Goal: Task Accomplishment & Management: Manage account settings

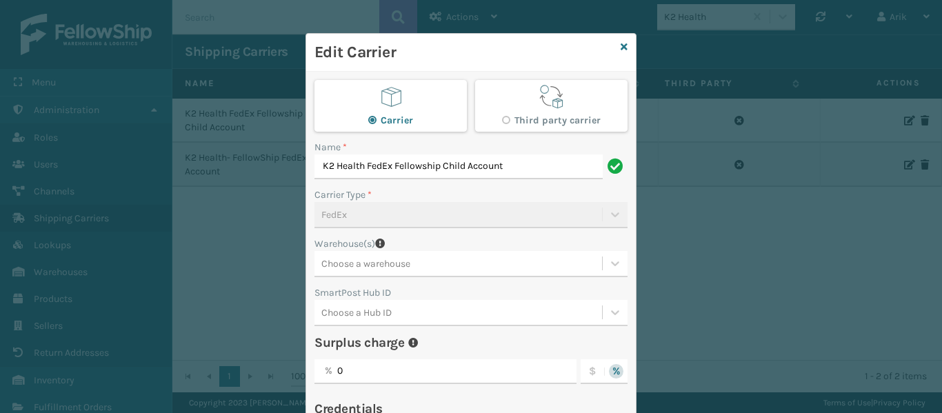
click at [615, 46] on div "Edit Carrier" at bounding box center [471, 53] width 330 height 38
click at [740, 370] on div "This charge will be added to the assigned rate and shipping cost returned by th…" at bounding box center [471, 206] width 942 height 413
click at [210, 207] on div "This charge will be added to the assigned rate and shipping cost returned by th…" at bounding box center [471, 206] width 942 height 413
click at [621, 47] on icon at bounding box center [624, 47] width 7 height 10
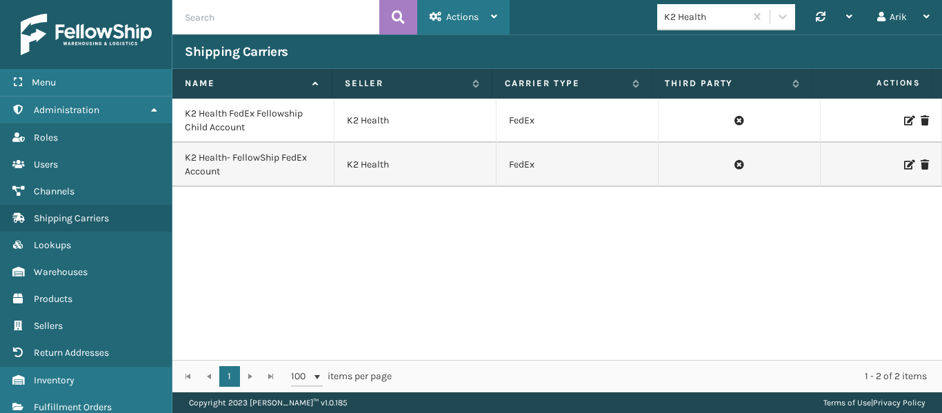
click at [456, 27] on div "Actions" at bounding box center [464, 17] width 68 height 34
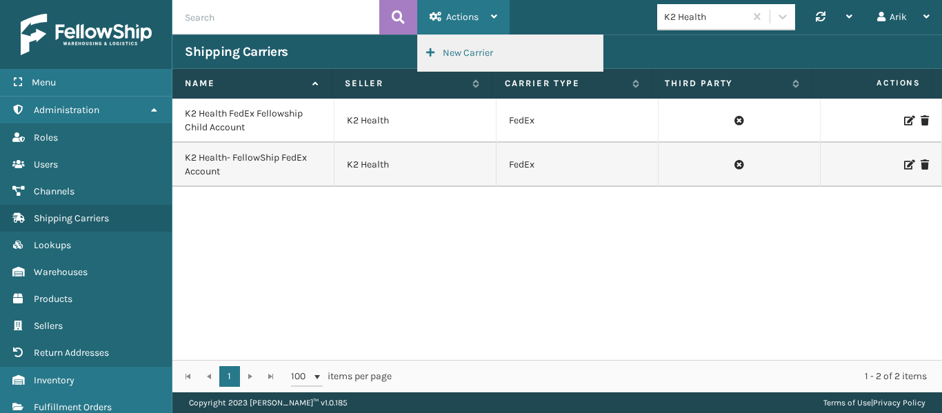
click at [461, 51] on button "New Carrier" at bounding box center [510, 53] width 185 height 36
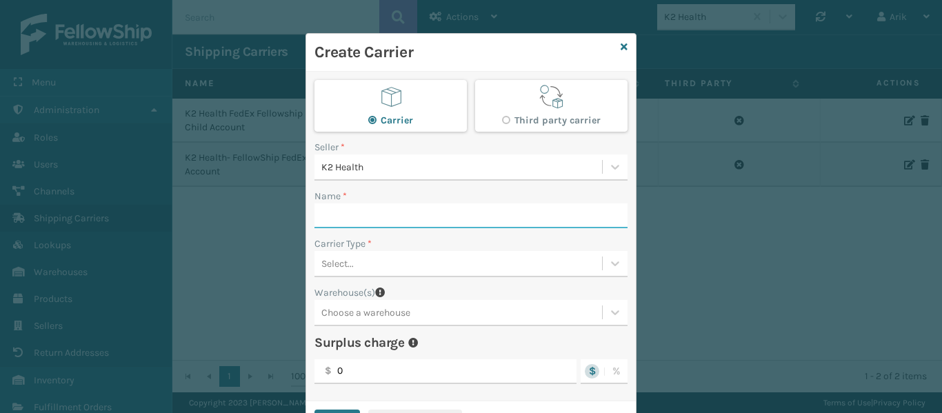
drag, startPoint x: 334, startPoint y: 208, endPoint x: 334, endPoint y: 219, distance: 11.0
click at [334, 210] on input "Name *" at bounding box center [471, 216] width 313 height 25
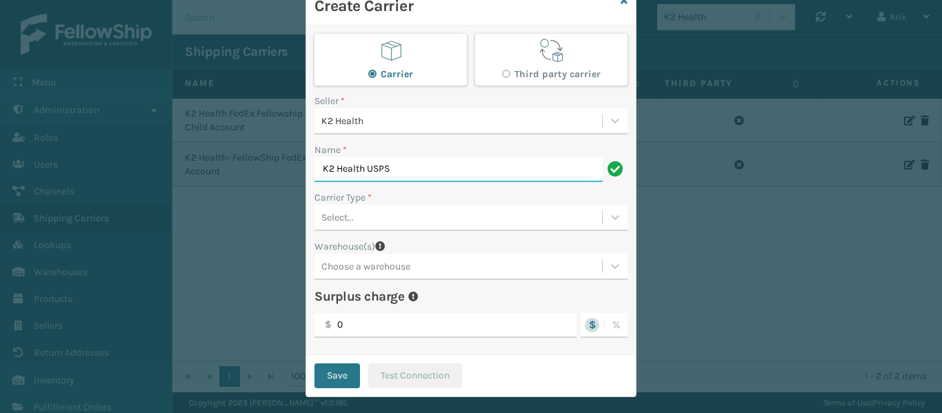
scroll to position [63, 0]
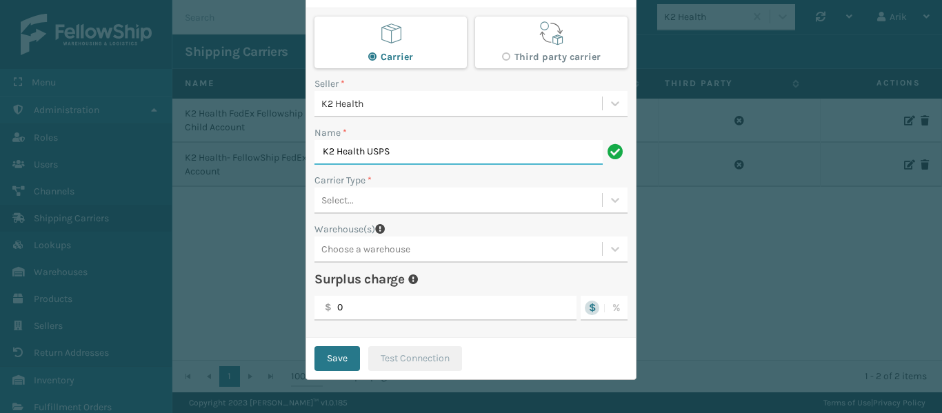
type input "K2 Health USPS"
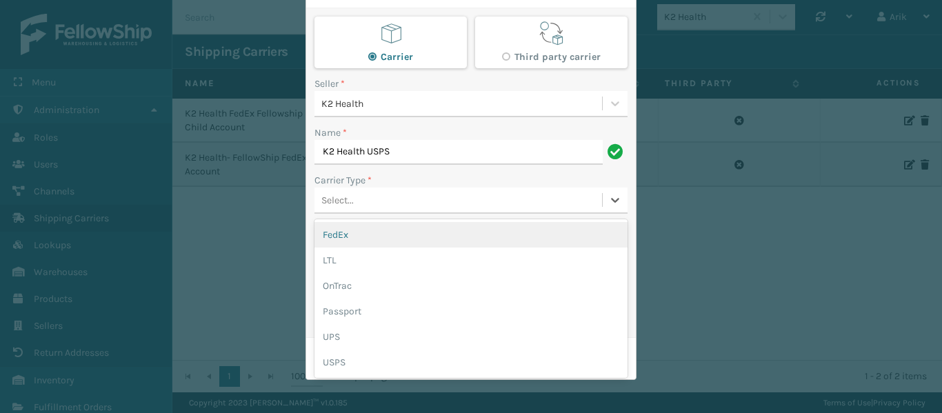
click at [346, 204] on div "Select..." at bounding box center [337, 200] width 32 height 14
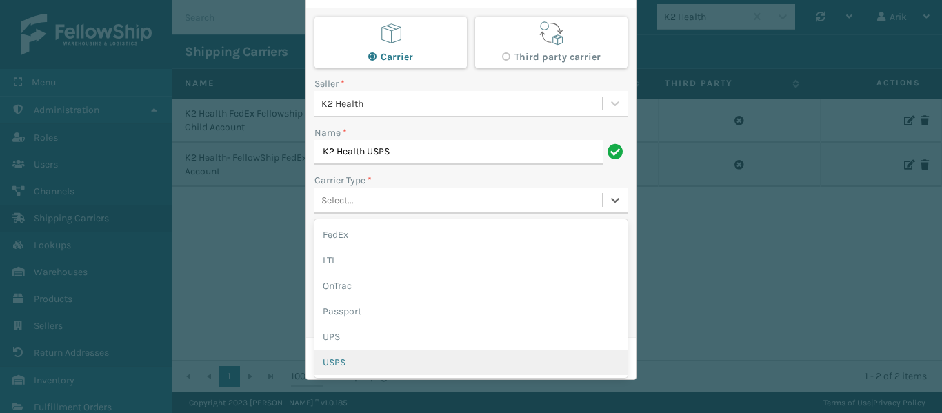
click at [332, 358] on div "USPS" at bounding box center [471, 363] width 313 height 26
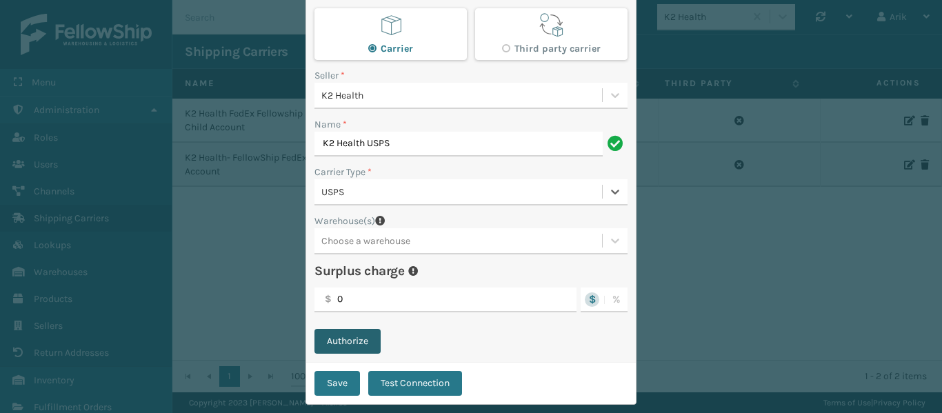
scroll to position [97, 0]
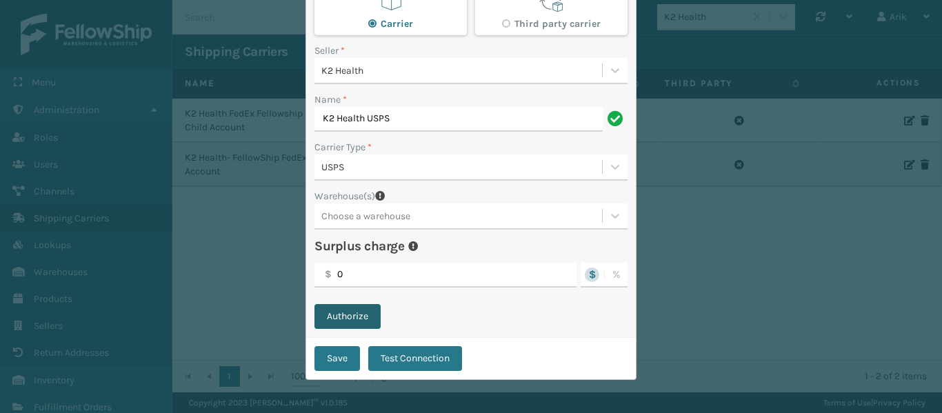
click at [341, 307] on button "Authorize" at bounding box center [348, 316] width 66 height 25
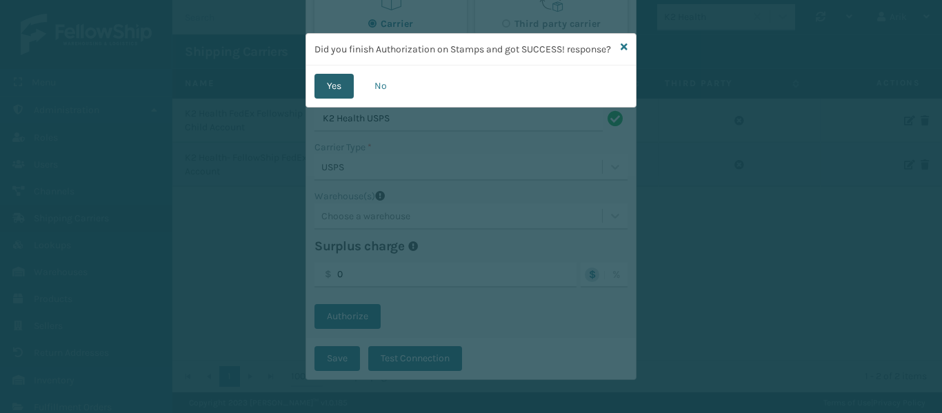
click at [330, 99] on button "Yes" at bounding box center [334, 86] width 39 height 25
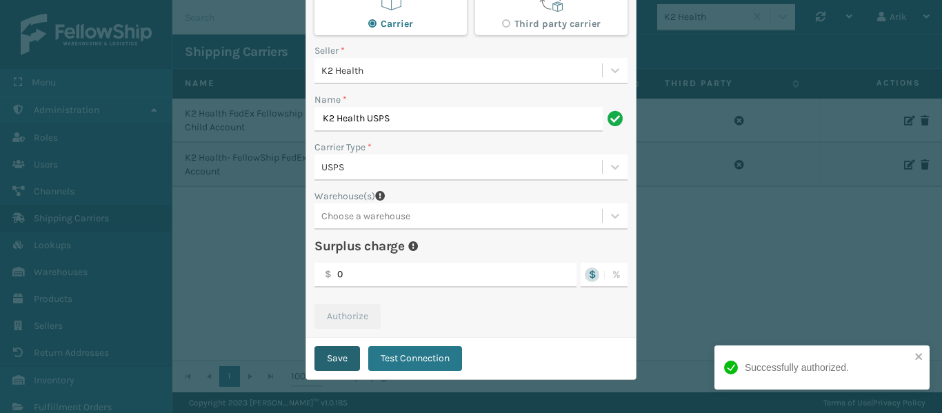
click at [334, 356] on button "Save" at bounding box center [338, 358] width 46 height 25
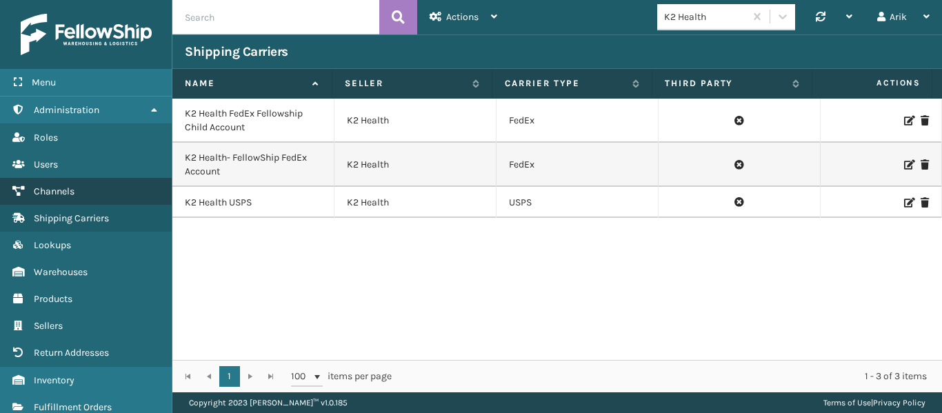
click at [50, 189] on span "Channels" at bounding box center [54, 192] width 41 height 12
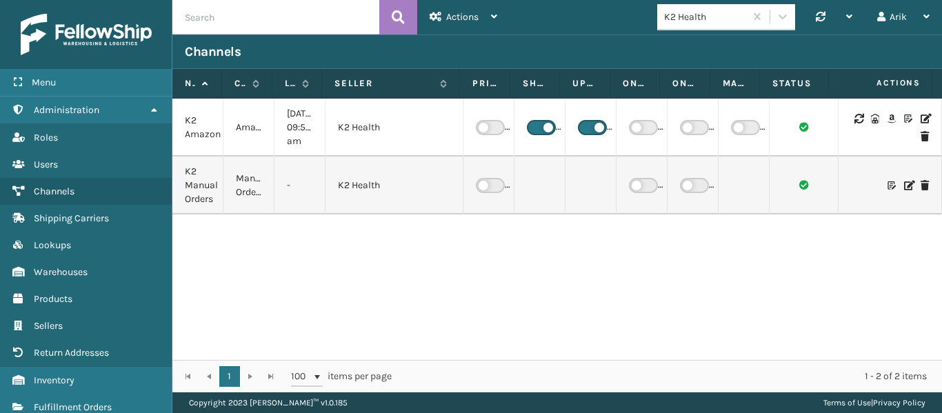
click at [904, 186] on icon at bounding box center [908, 186] width 8 height 10
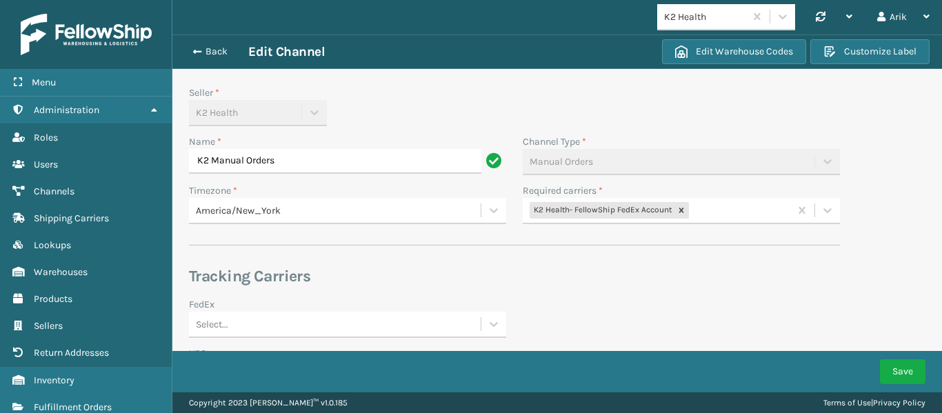
click at [735, 212] on div "K2 Health- FellowShip FedEx Account" at bounding box center [656, 210] width 267 height 23
click at [635, 248] on div "K2 Health FedEx Fellowship Child Account" at bounding box center [681, 245] width 317 height 26
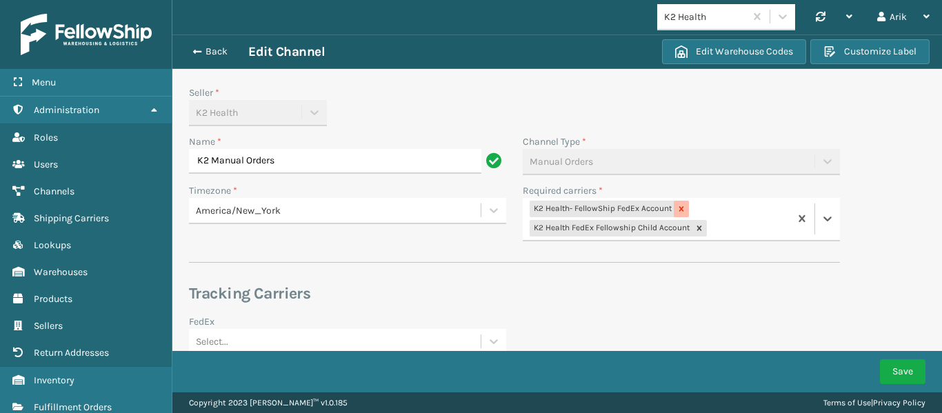
click at [680, 209] on icon at bounding box center [682, 209] width 10 height 10
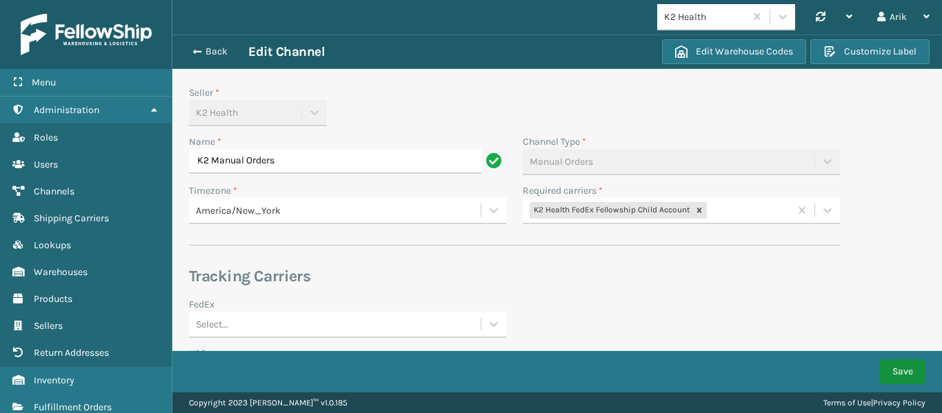
click at [893, 366] on button "Save" at bounding box center [903, 371] width 46 height 25
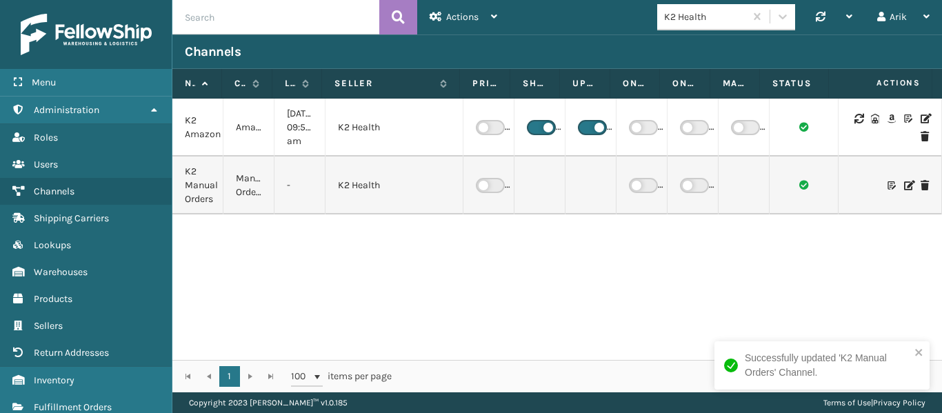
click at [921, 119] on icon at bounding box center [925, 119] width 8 height 10
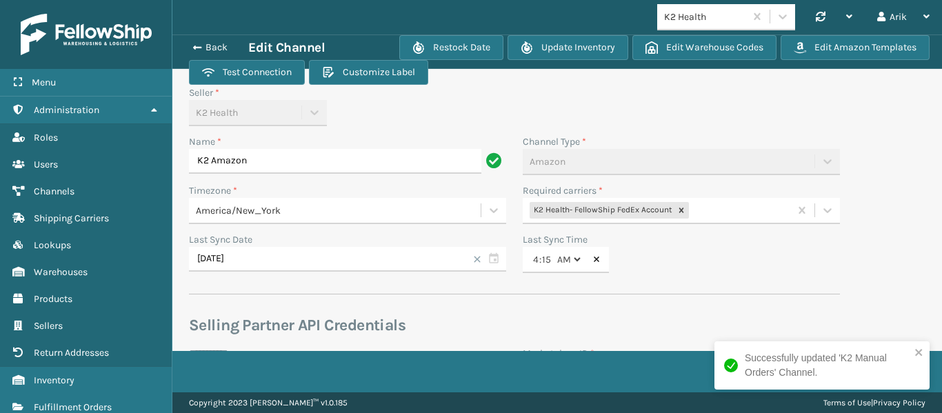
click at [740, 204] on div "K2 Health- FellowShip FedEx Account" at bounding box center [656, 210] width 267 height 23
click at [660, 243] on div "K2 Health FedEx Fellowship Child Account" at bounding box center [681, 245] width 317 height 26
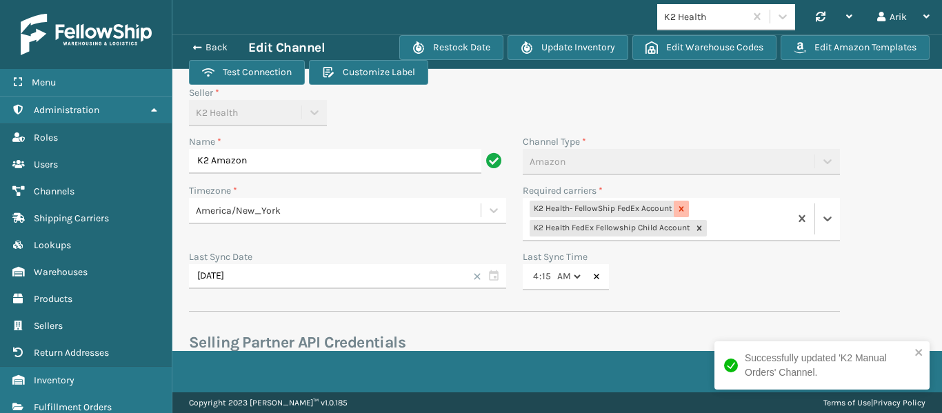
click at [682, 207] on icon at bounding box center [682, 209] width 10 height 10
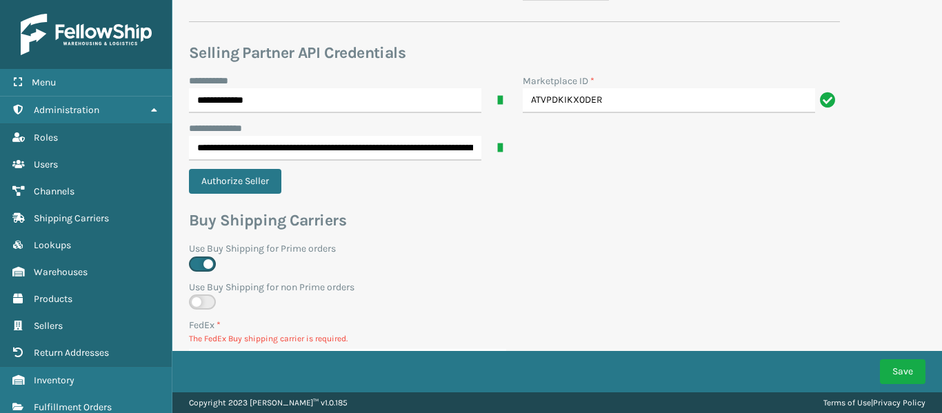
scroll to position [274, 0]
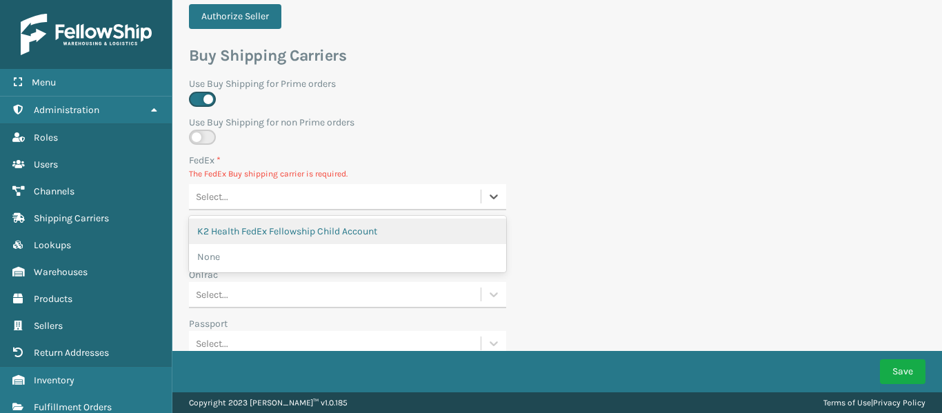
drag, startPoint x: 264, startPoint y: 204, endPoint x: 252, endPoint y: 188, distance: 20.1
click at [264, 203] on div "Select..." at bounding box center [335, 197] width 292 height 23
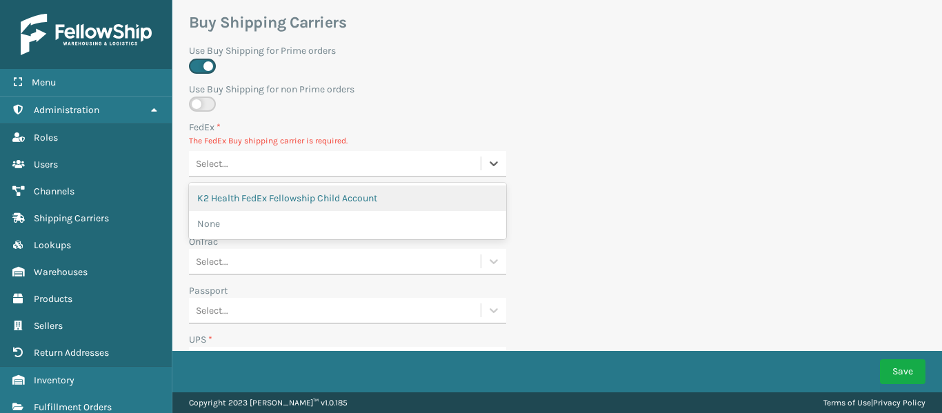
click at [268, 194] on div "K2 Health FedEx Fellowship Child Account" at bounding box center [347, 199] width 317 height 26
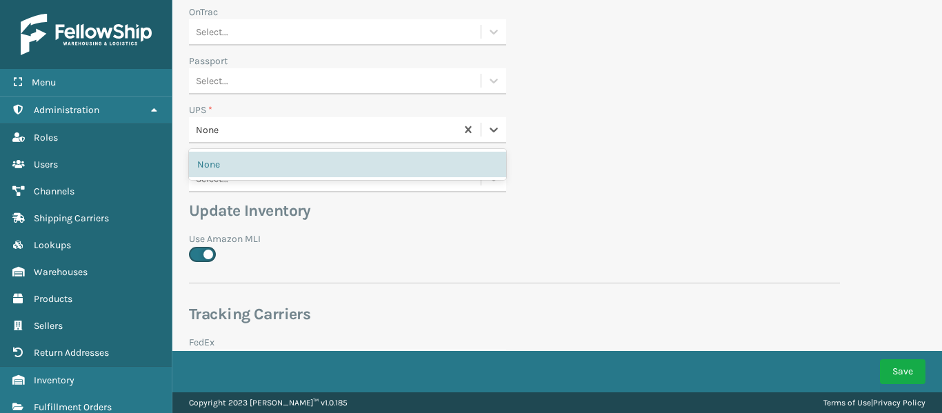
click at [244, 128] on div "None" at bounding box center [326, 130] width 261 height 14
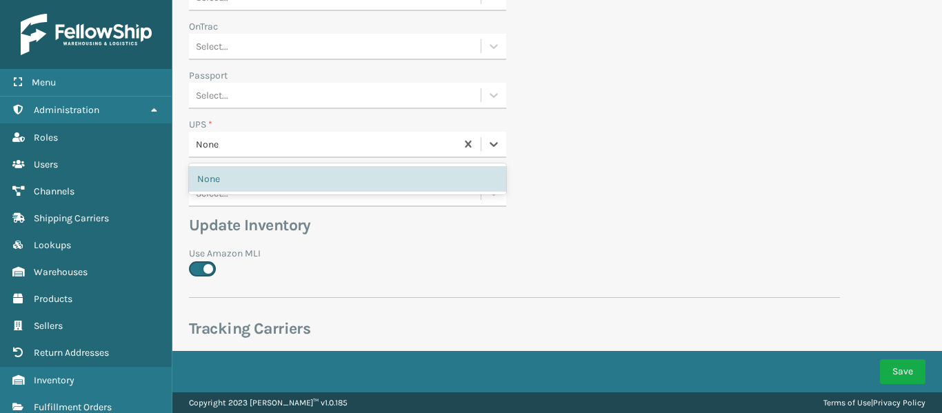
click at [245, 141] on div "None" at bounding box center [326, 144] width 261 height 14
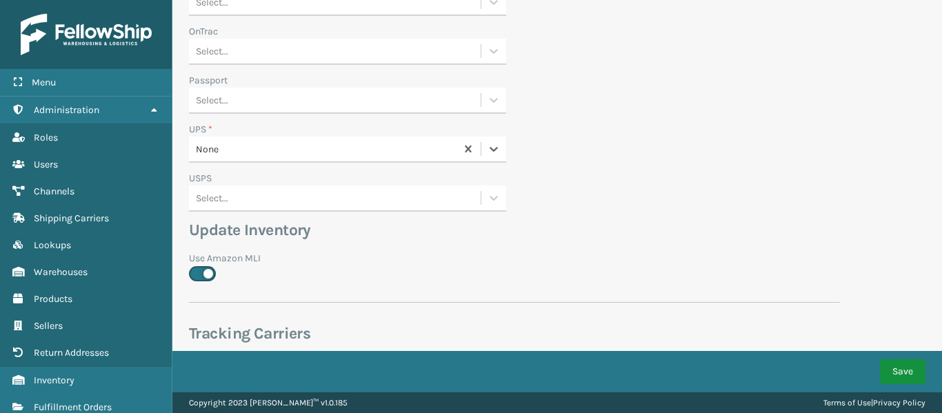
scroll to position [664, 0]
click at [910, 370] on button "Save" at bounding box center [903, 371] width 46 height 25
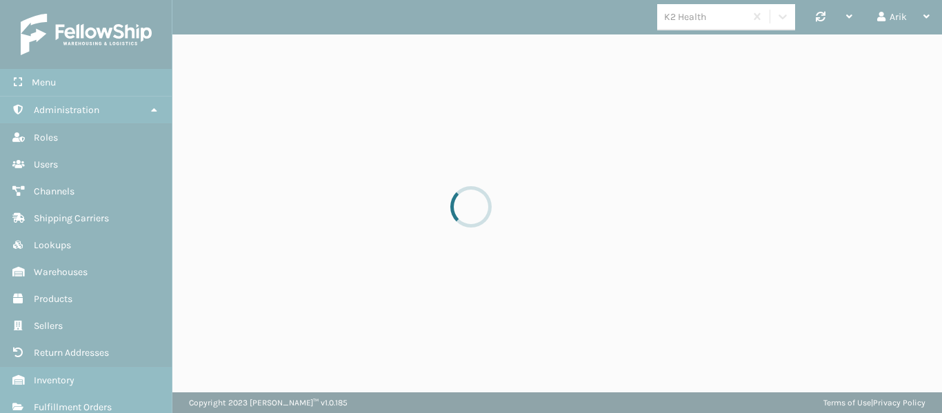
scroll to position [0, 0]
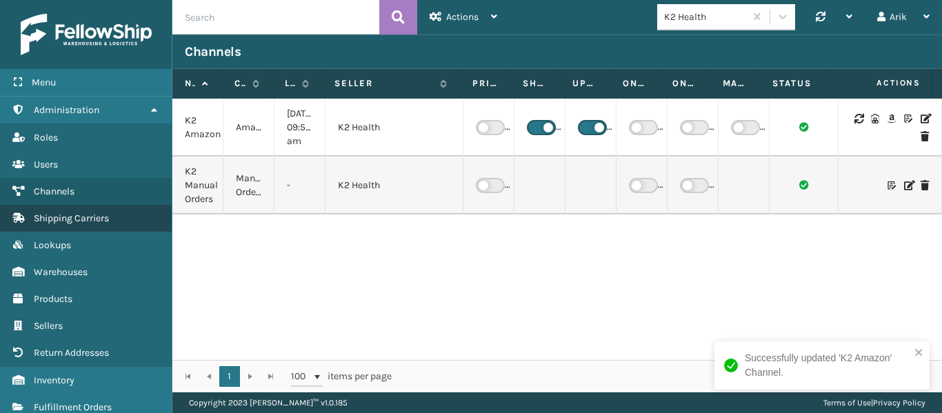
click at [86, 217] on span "Shipping Carriers" at bounding box center [71, 218] width 75 height 12
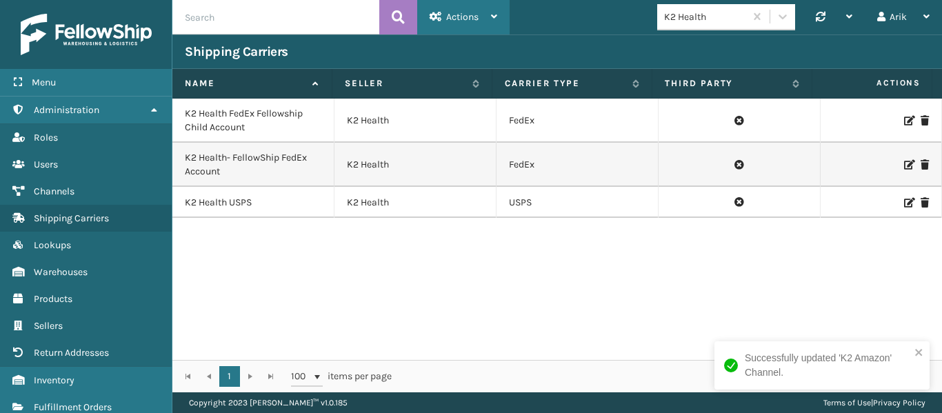
click at [453, 28] on div "Actions" at bounding box center [464, 17] width 68 height 34
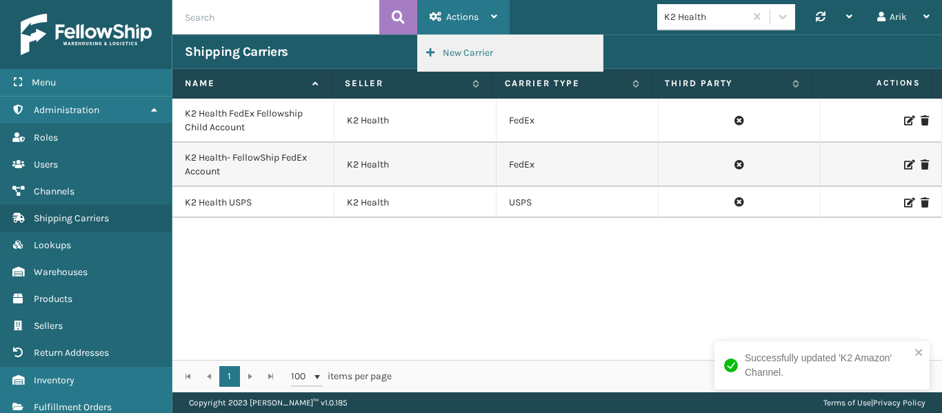
click at [457, 49] on button "New Carrier" at bounding box center [510, 53] width 185 height 36
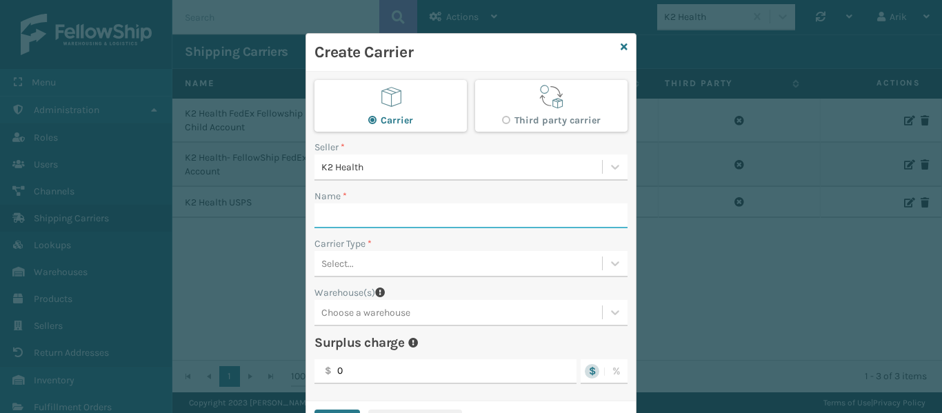
click at [335, 209] on input "Name *" at bounding box center [471, 216] width 313 height 25
type input "K2 Health UPS"
click at [351, 266] on div "0 results available. Select is focused ,type to refine list, press Down to open…" at bounding box center [471, 264] width 313 height 26
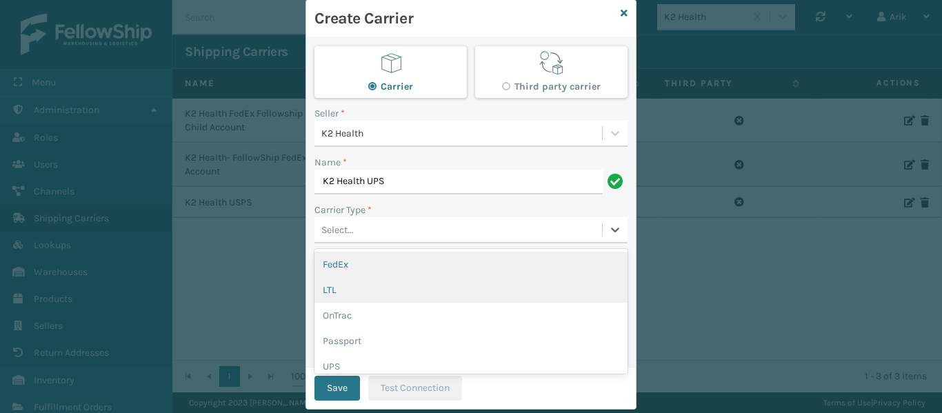
scroll to position [32, 0]
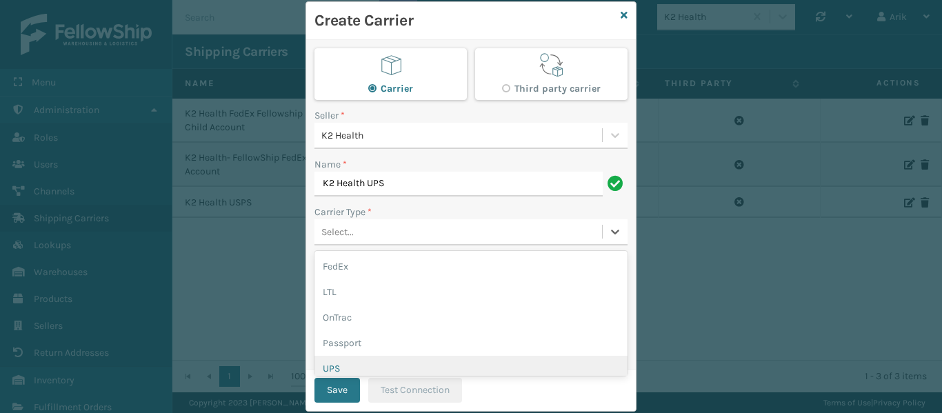
click at [343, 364] on div "UPS" at bounding box center [471, 369] width 313 height 26
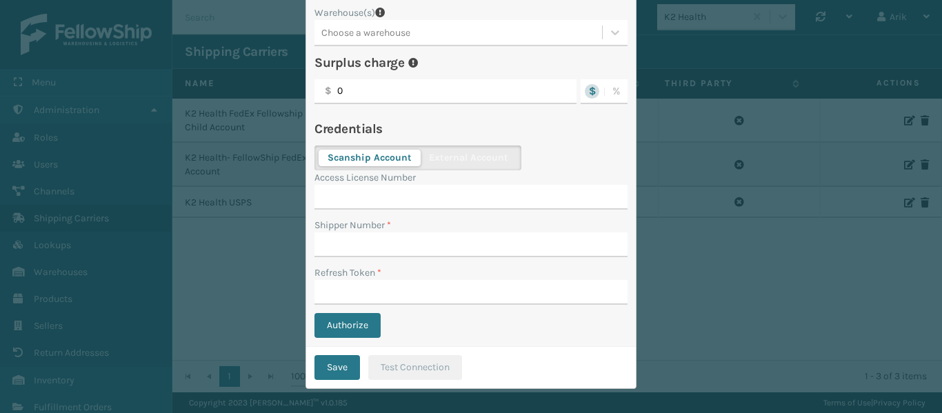
scroll to position [289, 0]
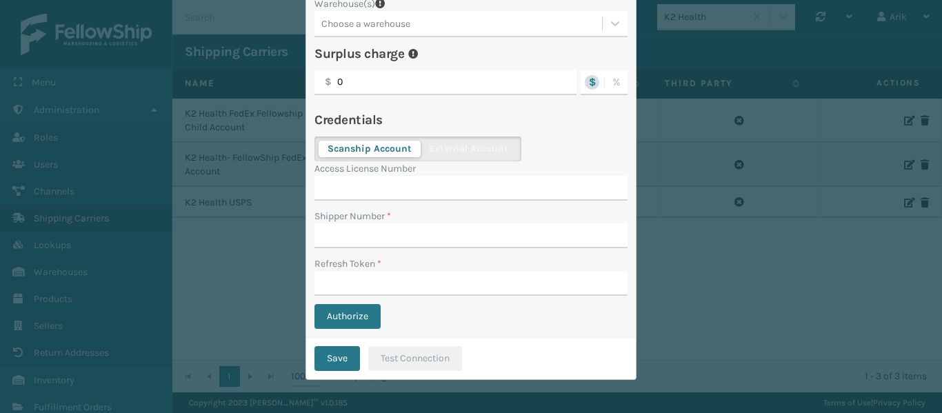
click at [359, 201] on div "Scanship Account External Account Access License Number Shipper Number * Refres…" at bounding box center [471, 237] width 313 height 201
drag, startPoint x: 355, startPoint y: 227, endPoint x: 357, endPoint y: 234, distance: 7.2
click at [355, 228] on input "Shipper Number *" at bounding box center [471, 236] width 313 height 25
paste input "5396X9"
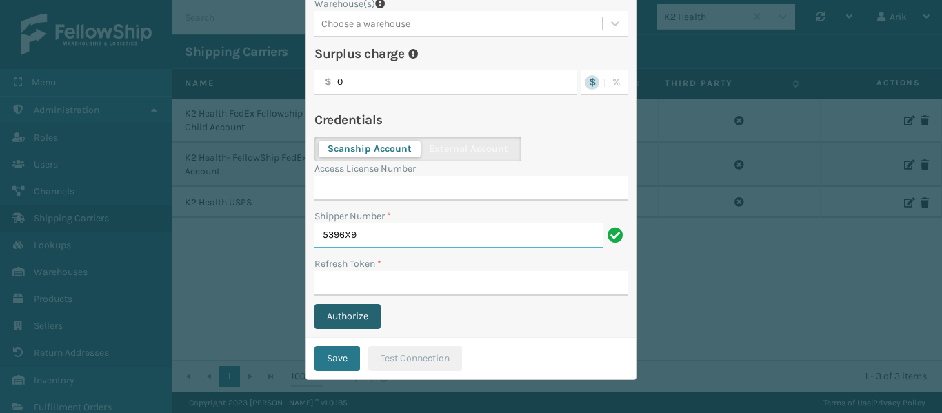
type input "5396X9"
click at [346, 319] on button "Authorize" at bounding box center [348, 316] width 66 height 25
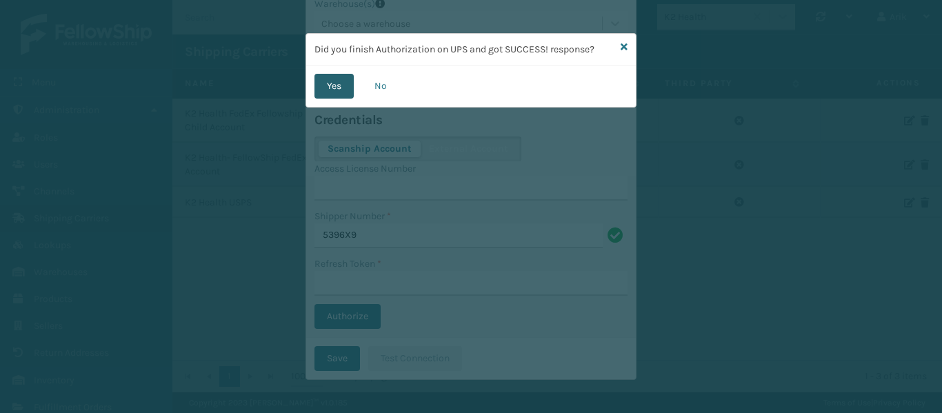
click at [335, 81] on button "Yes" at bounding box center [334, 86] width 39 height 25
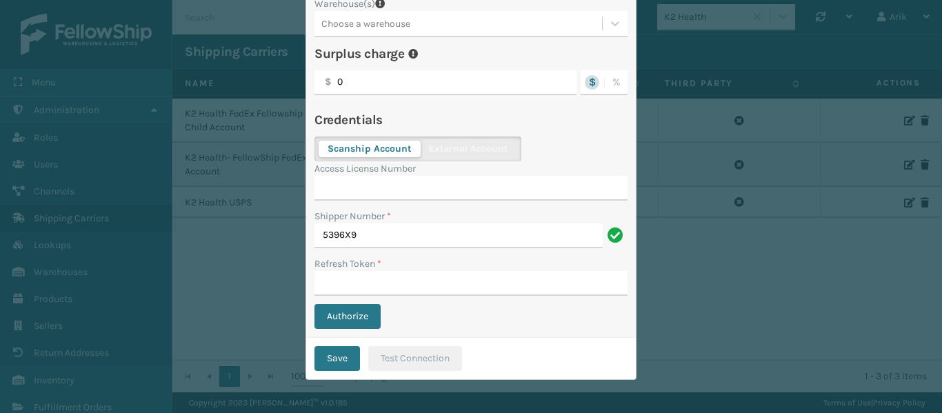
type input "BJ0xgZJszZM7M9aGHBkiIDnrqYxA9tYk"
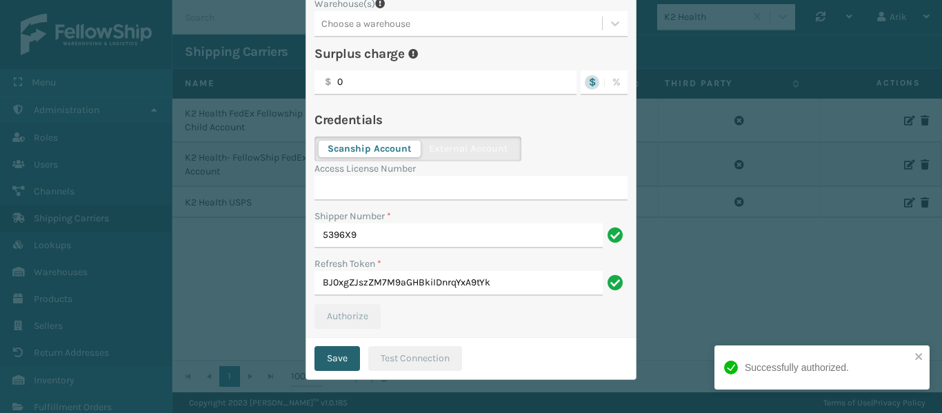
click at [336, 356] on button "Save" at bounding box center [338, 358] width 46 height 25
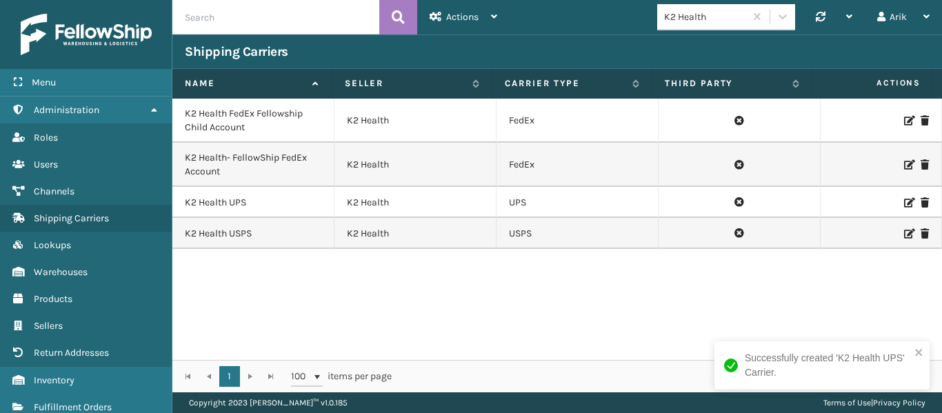
click at [904, 164] on icon at bounding box center [908, 165] width 8 height 10
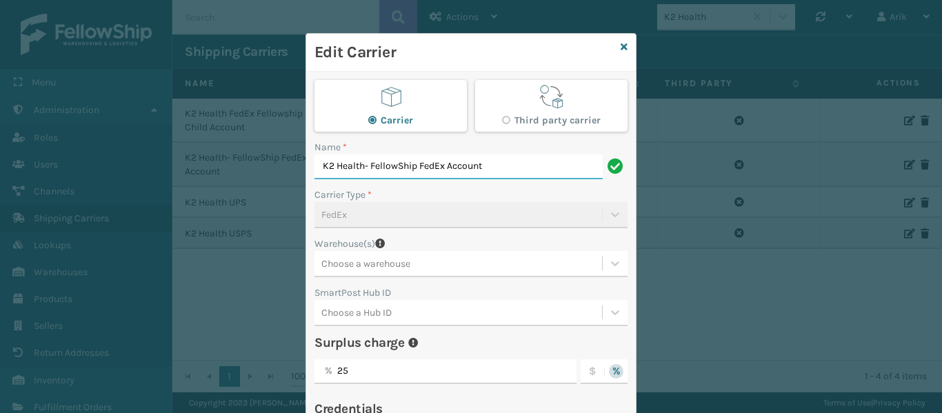
click at [496, 167] on input "K2 Health- FellowShip FedEx Account" at bounding box center [459, 167] width 288 height 25
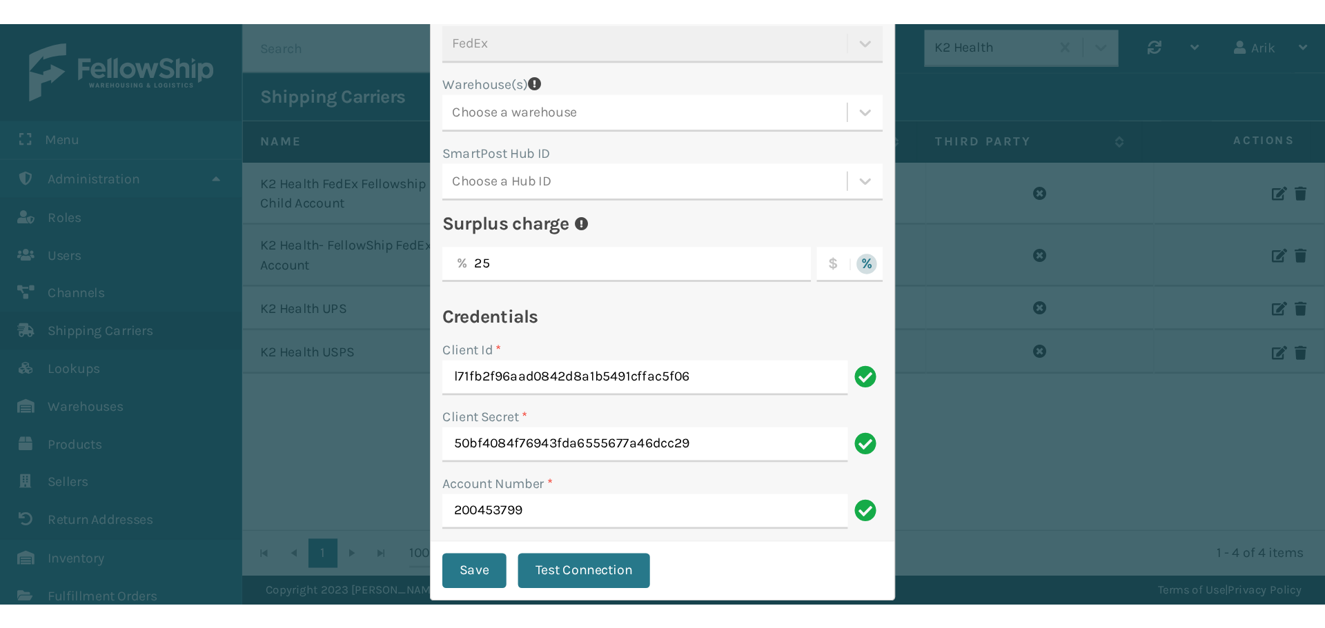
scroll to position [231, 0]
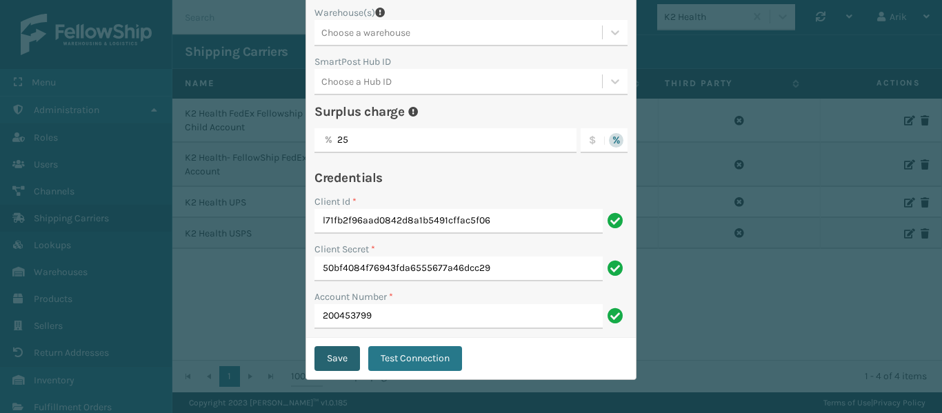
type input "K2 Health- FellowShip FedEx Account (DO NOT USE)"
click at [335, 366] on button "Save" at bounding box center [338, 358] width 46 height 25
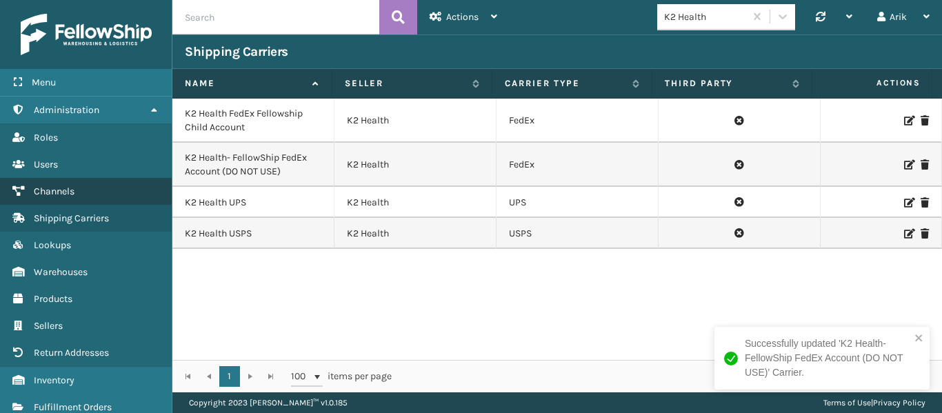
click at [66, 191] on span "Channels" at bounding box center [54, 192] width 41 height 12
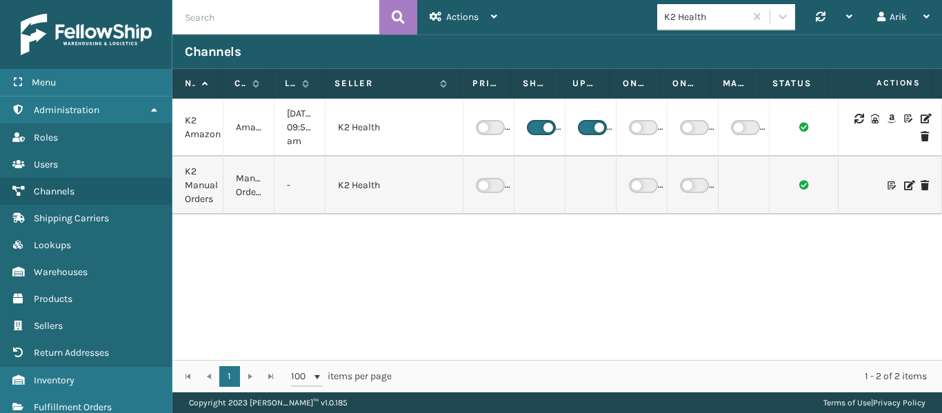
click at [921, 115] on icon at bounding box center [925, 119] width 8 height 10
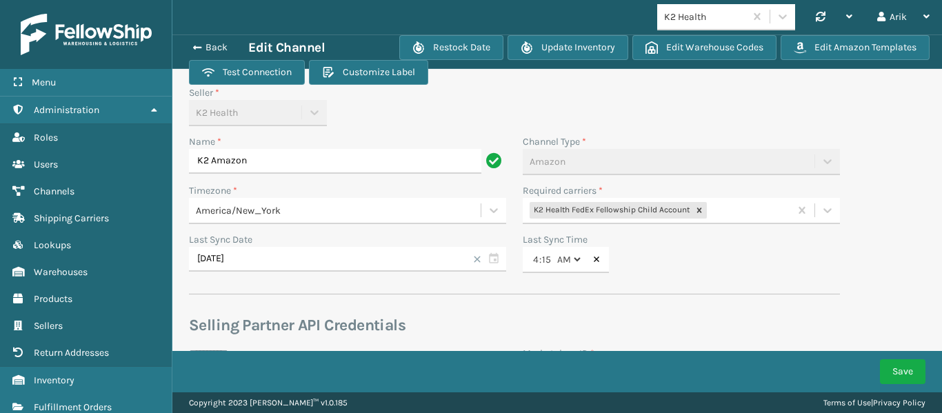
click at [755, 212] on div "K2 Health FedEx Fellowship Child Account" at bounding box center [656, 210] width 267 height 23
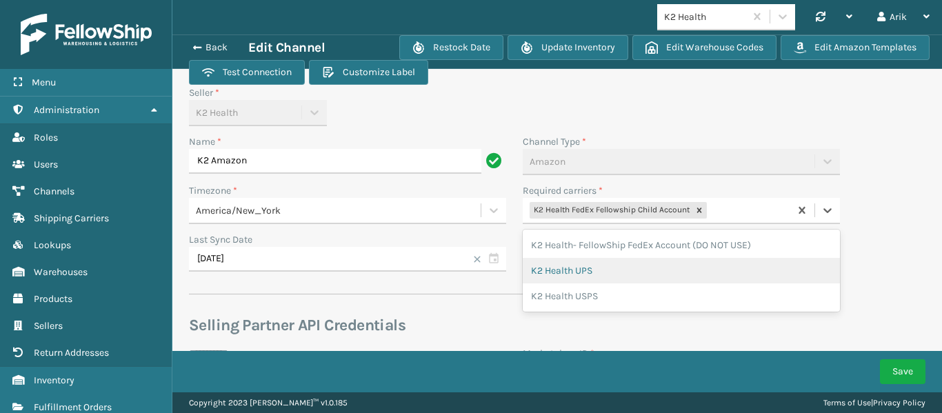
click at [594, 272] on div "K2 Health UPS" at bounding box center [681, 271] width 317 height 26
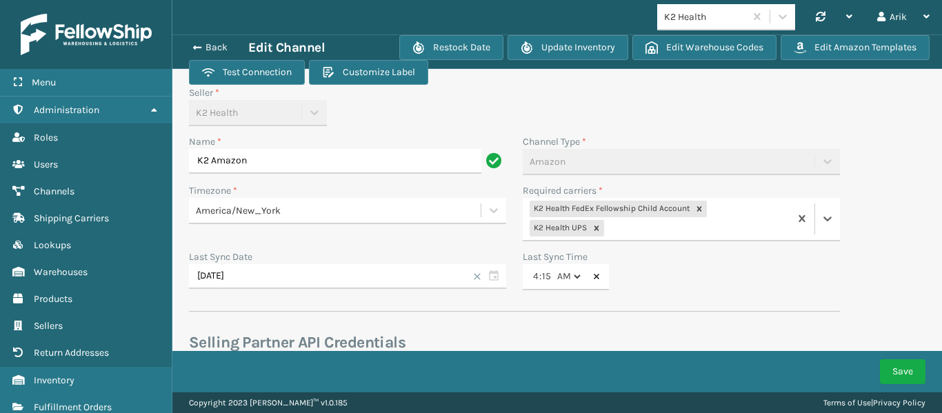
click at [679, 226] on div "K2 Health FedEx Fellowship Child Account K2 Health UPS" at bounding box center [656, 219] width 267 height 42
click at [591, 290] on div "K2 Health USPS" at bounding box center [681, 288] width 317 height 26
click at [680, 228] on icon at bounding box center [679, 228] width 5 height 5
click at [904, 368] on button "Save" at bounding box center [903, 371] width 46 height 25
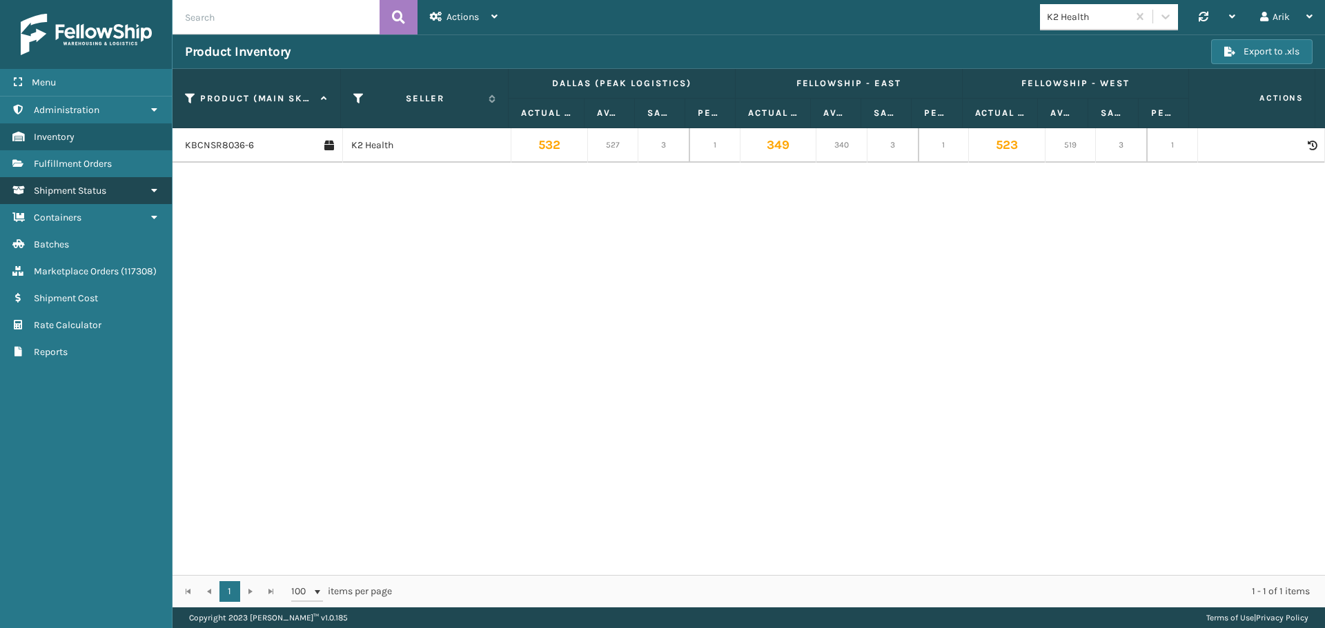
click at [81, 196] on span "Shipment Status" at bounding box center [70, 191] width 72 height 12
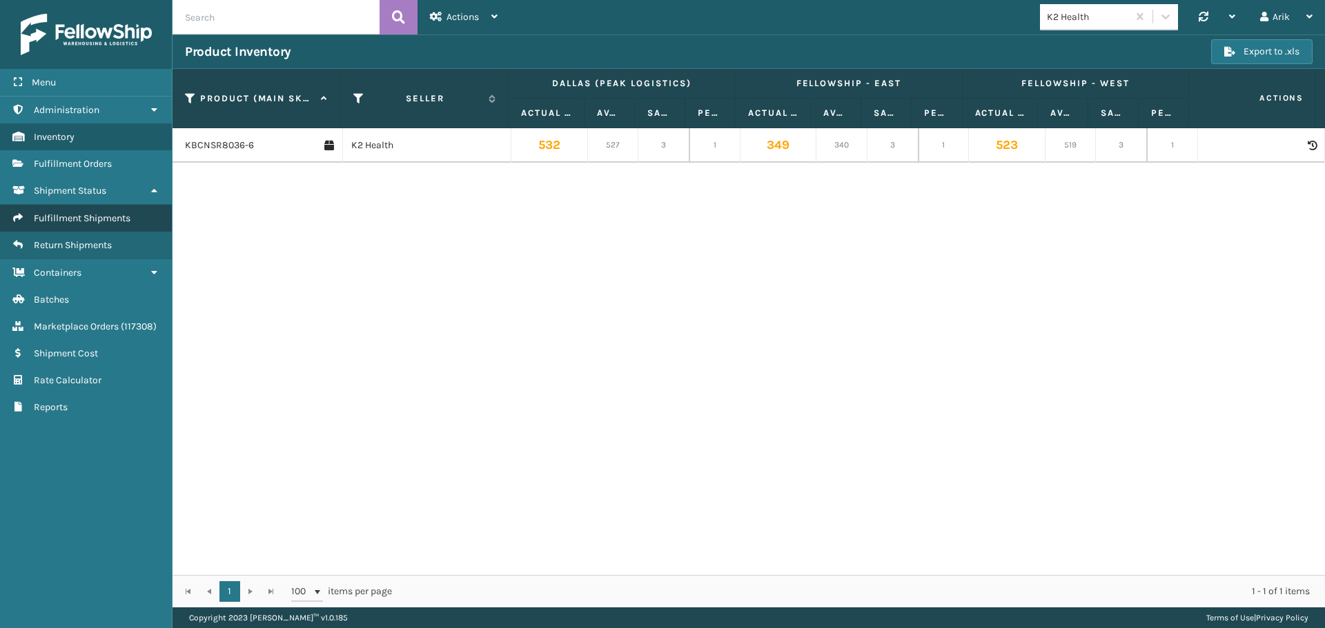
click at [81, 213] on span "Fulfillment Shipments" at bounding box center [82, 218] width 97 height 12
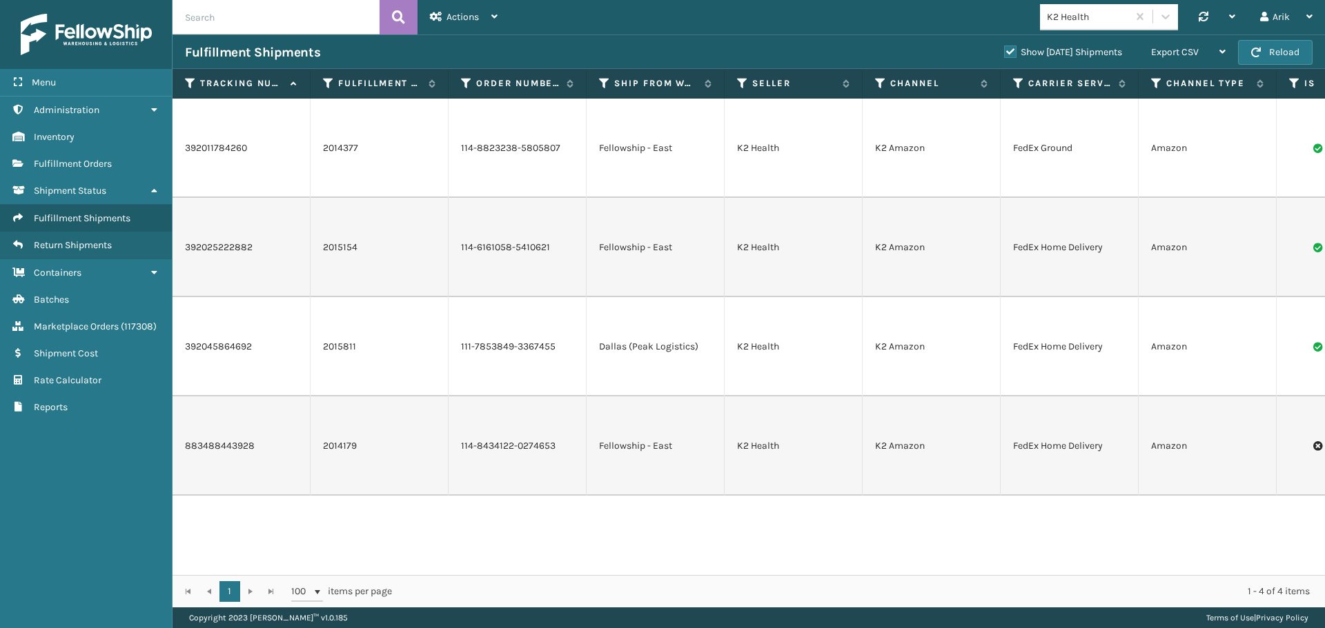
click at [1098, 17] on div "K2 Health" at bounding box center [1088, 17] width 82 height 14
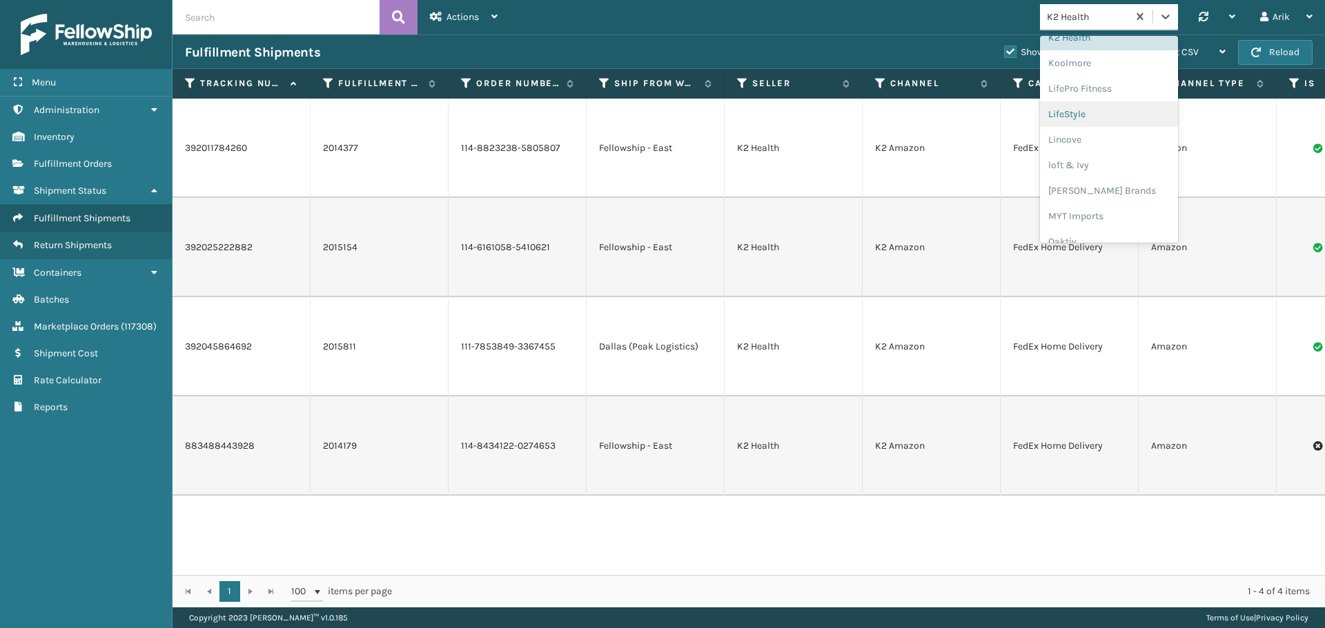
scroll to position [475, 0]
click at [1078, 109] on div "LifeStyle" at bounding box center [1109, 113] width 138 height 26
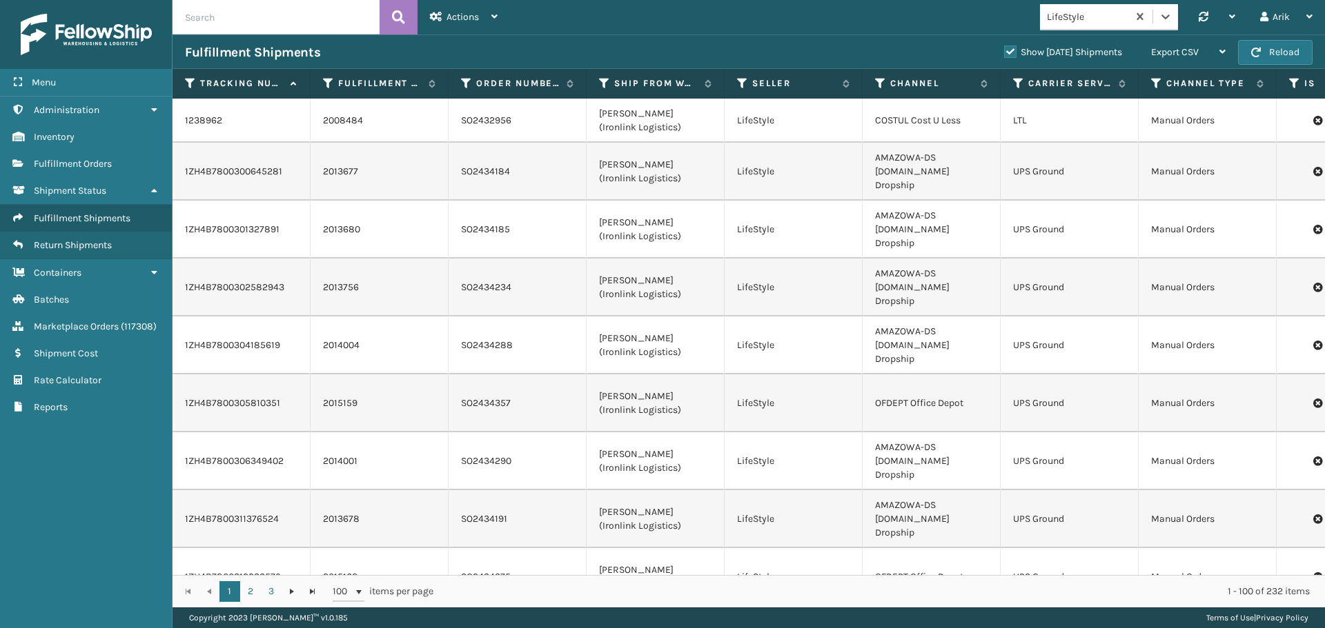
click at [1004, 51] on label "Show [DATE] Shipments" at bounding box center [1063, 52] width 118 height 12
click at [1004, 51] on input "Show [DATE] Shipments" at bounding box center [1004, 48] width 1 height 9
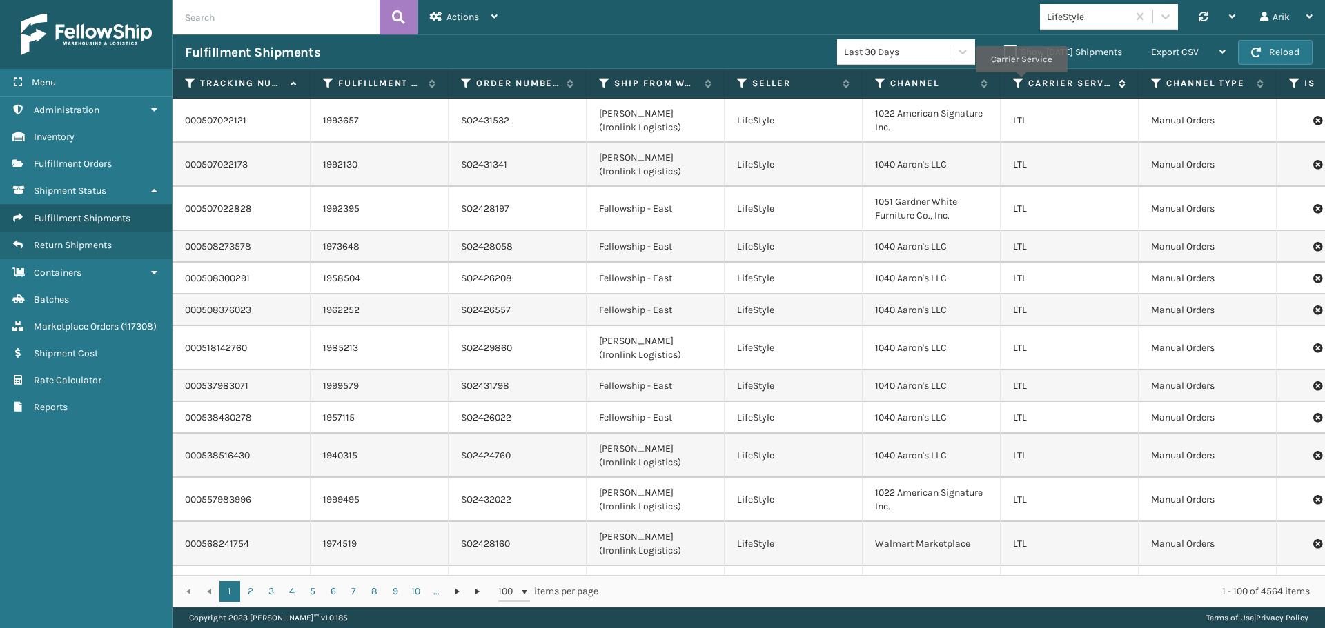
click at [1020, 82] on icon at bounding box center [1018, 83] width 11 height 12
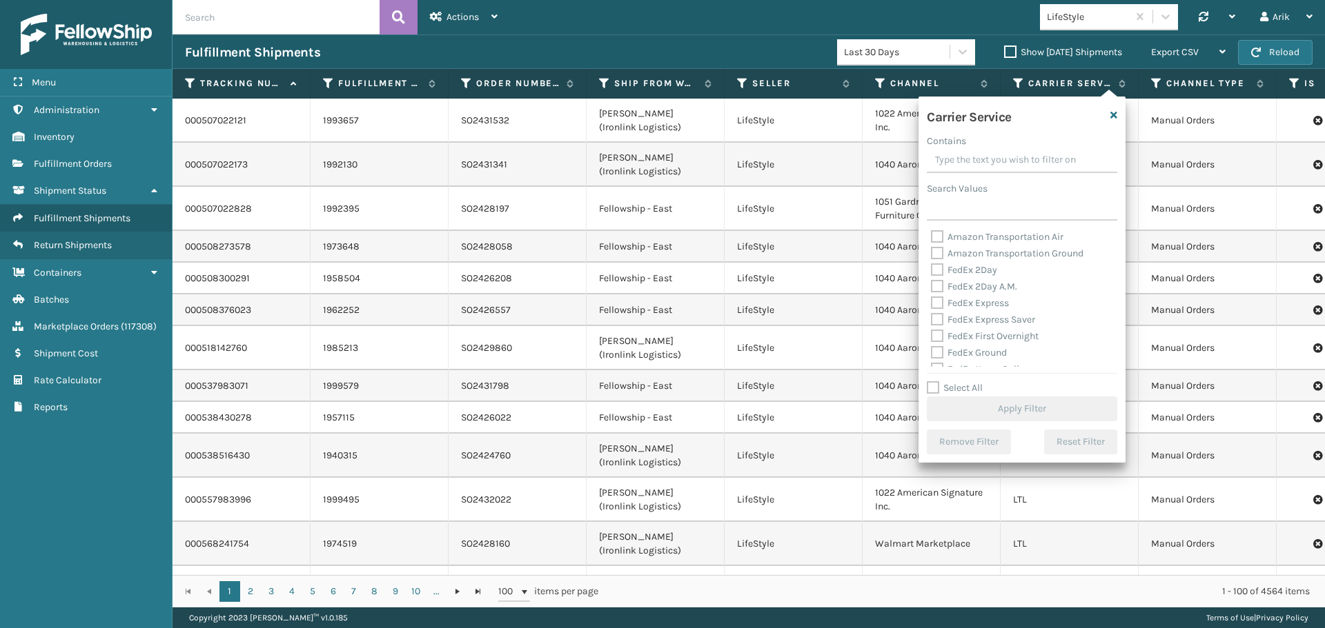
click at [844, 53] on div "Last 30 Days" at bounding box center [897, 52] width 107 height 14
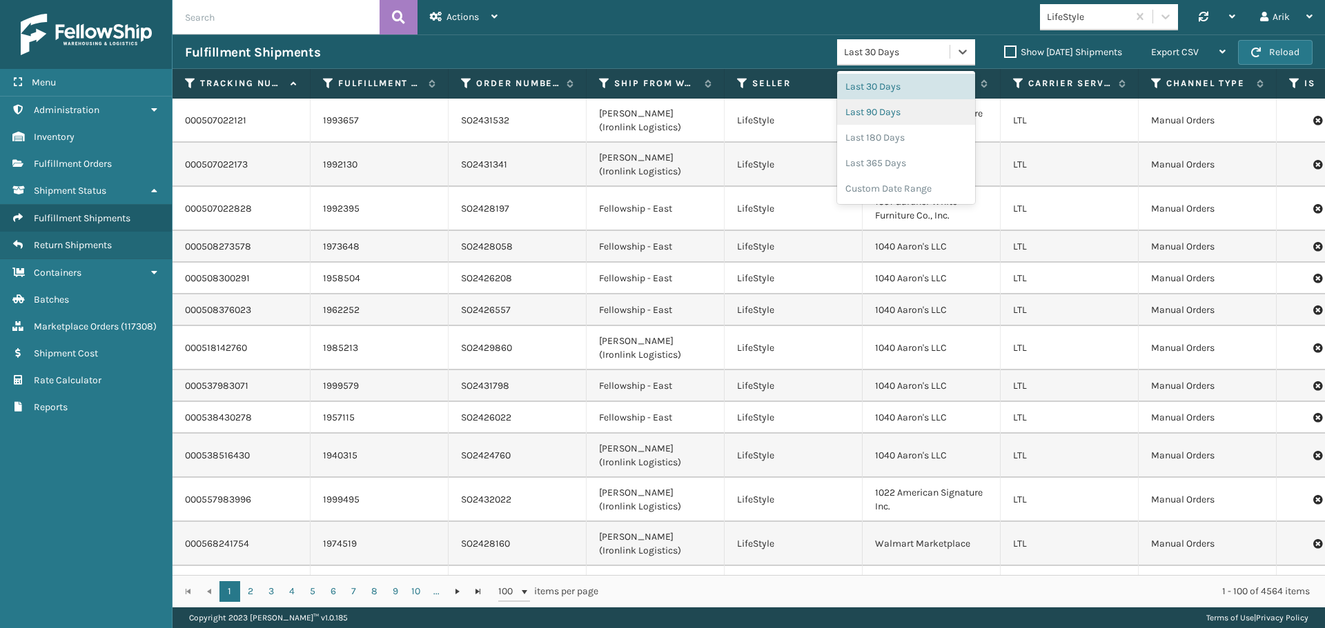
click at [851, 109] on div "Last 90 Days" at bounding box center [906, 112] width 138 height 26
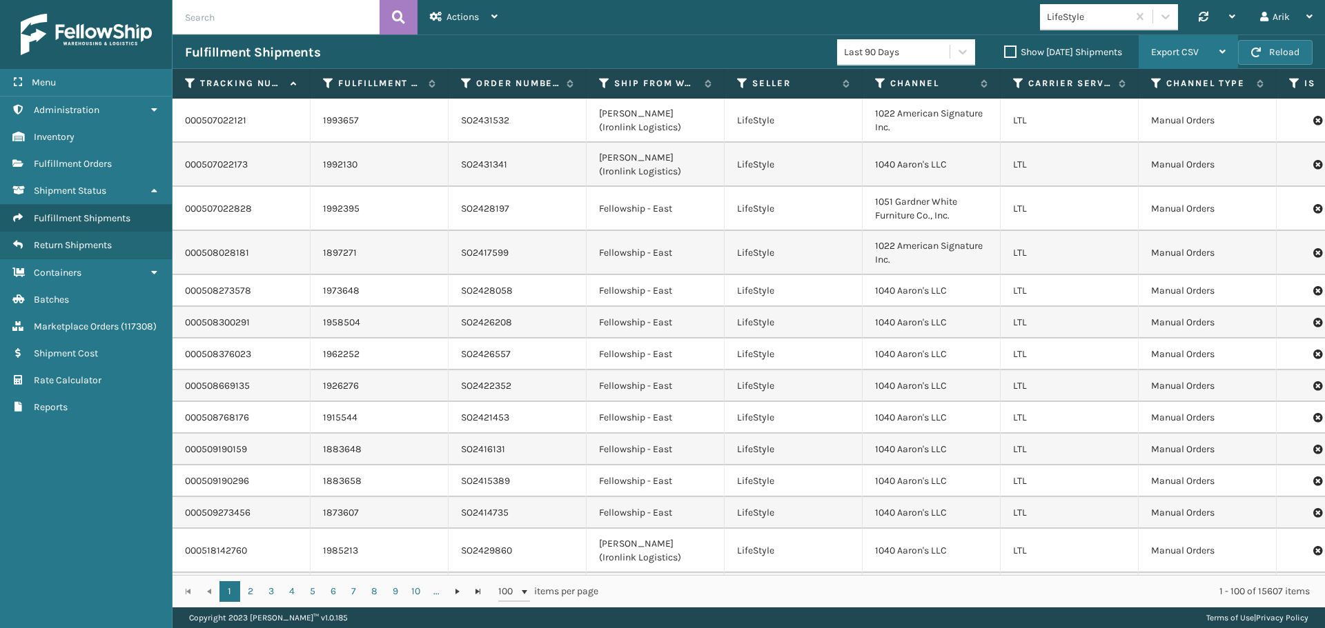
click at [1164, 54] on span "Export CSV" at bounding box center [1175, 52] width 48 height 12
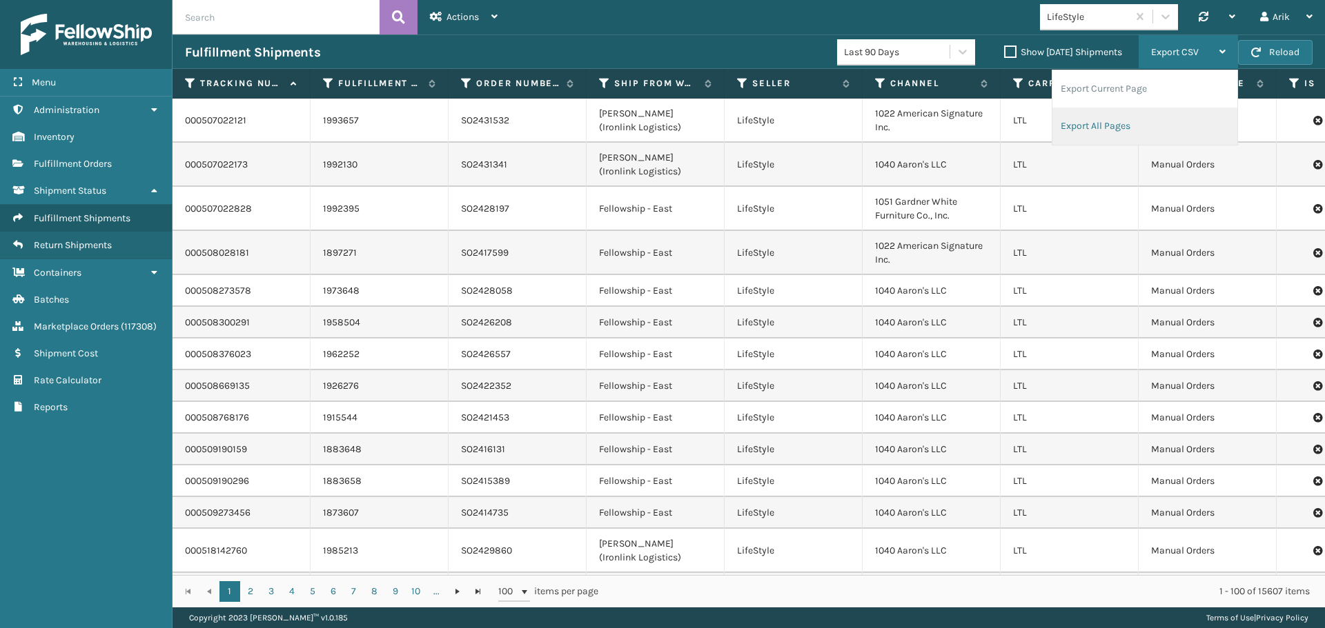
click at [1101, 127] on li "Export All Pages" at bounding box center [1144, 126] width 185 height 37
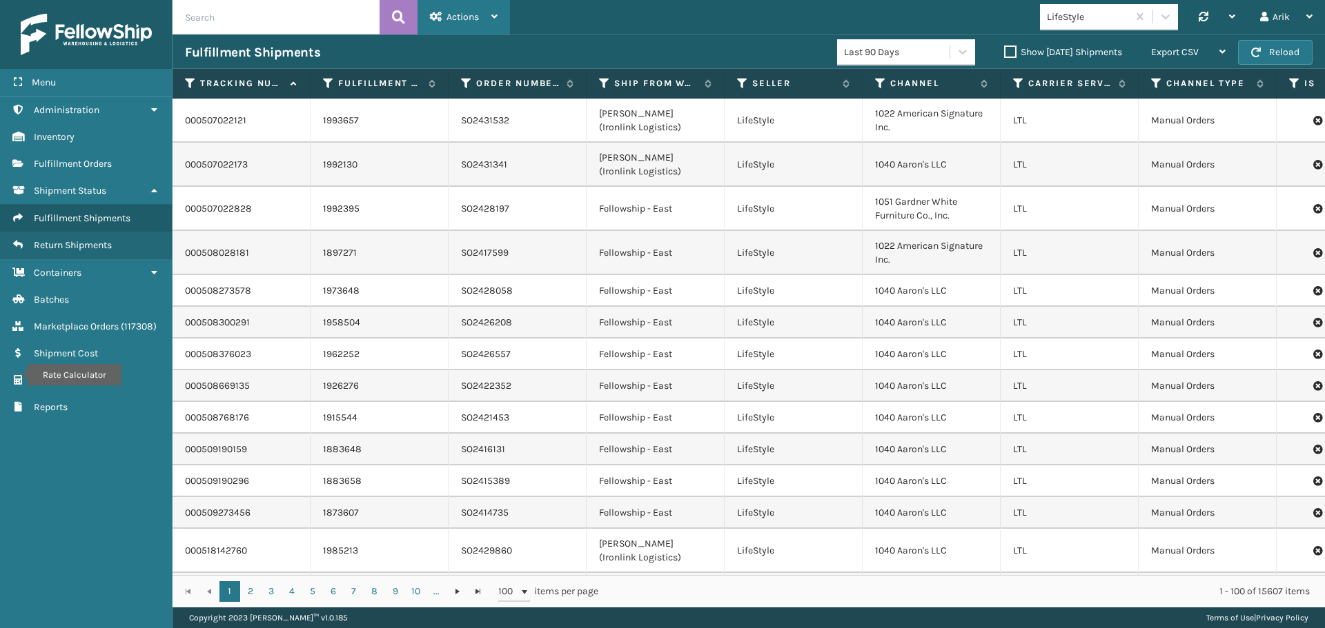
click at [460, 17] on span "Actions" at bounding box center [462, 17] width 32 height 12
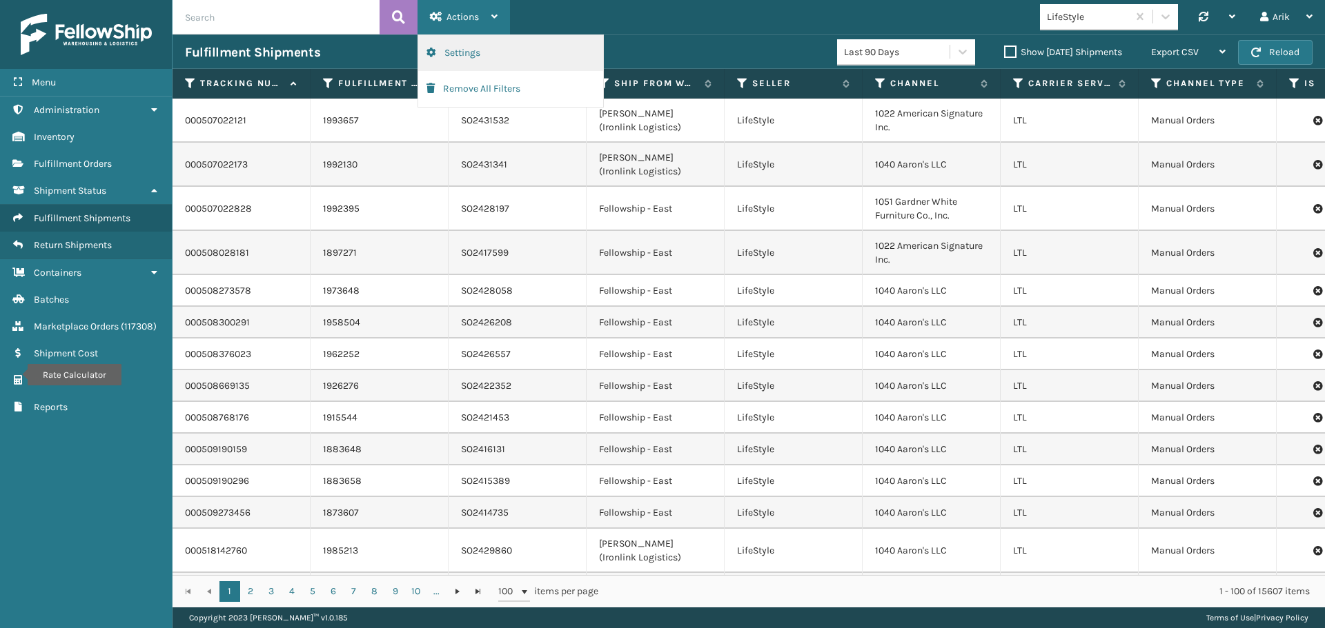
click at [473, 60] on button "Settings" at bounding box center [510, 53] width 185 height 36
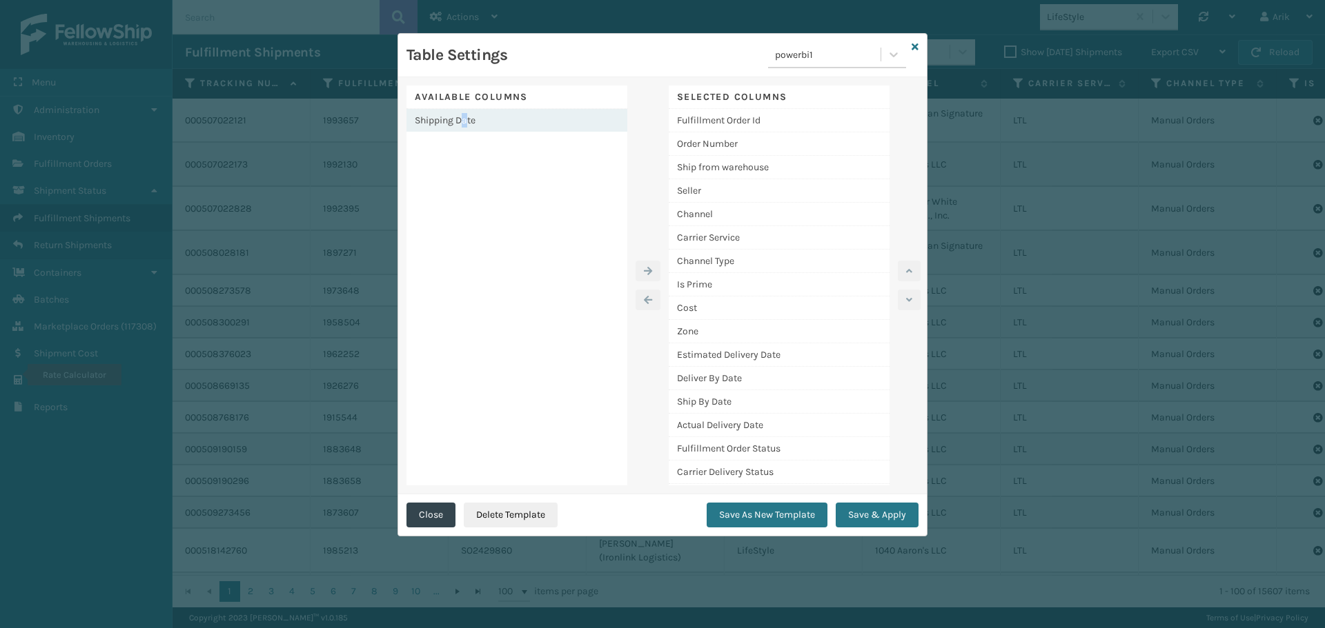
click at [466, 121] on div "Shipping Date" at bounding box center [516, 120] width 221 height 23
click at [647, 270] on icon "button" at bounding box center [648, 271] width 8 height 10
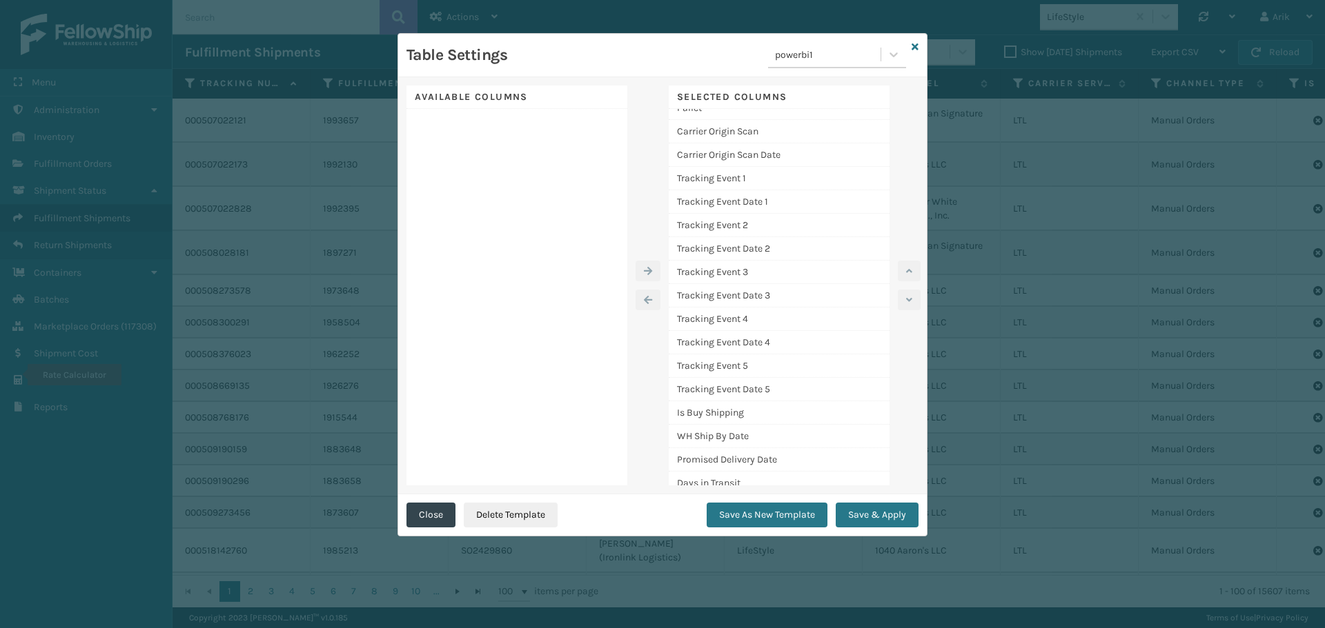
scroll to position [514, 0]
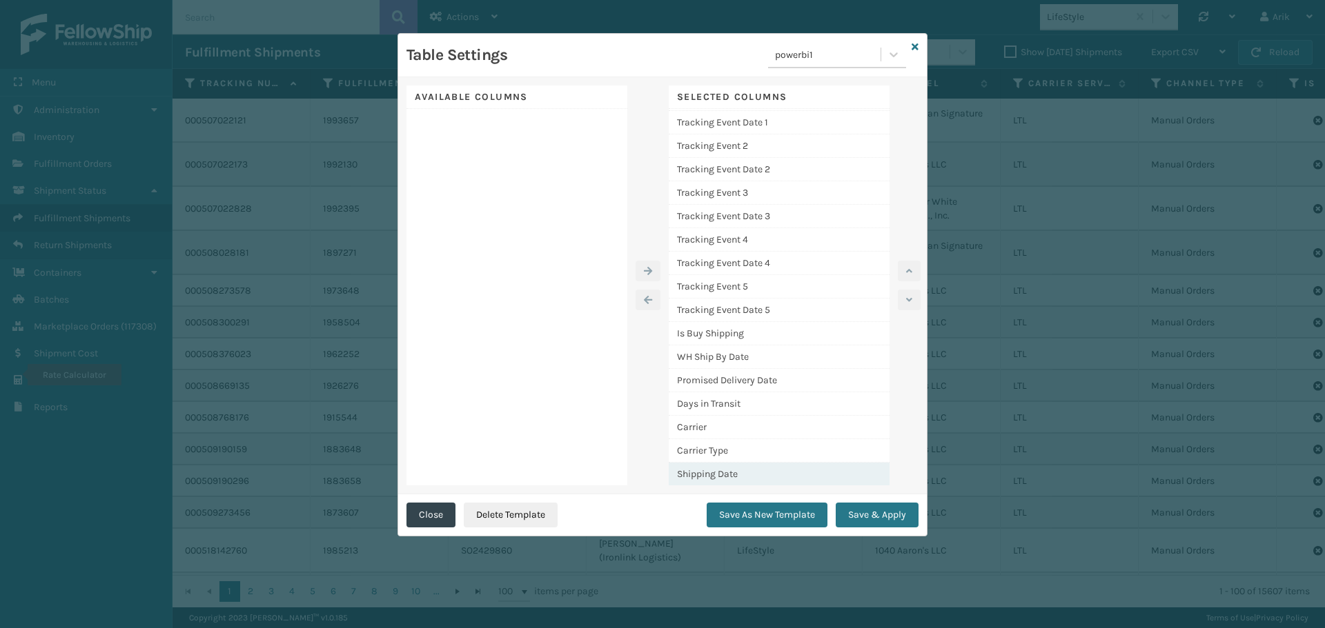
click at [712, 477] on div "Shipping Date" at bounding box center [778, 474] width 221 height 23
click at [907, 271] on icon "button" at bounding box center [909, 271] width 6 height 10
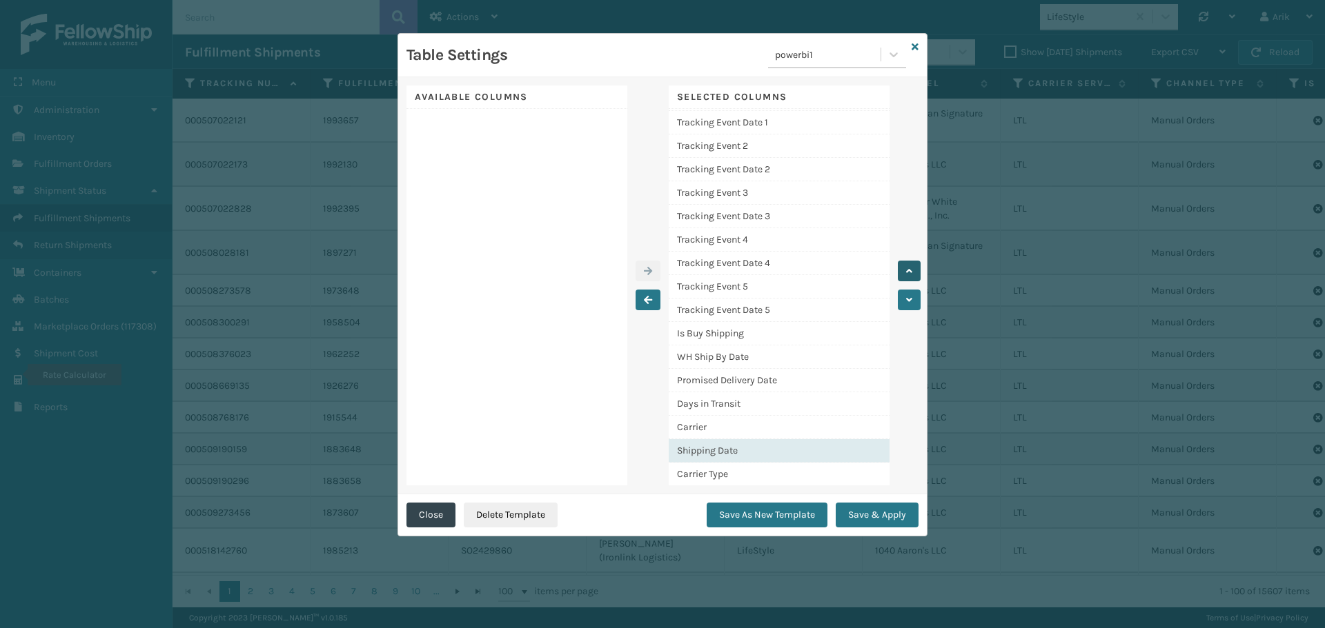
click at [907, 270] on icon "button" at bounding box center [909, 271] width 6 height 10
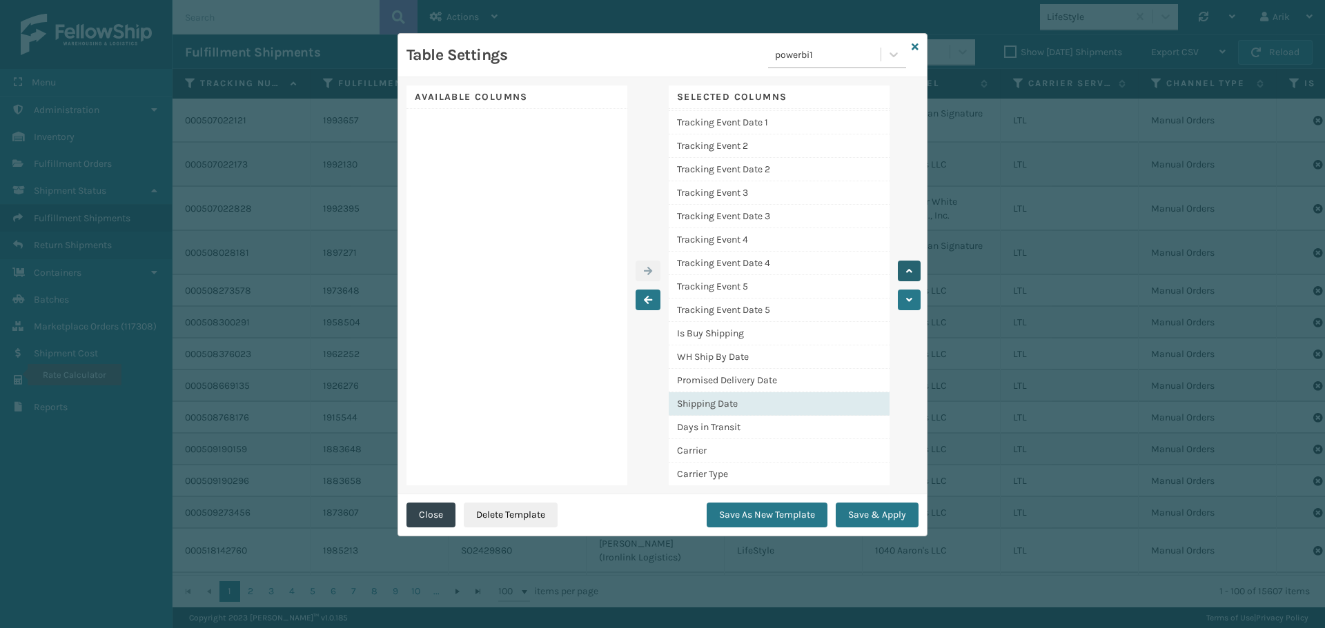
click at [907, 270] on icon "button" at bounding box center [909, 271] width 6 height 10
click at [908, 270] on icon "button" at bounding box center [909, 271] width 6 height 10
click at [908, 269] on icon "button" at bounding box center [909, 271] width 6 height 10
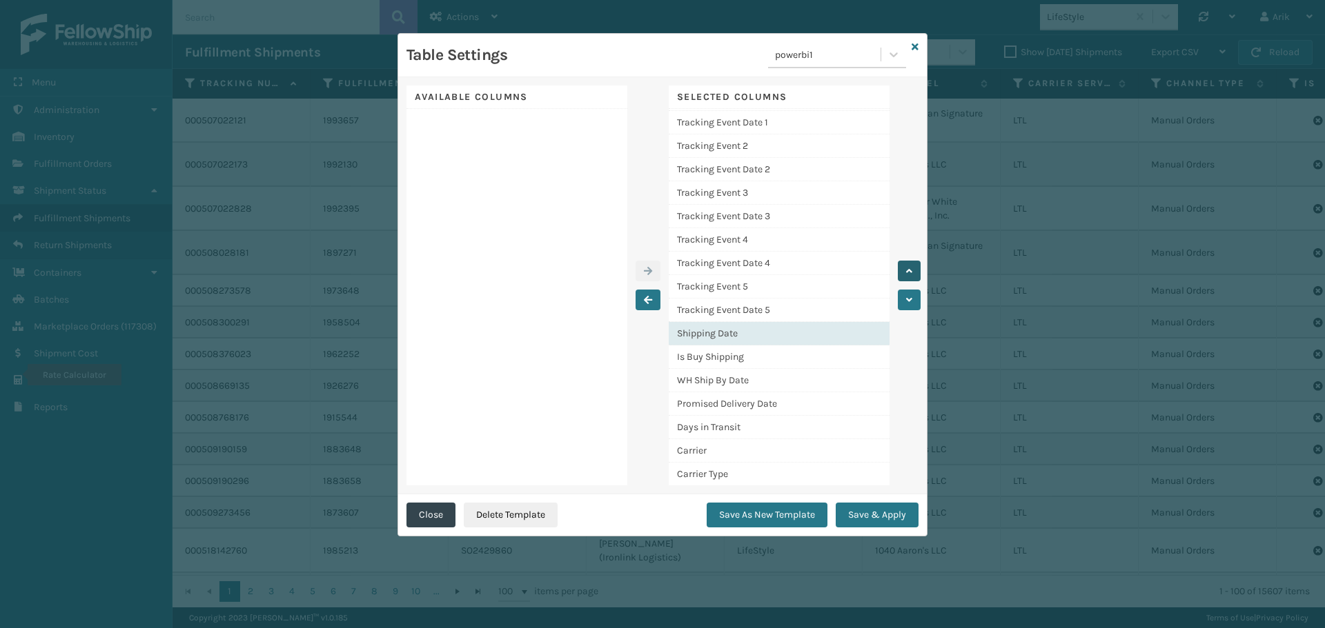
click at [908, 269] on icon "button" at bounding box center [909, 271] width 6 height 10
click at [908, 268] on icon "button" at bounding box center [909, 271] width 6 height 10
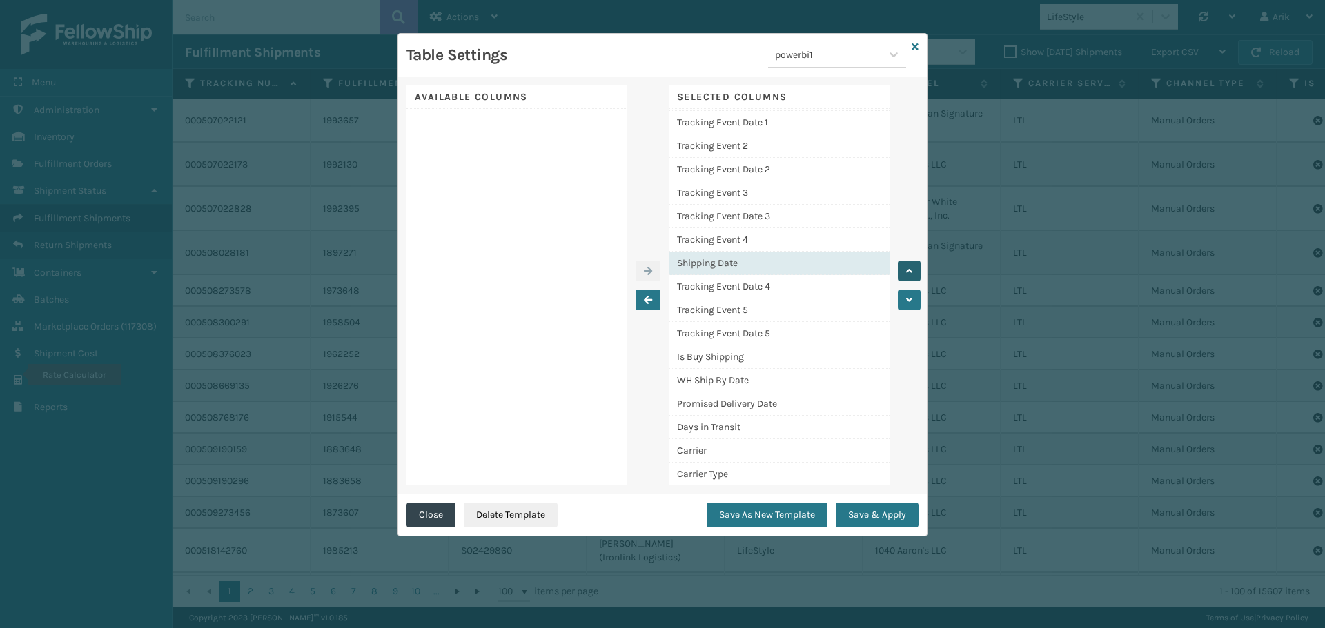
click at [908, 268] on icon "button" at bounding box center [909, 271] width 6 height 10
click at [909, 268] on icon "button" at bounding box center [909, 271] width 6 height 10
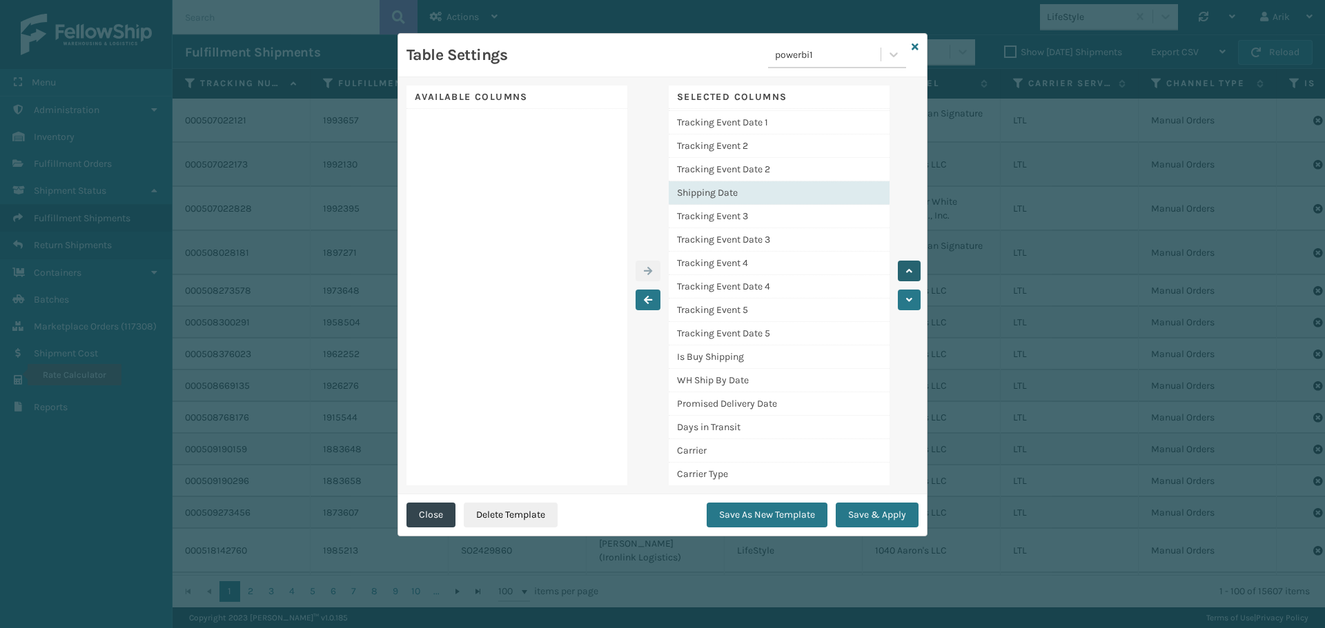
click at [909, 268] on icon "button" at bounding box center [909, 271] width 6 height 10
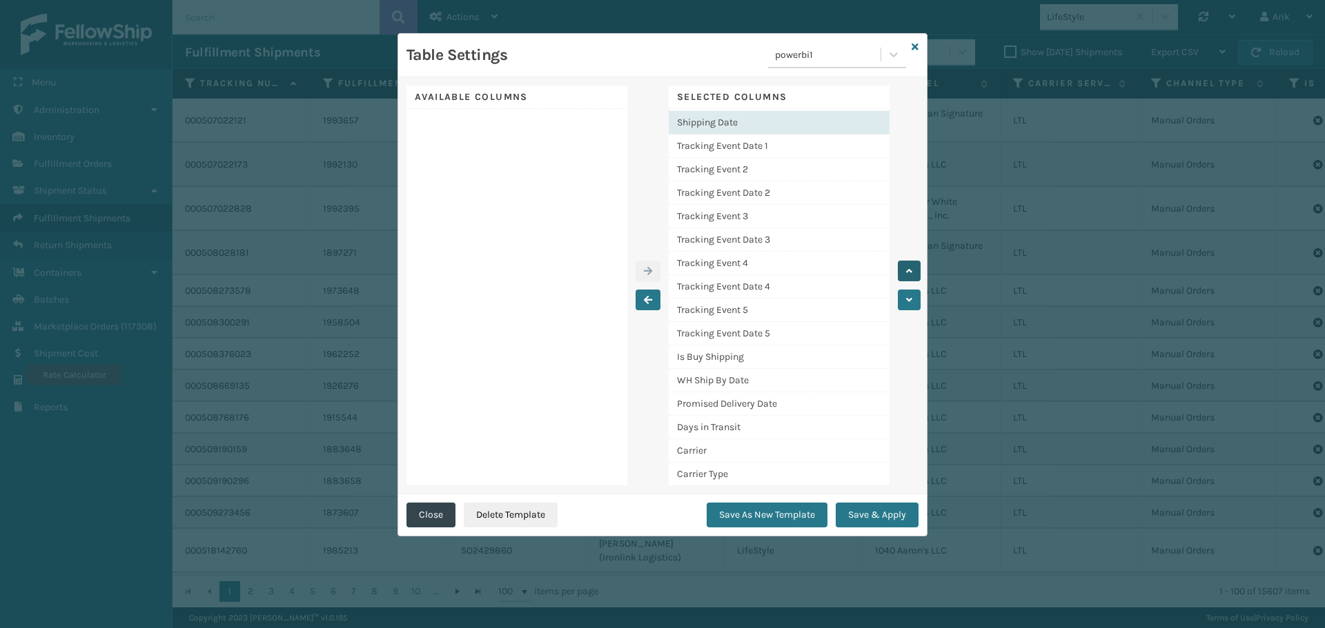
click at [909, 268] on icon "button" at bounding box center [909, 271] width 6 height 10
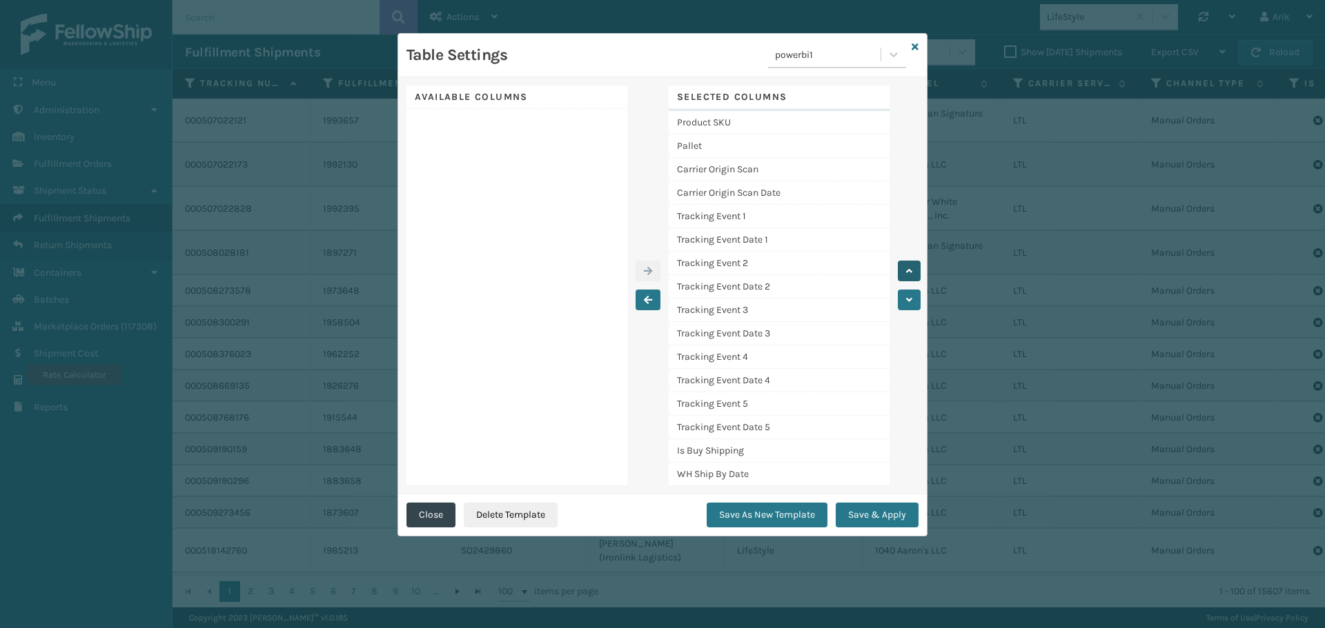
click at [909, 268] on icon "button" at bounding box center [909, 271] width 6 height 10
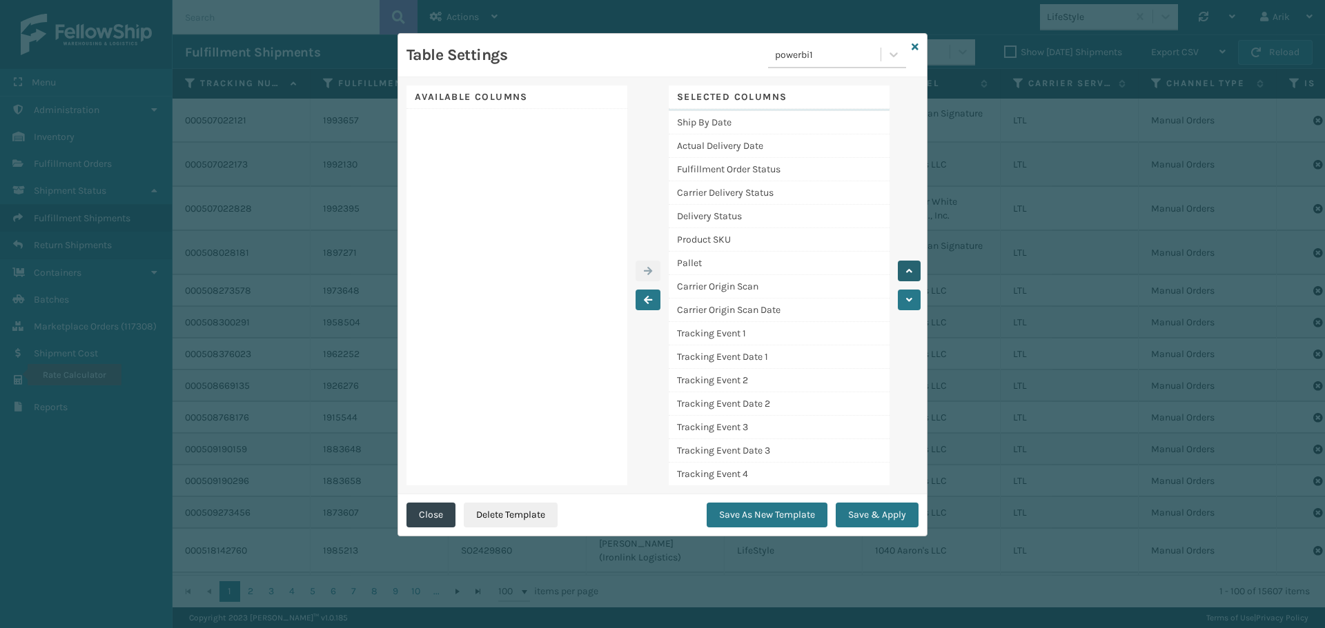
click at [909, 268] on icon "button" at bounding box center [909, 271] width 6 height 10
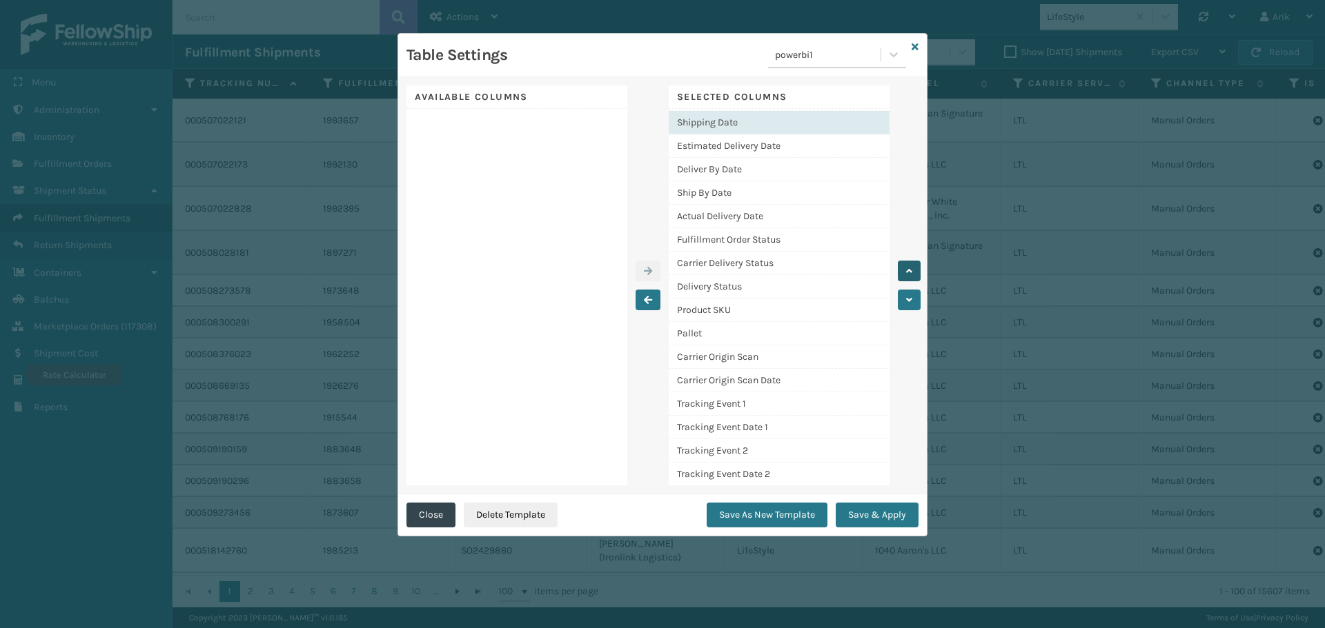
click at [909, 268] on icon "button" at bounding box center [909, 271] width 6 height 10
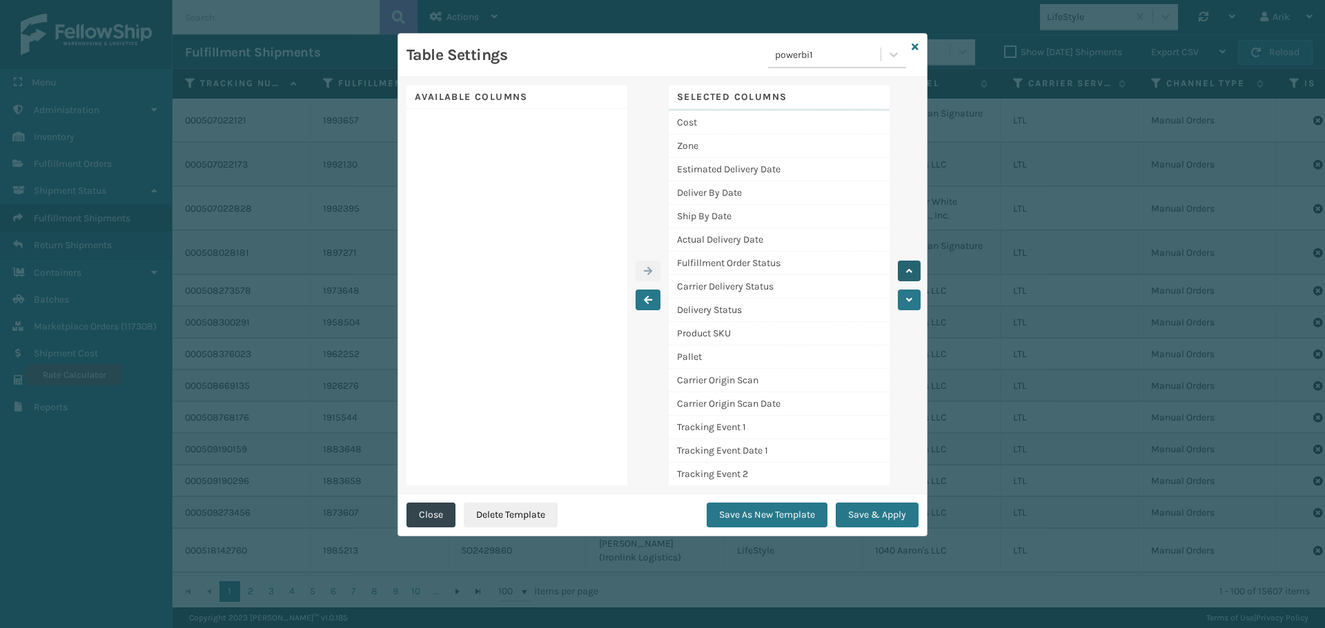
click at [909, 268] on icon "button" at bounding box center [909, 271] width 6 height 10
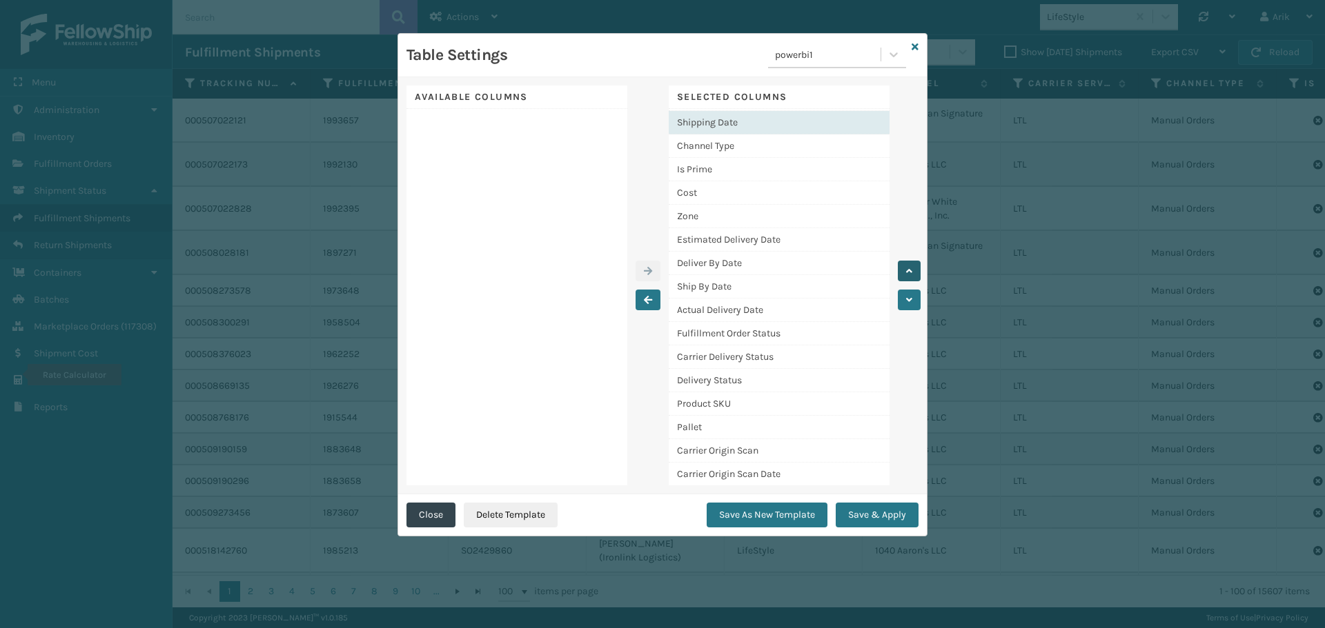
click at [909, 268] on icon "button" at bounding box center [909, 271] width 6 height 10
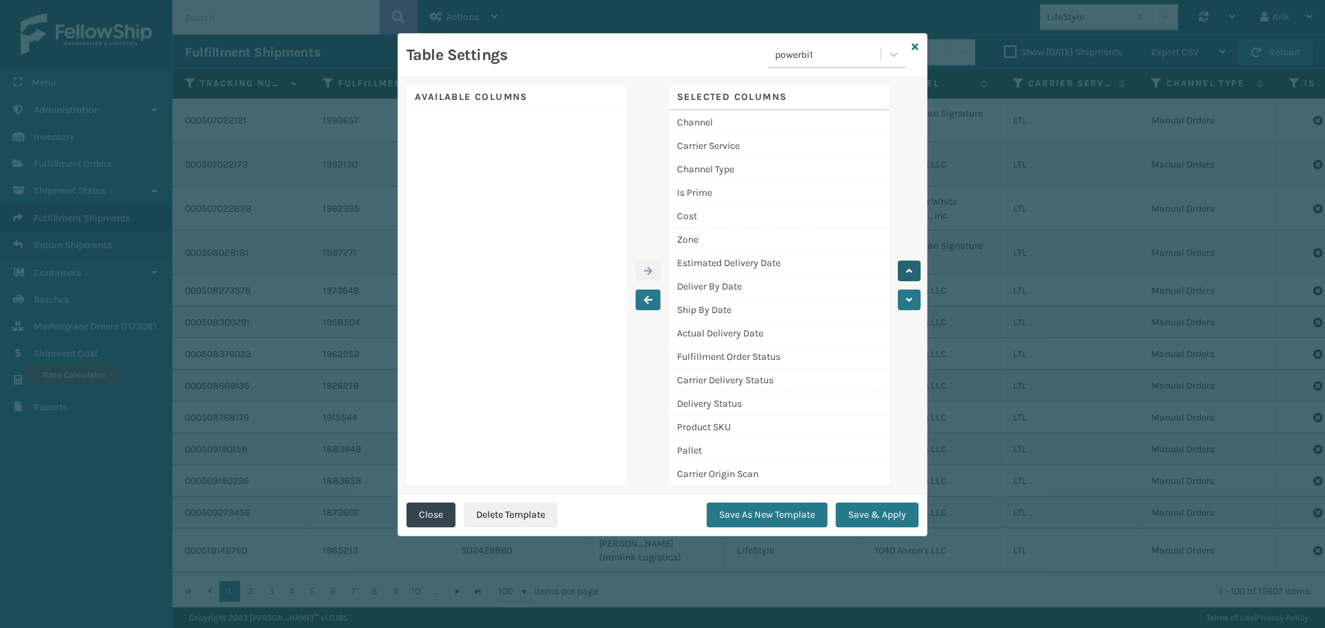
click at [909, 268] on icon "button" at bounding box center [909, 271] width 6 height 10
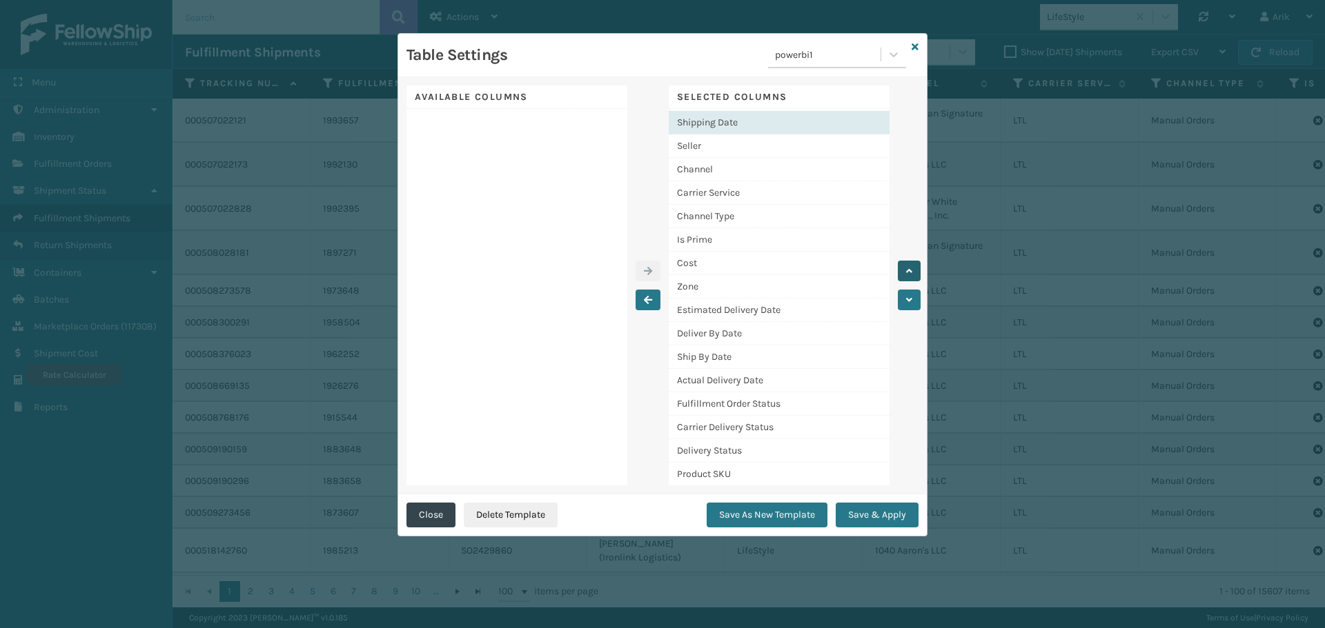
click at [909, 268] on icon "button" at bounding box center [909, 271] width 6 height 10
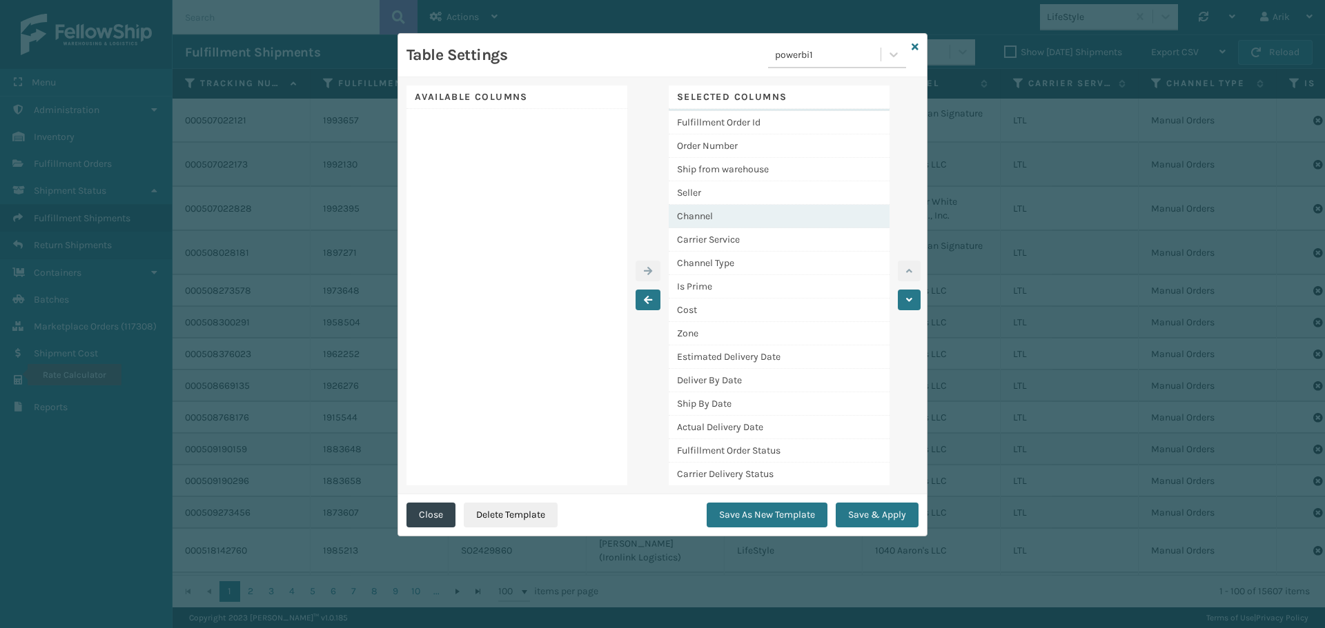
scroll to position [0, 0]
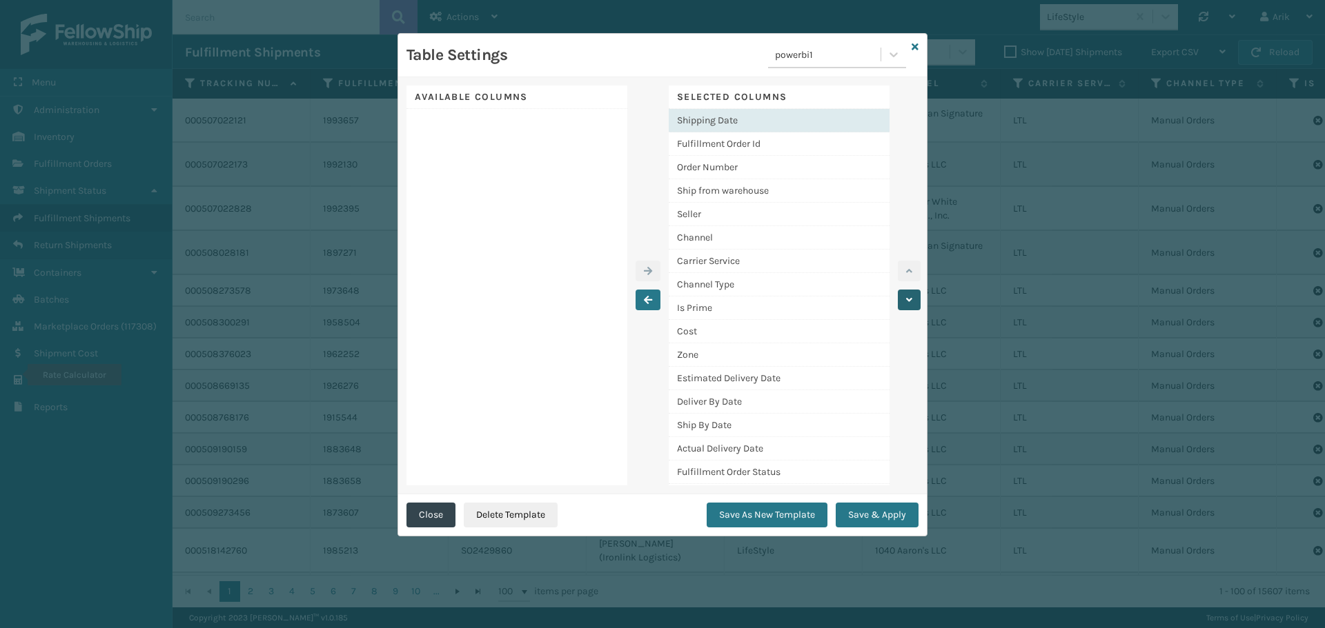
click at [909, 297] on icon "button" at bounding box center [909, 300] width 6 height 10
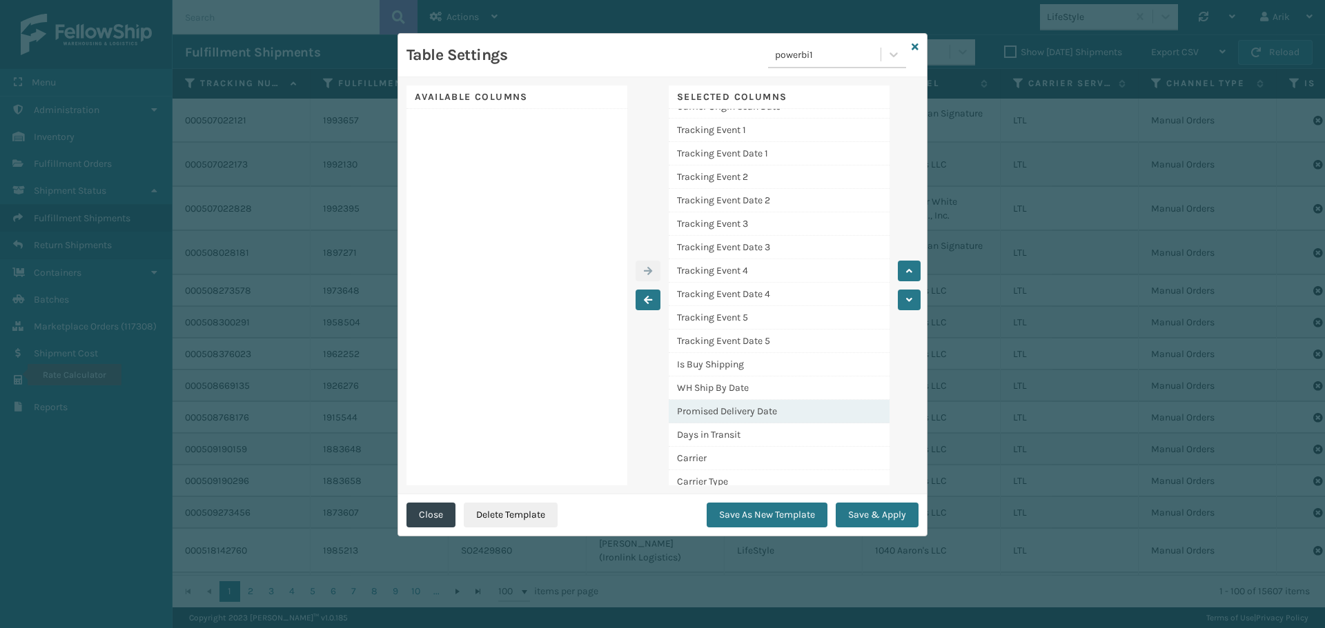
scroll to position [514, 0]
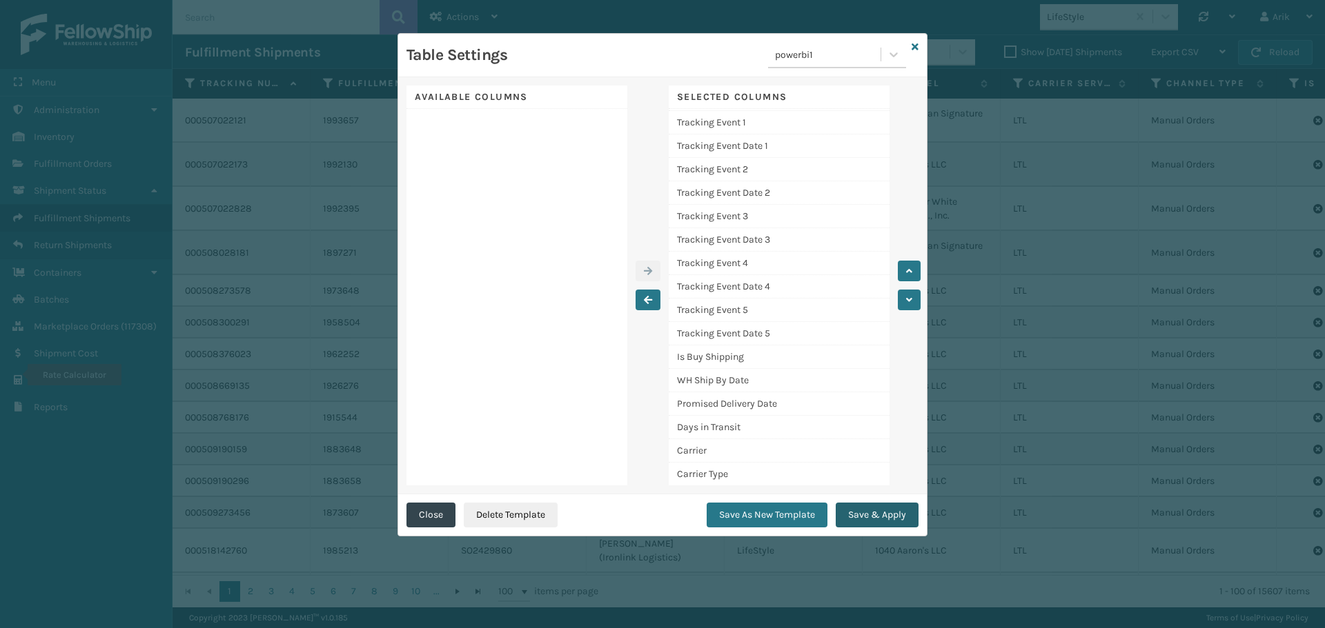
click at [875, 517] on button "Save & Apply" at bounding box center [876, 515] width 83 height 25
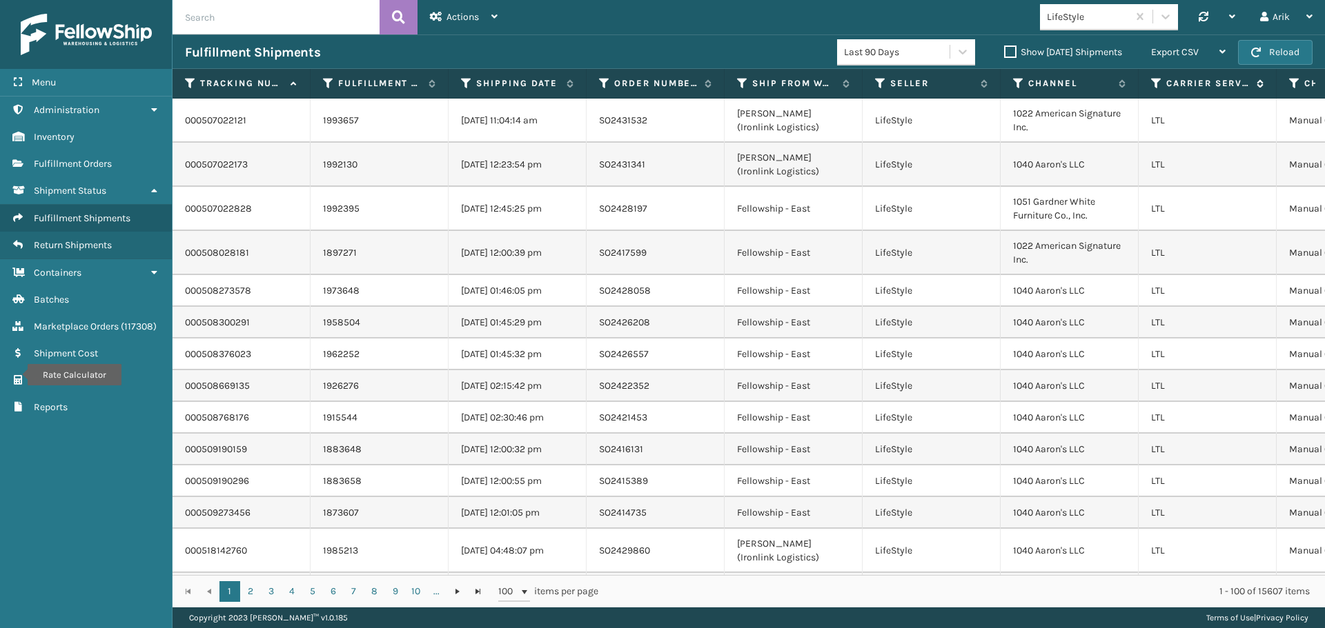
click at [1156, 84] on icon at bounding box center [1156, 83] width 11 height 12
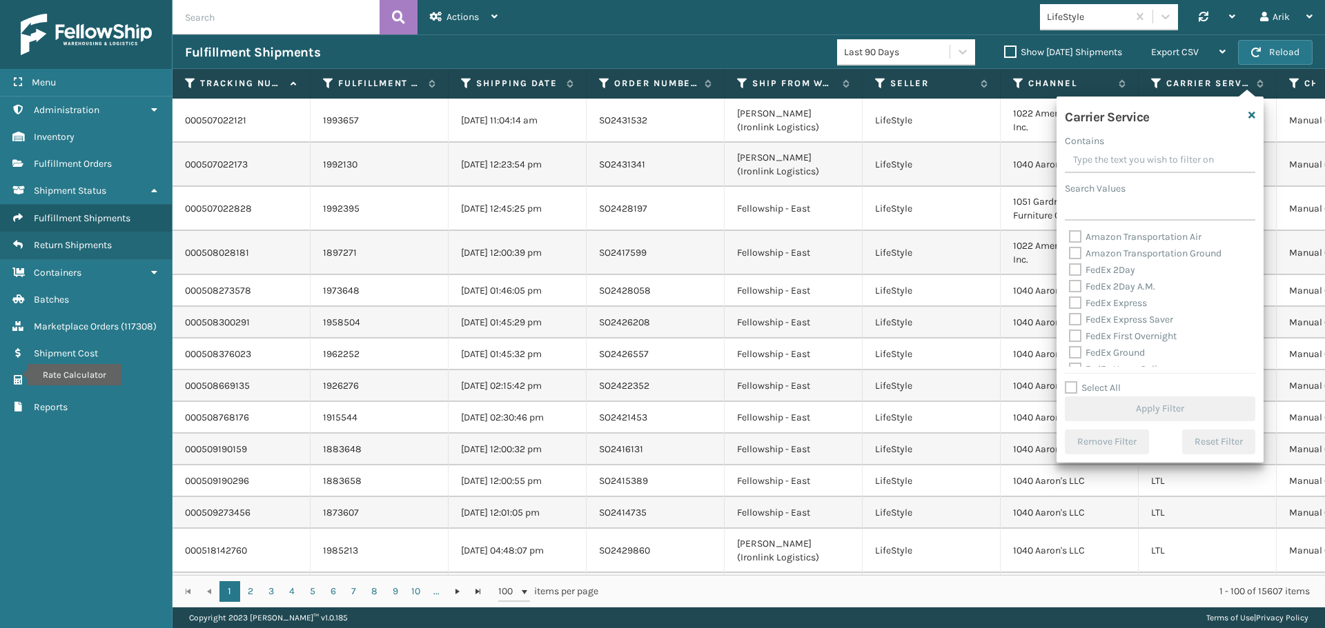
click at [1067, 388] on label "Select All" at bounding box center [1092, 388] width 56 height 12
click at [1067, 381] on input "Select All" at bounding box center [1167, 380] width 207 height 1
checkbox input "true"
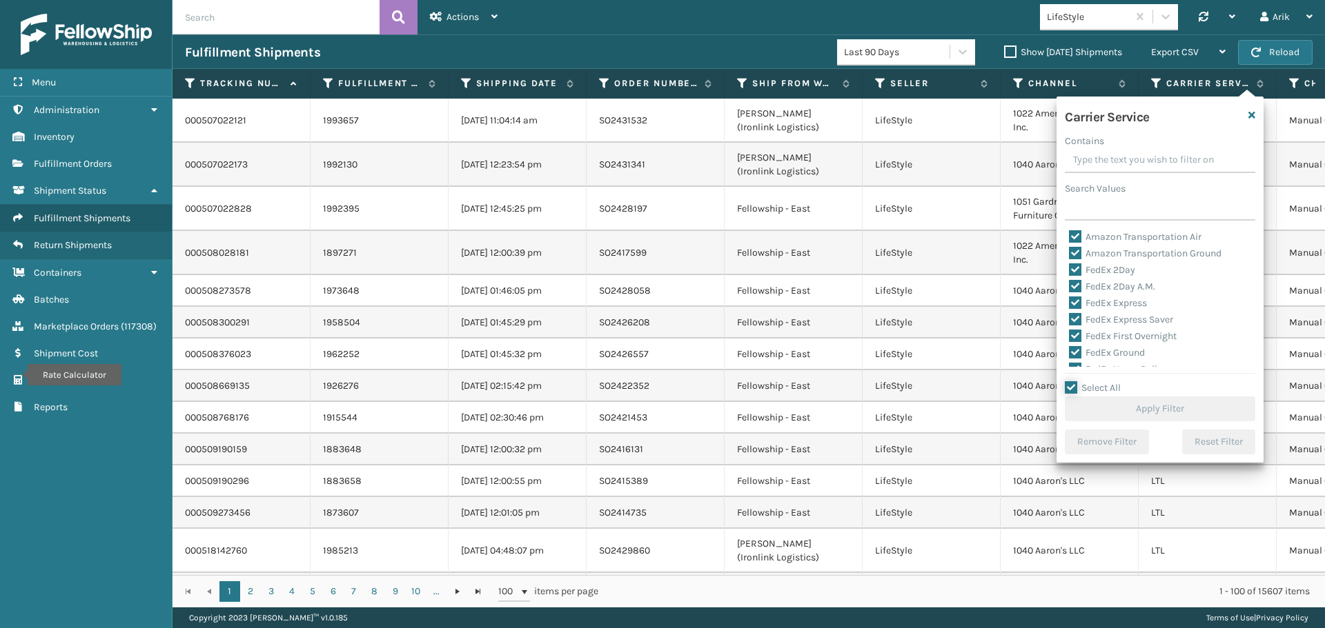
checkbox input "true"
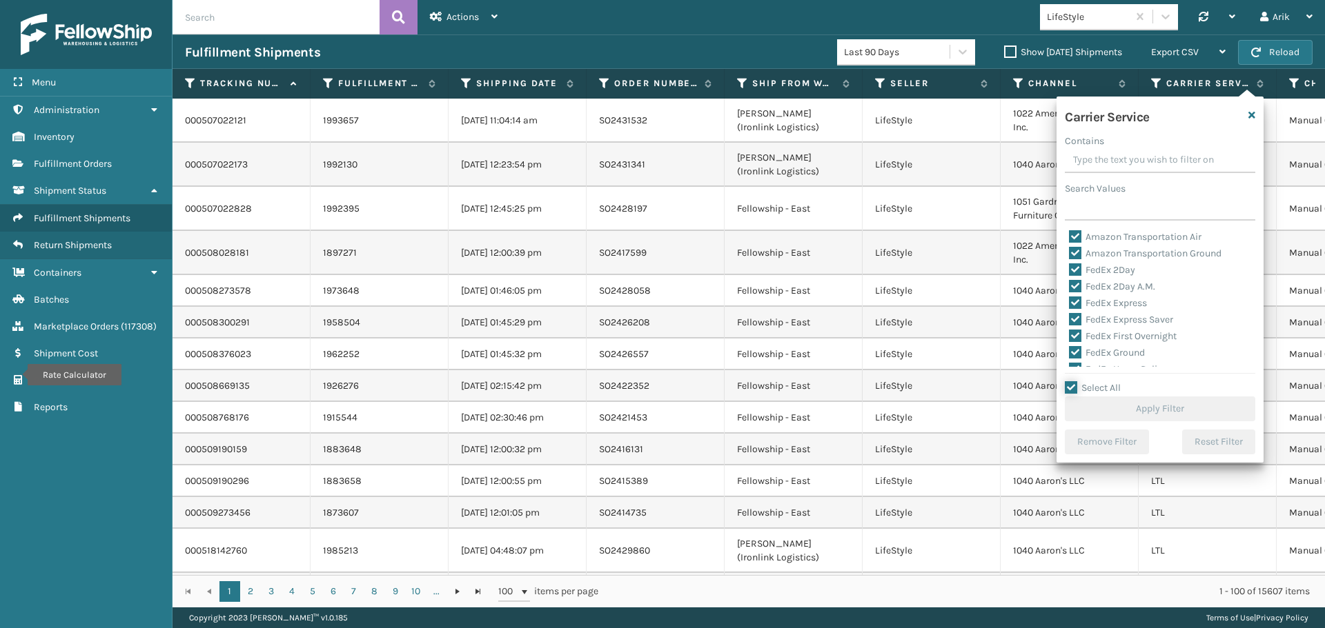
checkbox input "true"
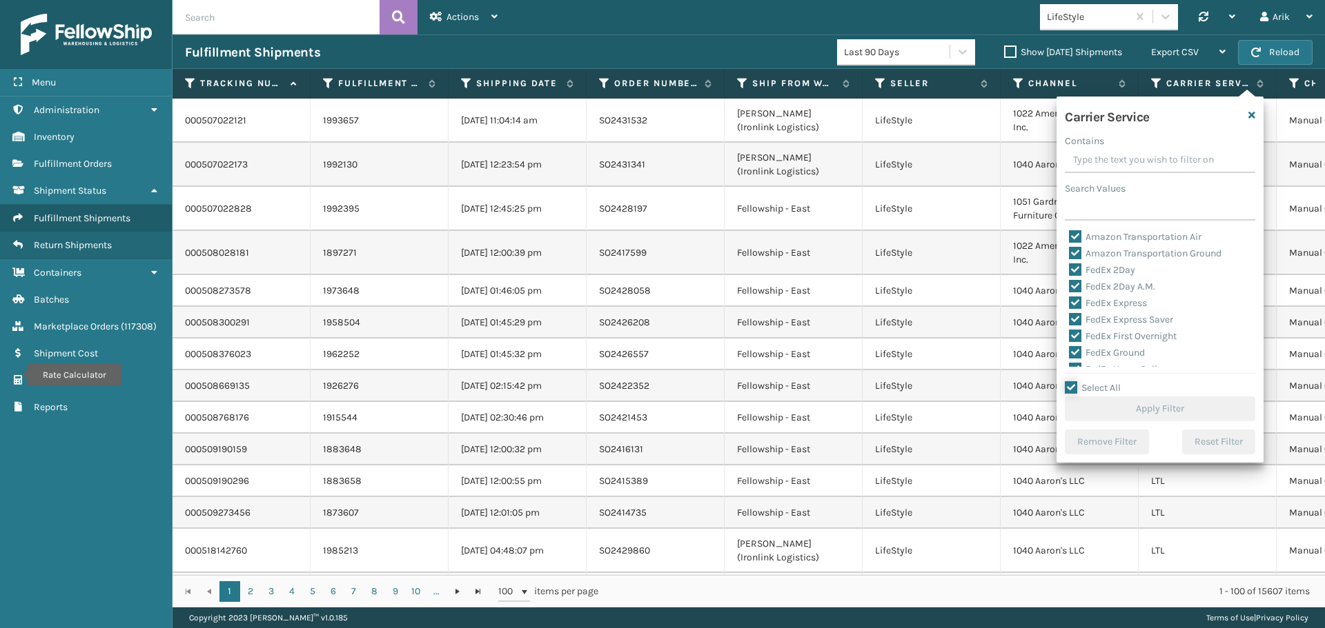
checkbox input "true"
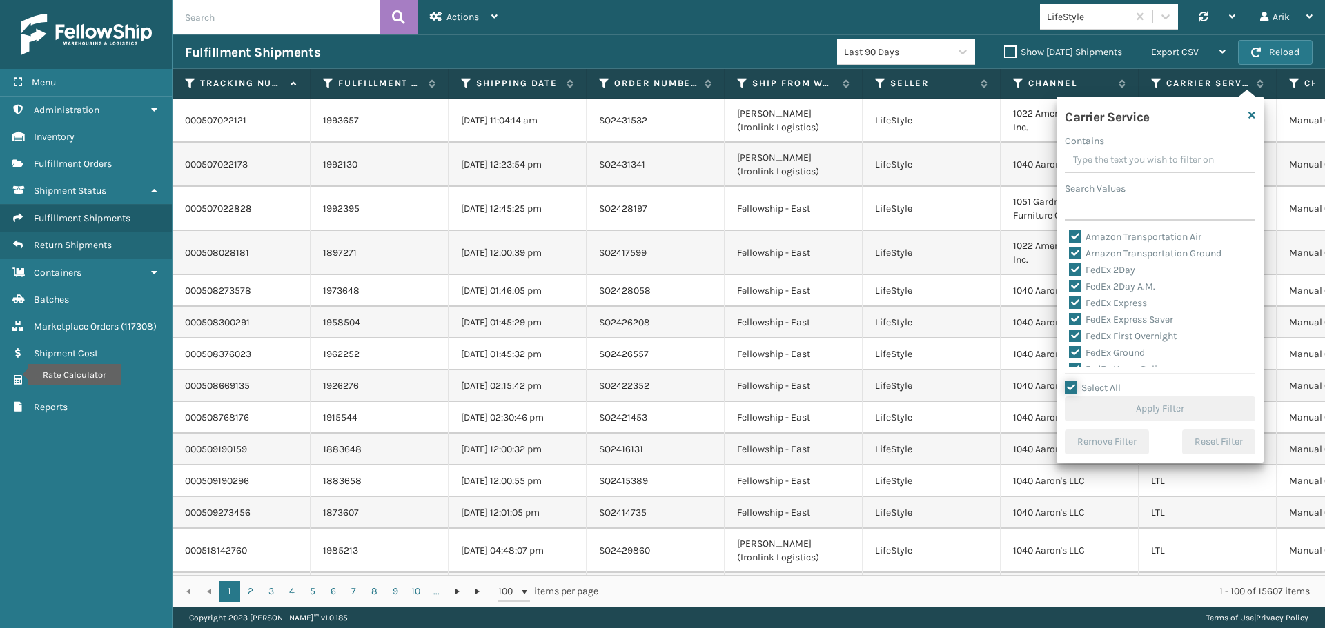
checkbox input "true"
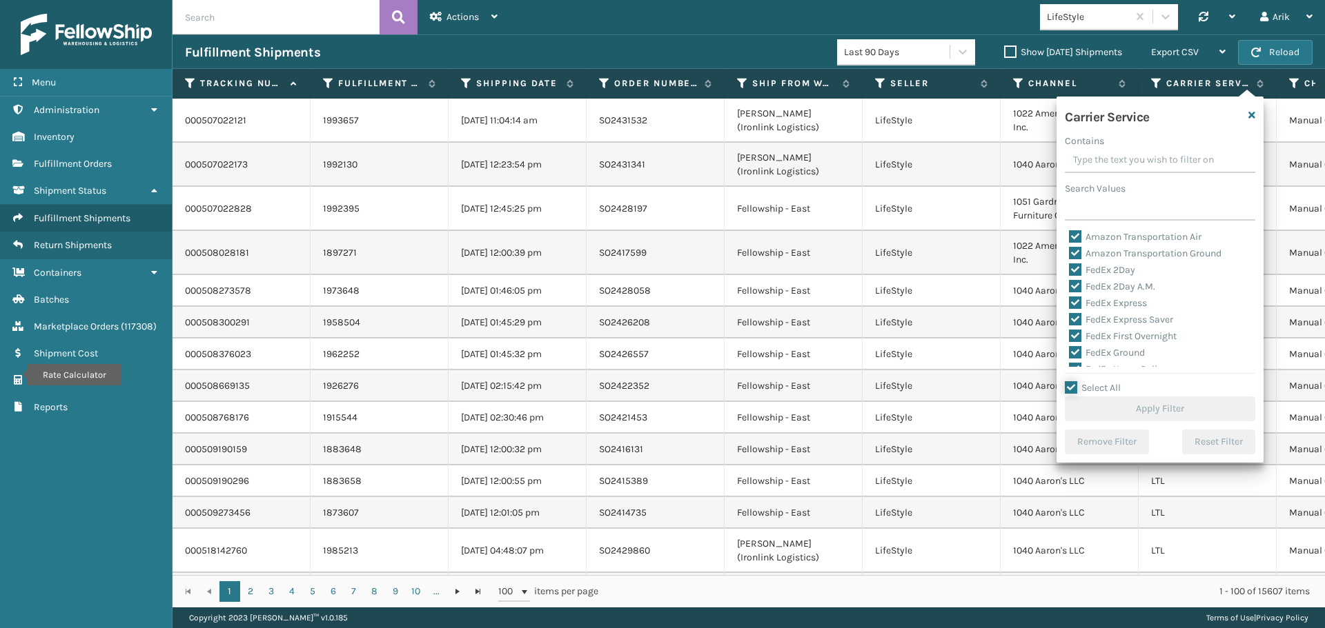
checkbox input "true"
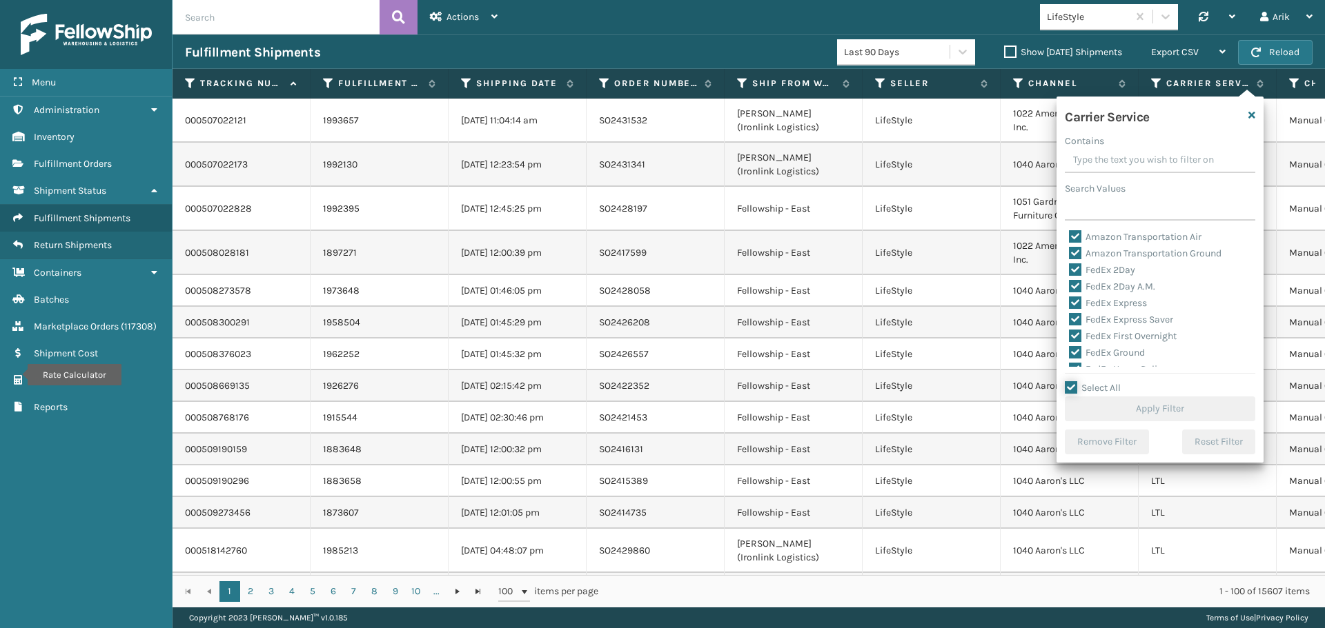
checkbox input "true"
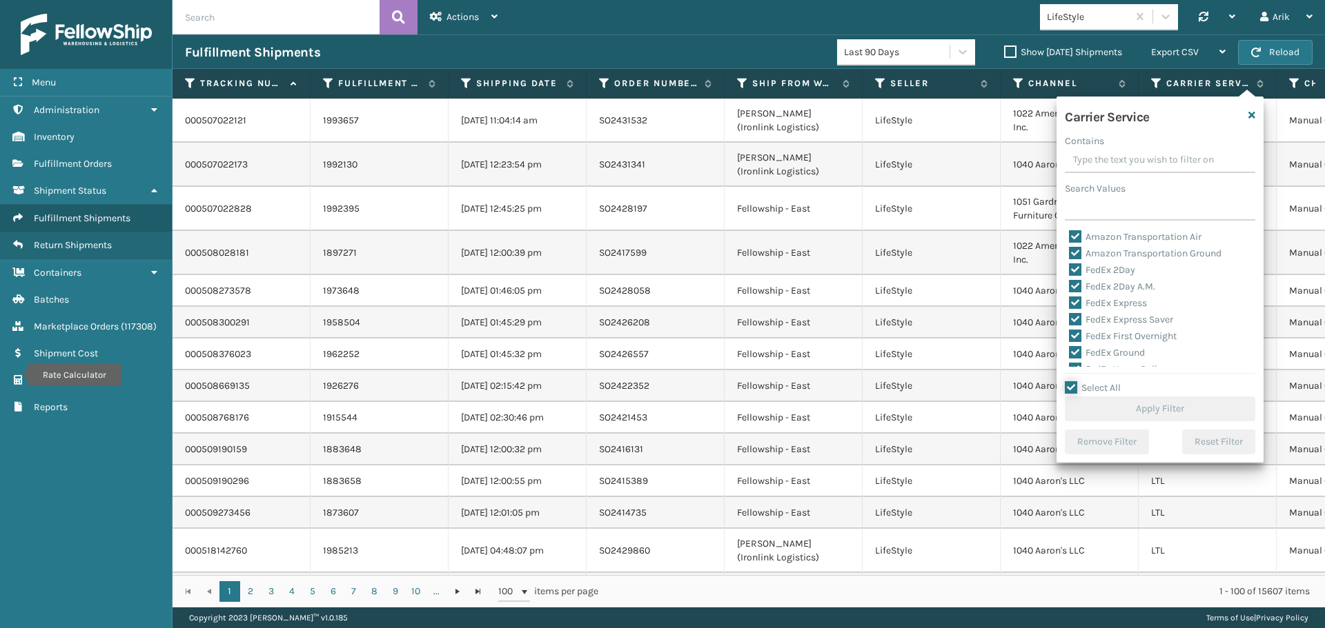
checkbox input "true"
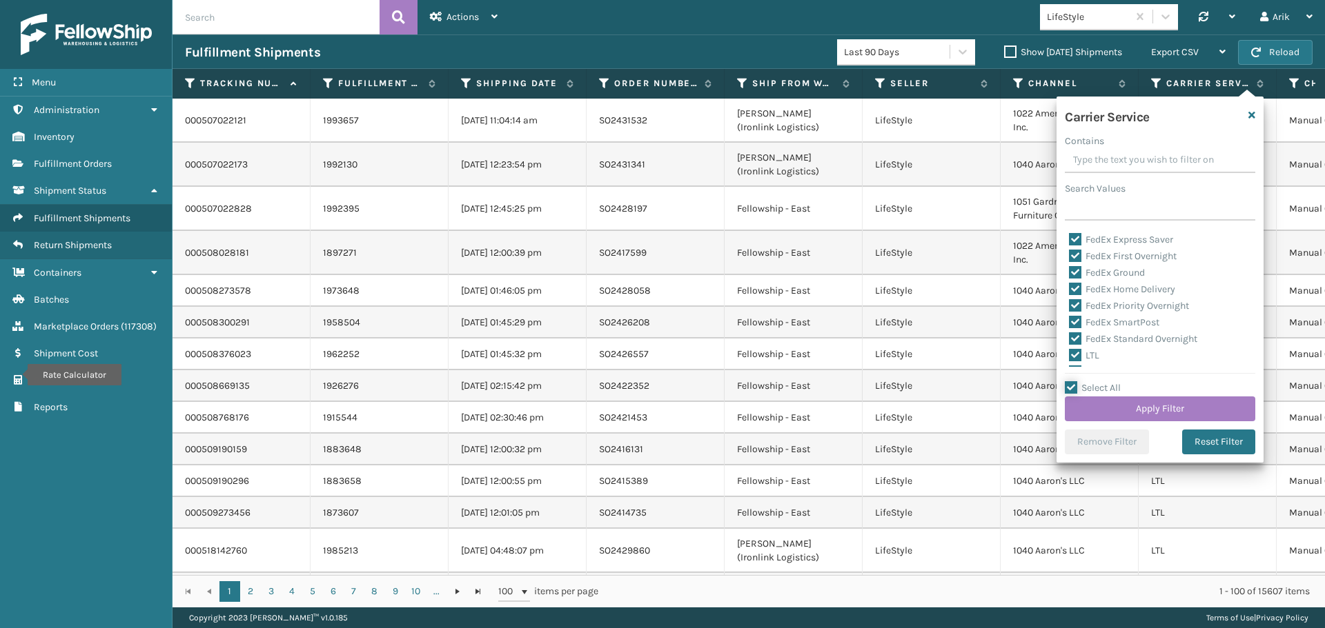
scroll to position [0, 0]
click at [1076, 301] on label "LTL" at bounding box center [1084, 305] width 30 height 12
click at [1069, 301] on input "LTL" at bounding box center [1069, 301] width 1 height 9
checkbox input "false"
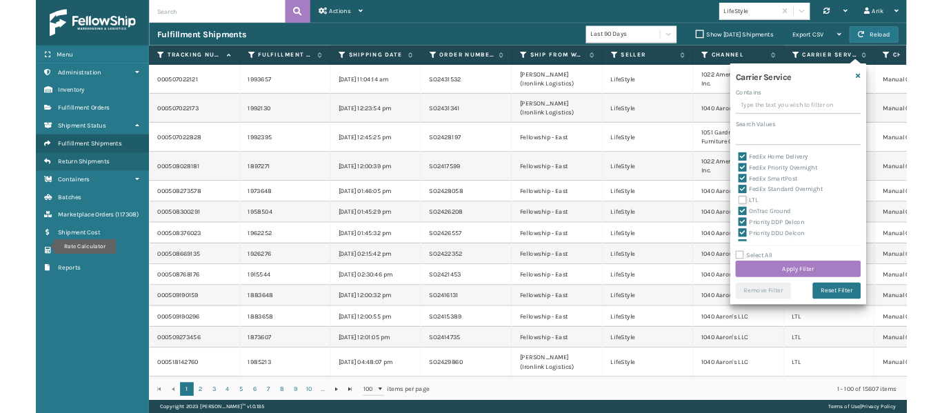
scroll to position [132, 0]
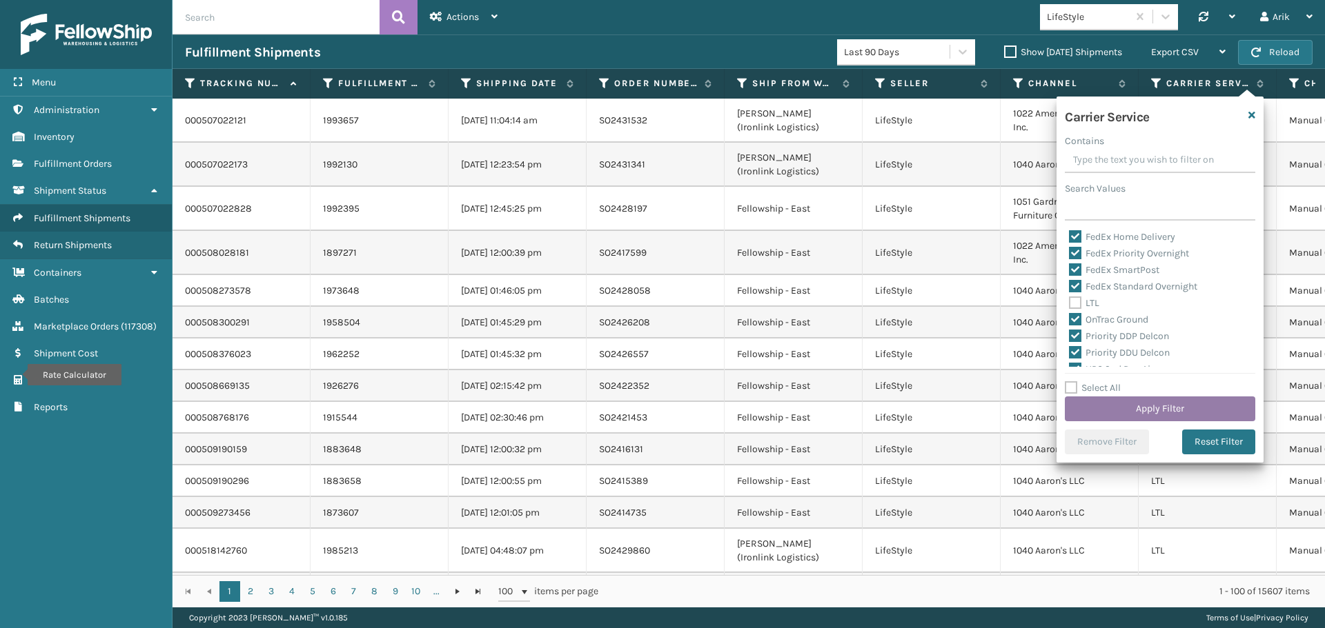
click at [1138, 410] on button "Apply Filter" at bounding box center [1159, 409] width 190 height 25
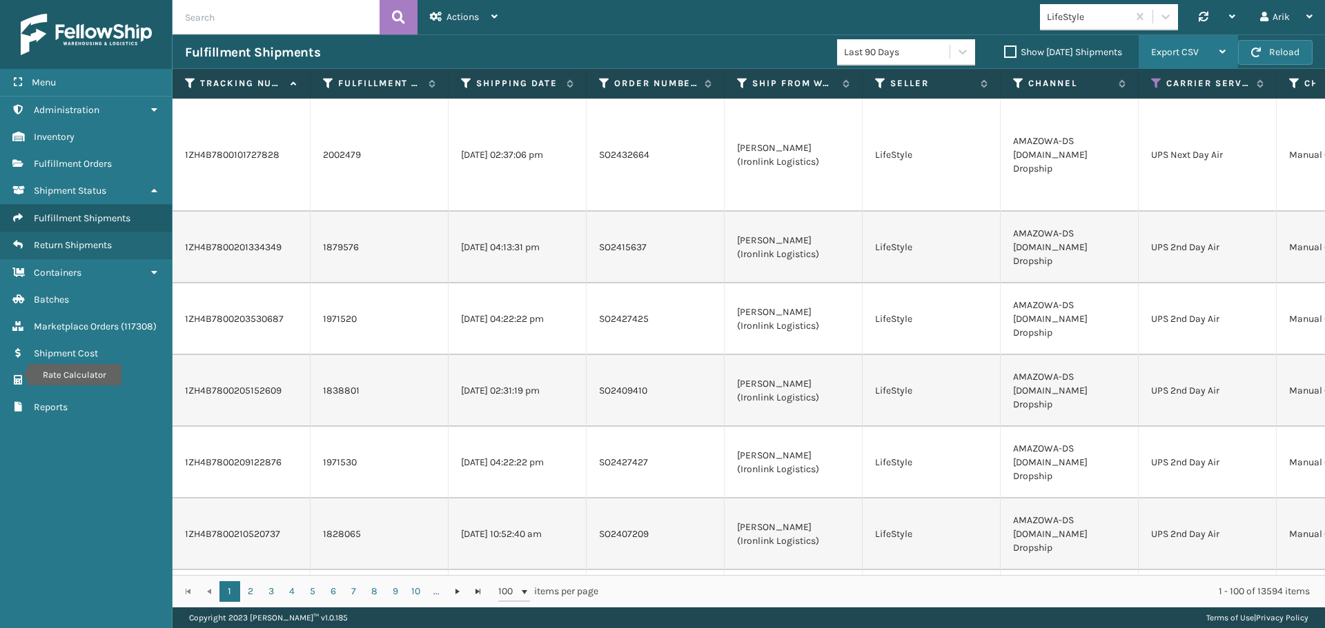
click at [1184, 52] on span "Export CSV" at bounding box center [1175, 52] width 48 height 12
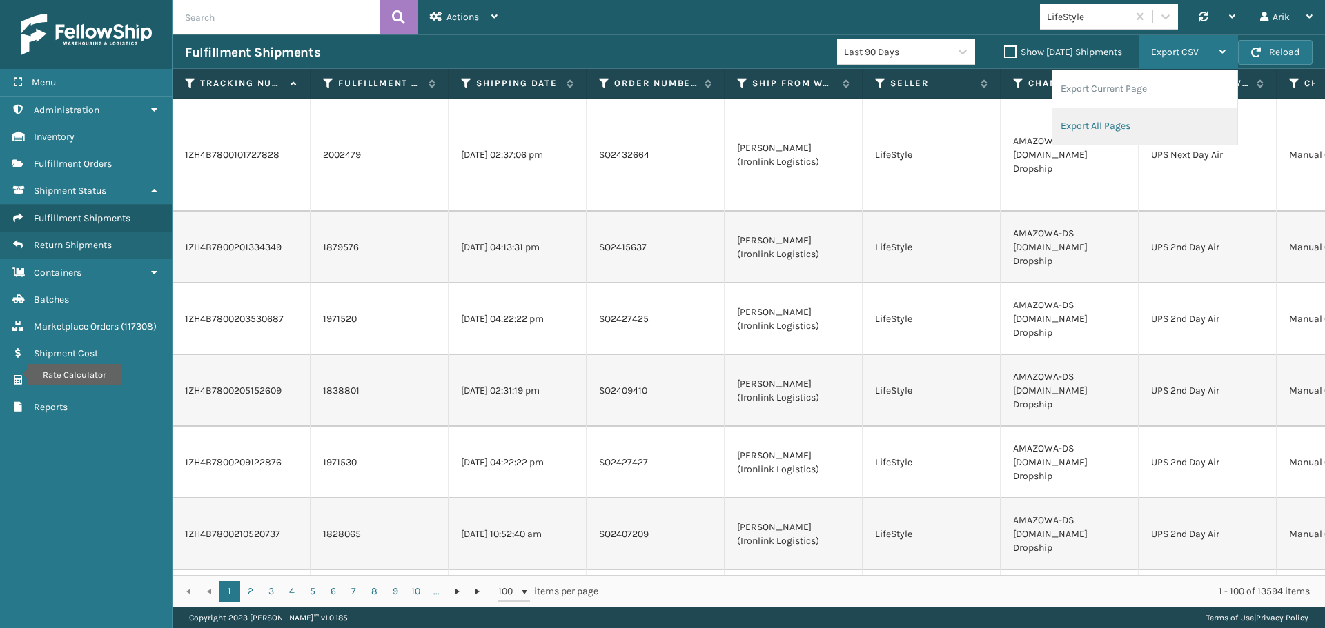
click at [1096, 125] on li "Export All Pages" at bounding box center [1144, 126] width 185 height 37
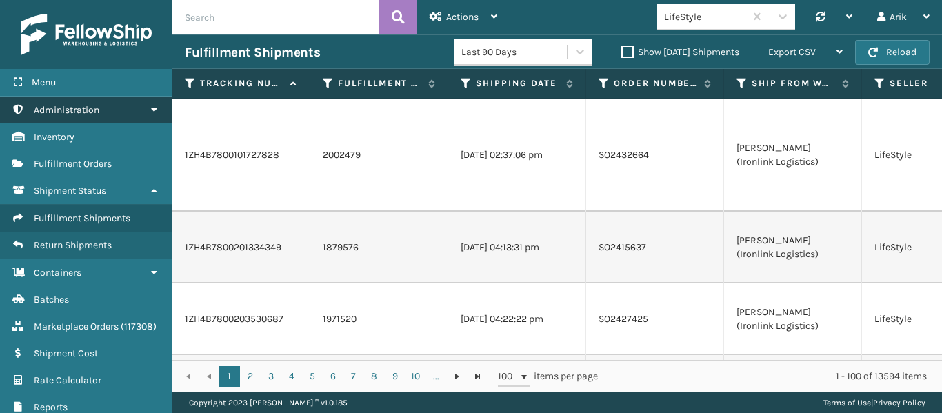
click at [99, 114] on span "Administration" at bounding box center [67, 110] width 66 height 12
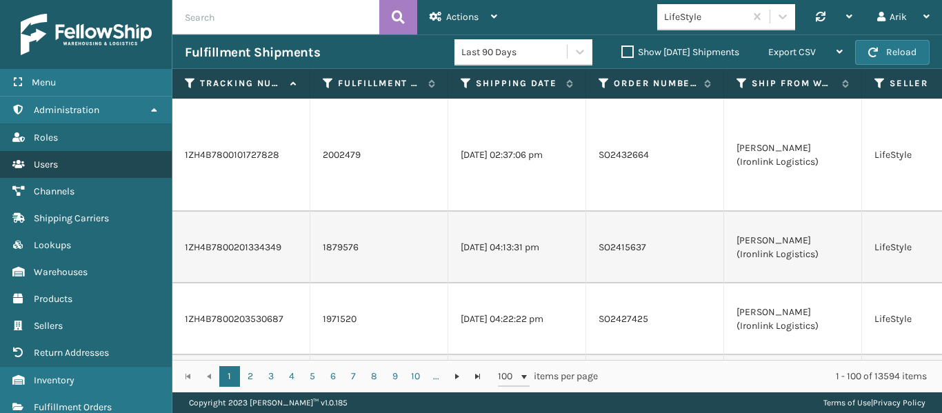
click at [46, 166] on span "Users" at bounding box center [46, 165] width 24 height 12
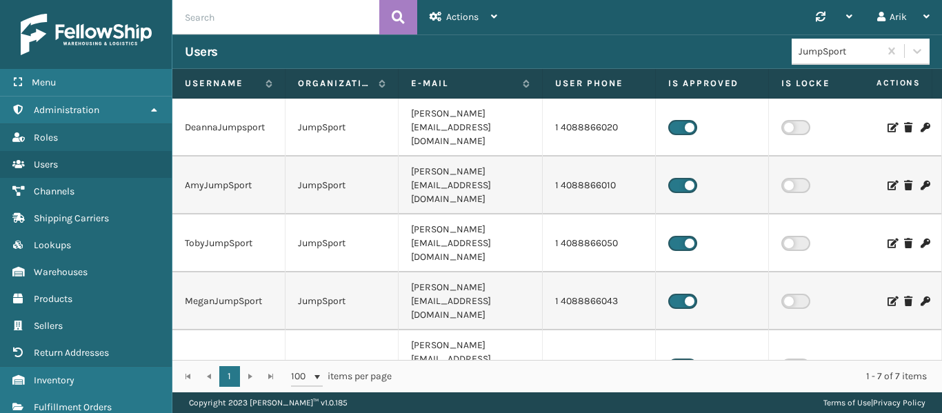
click at [227, 19] on input "text" at bounding box center [275, 17] width 207 height 34
type input "[PERSON_NAME]"
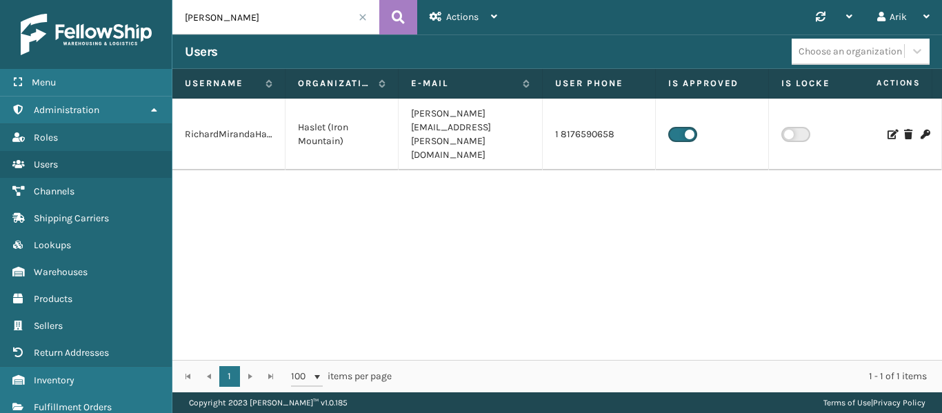
click at [888, 130] on icon at bounding box center [892, 135] width 8 height 10
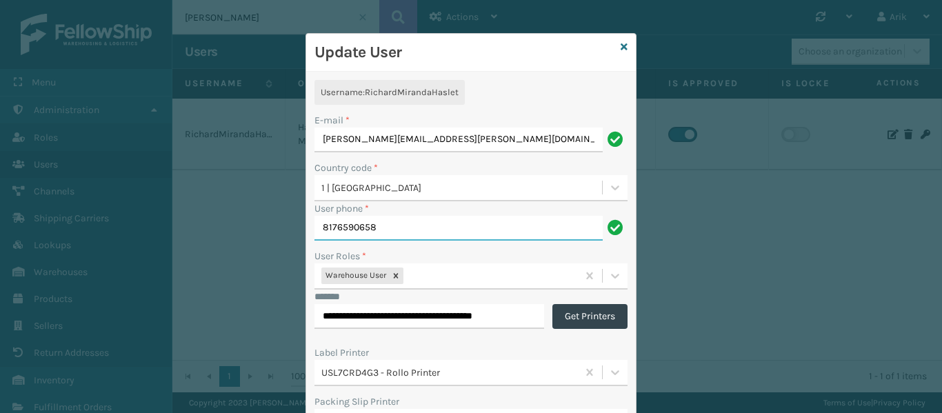
click at [339, 233] on input "8176590658" at bounding box center [459, 228] width 288 height 25
click at [621, 48] on icon at bounding box center [624, 47] width 7 height 10
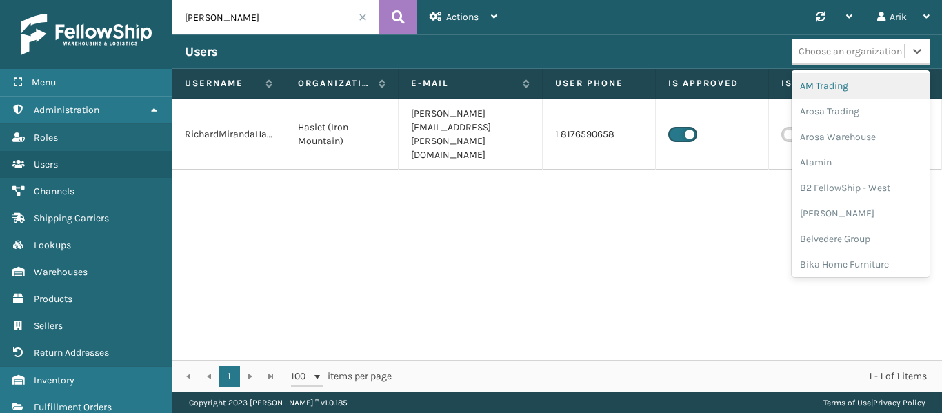
click at [855, 46] on div "Choose an organization" at bounding box center [850, 51] width 103 height 14
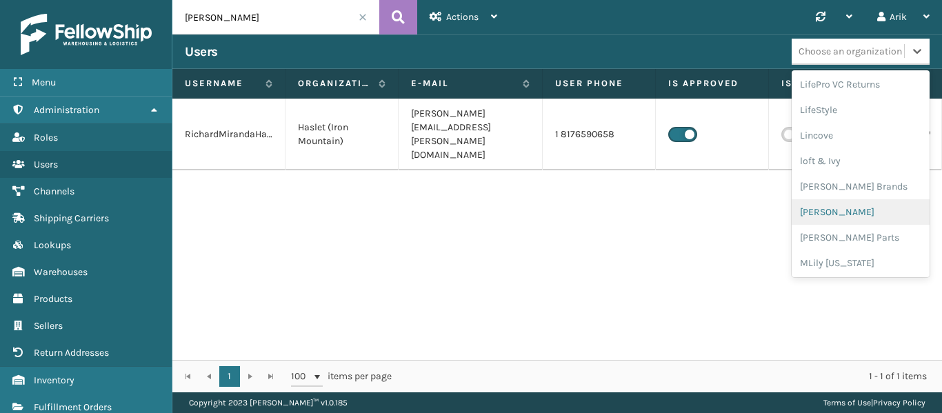
scroll to position [978, 0]
click at [839, 200] on div "[PERSON_NAME]" at bounding box center [861, 213] width 138 height 26
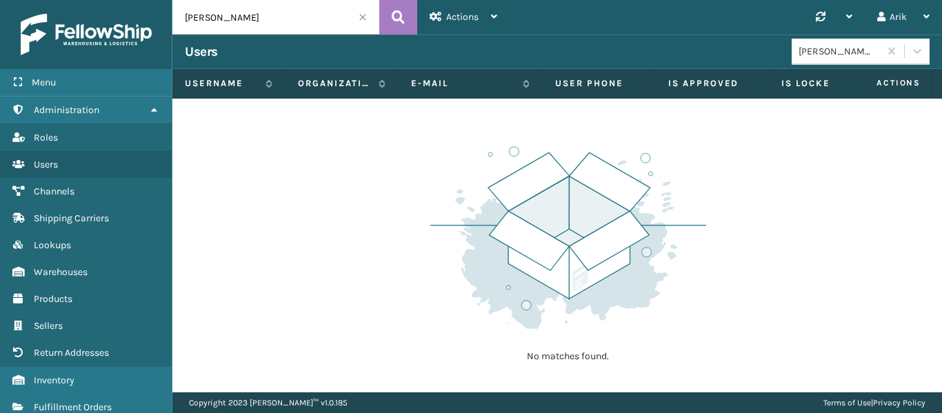
click at [367, 18] on input "[PERSON_NAME]" at bounding box center [275, 17] width 207 height 34
click at [362, 17] on span at bounding box center [363, 17] width 8 height 8
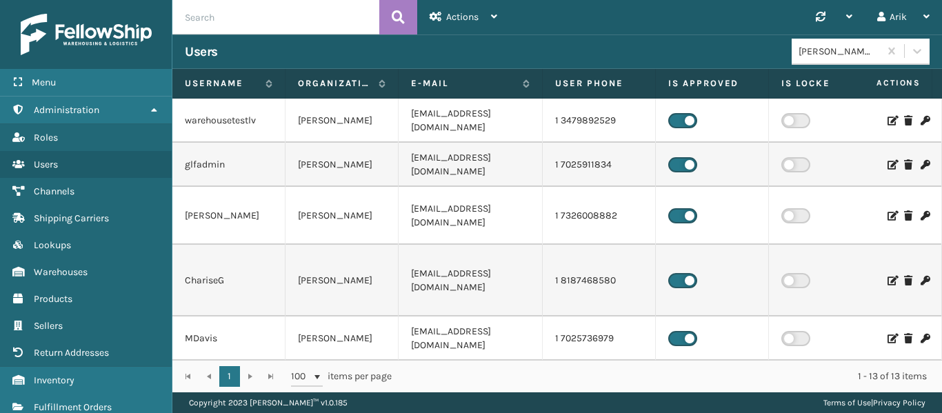
click at [888, 165] on icon at bounding box center [892, 165] width 8 height 10
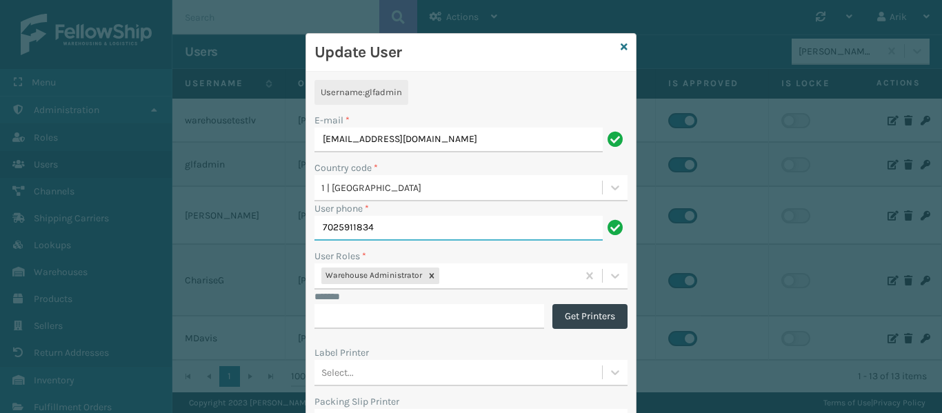
click at [369, 228] on input "7025911834" at bounding box center [459, 228] width 288 height 25
click at [365, 94] on span "glfadmin" at bounding box center [383, 92] width 37 height 10
copy span "glfadmin"
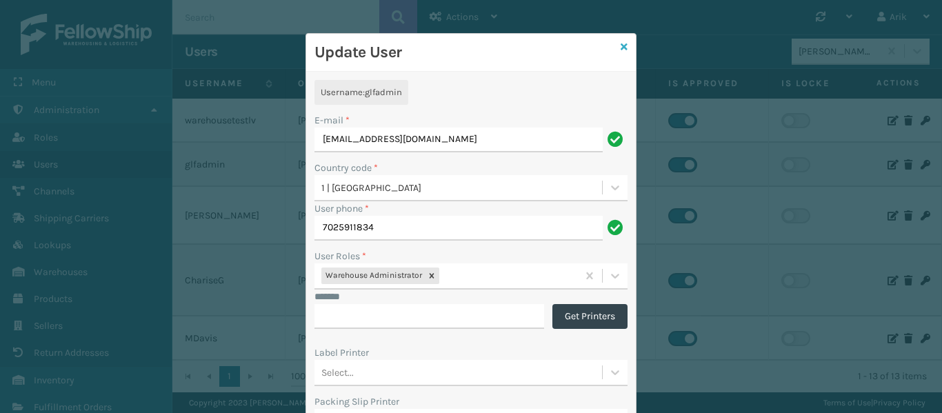
click at [621, 45] on icon at bounding box center [624, 47] width 7 height 10
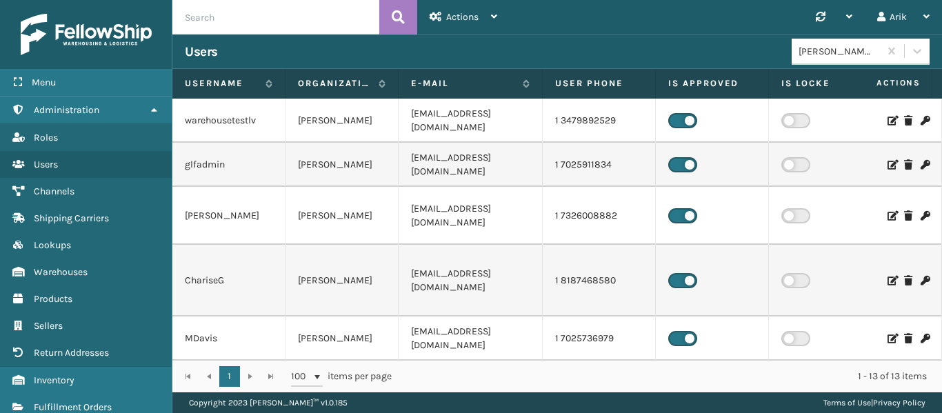
click at [223, 21] on input "text" at bounding box center [275, 17] width 207 height 34
type input "valent"
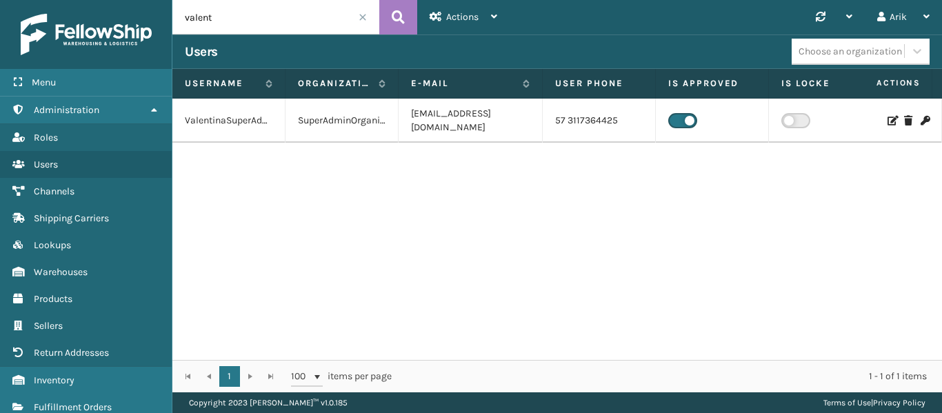
click at [808, 115] on label at bounding box center [796, 120] width 29 height 15
click at [791, 115] on input "checkbox" at bounding box center [786, 117] width 9 height 9
click at [204, 21] on input "valent" at bounding box center [275, 17] width 207 height 34
click at [863, 60] on div "Choose an organization" at bounding box center [848, 51] width 112 height 23
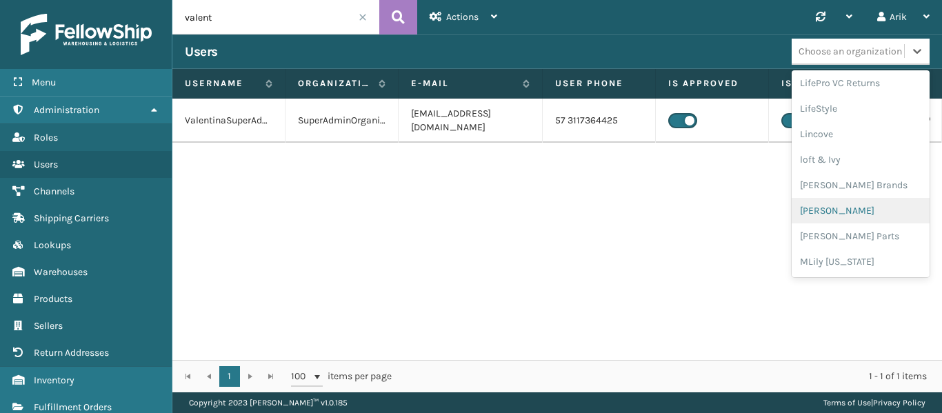
scroll to position [983, 0]
click at [837, 195] on div "[PERSON_NAME]" at bounding box center [861, 208] width 138 height 26
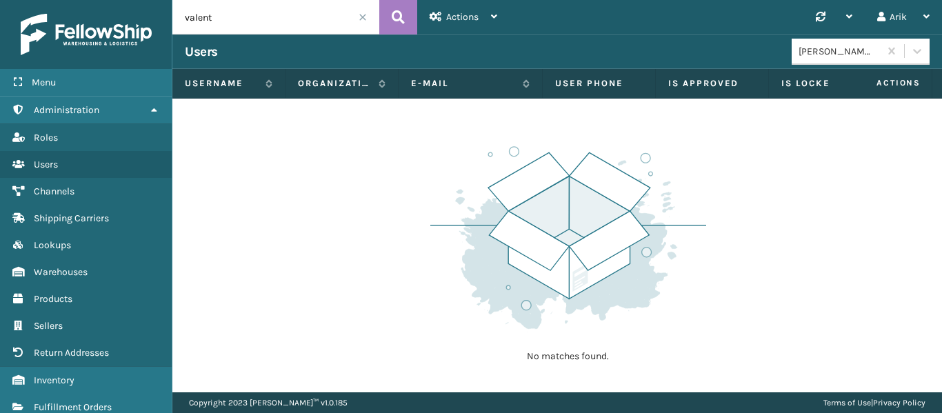
click at [366, 19] on span at bounding box center [363, 17] width 8 height 8
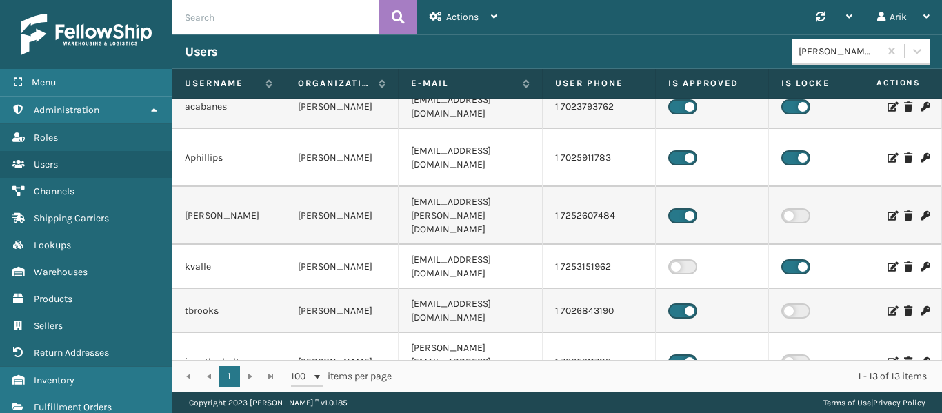
scroll to position [392, 0]
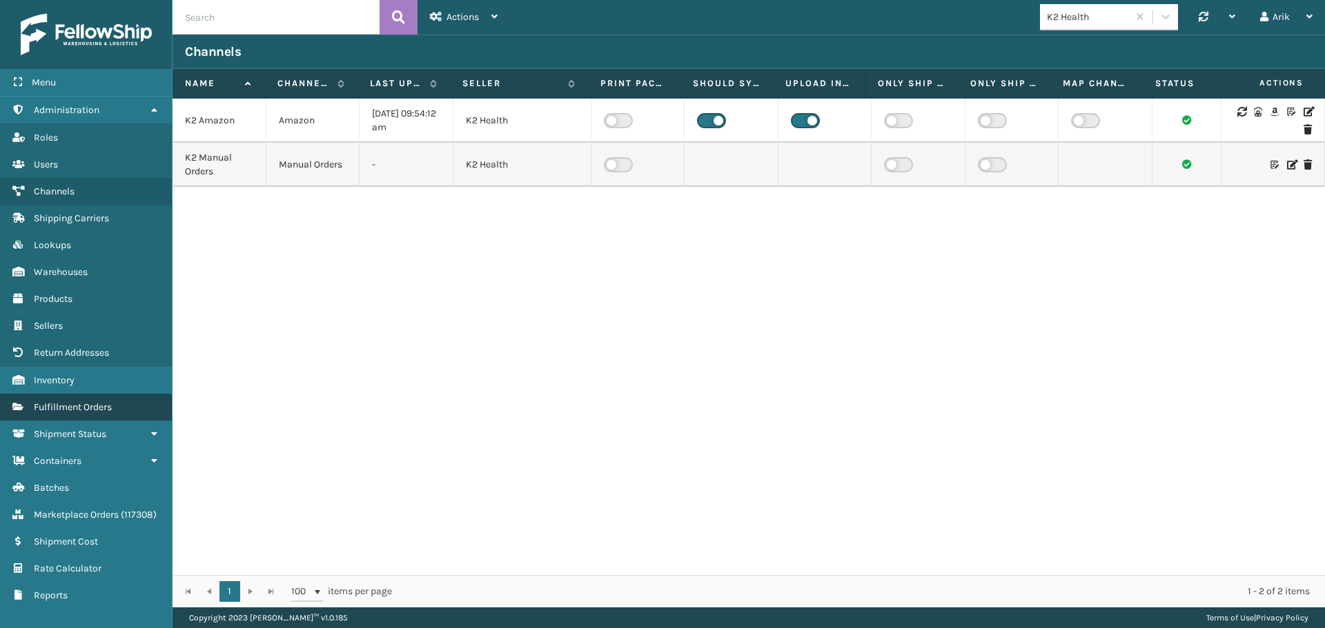
click at [70, 414] on link "Sellers Fulfillment Orders" at bounding box center [86, 407] width 172 height 27
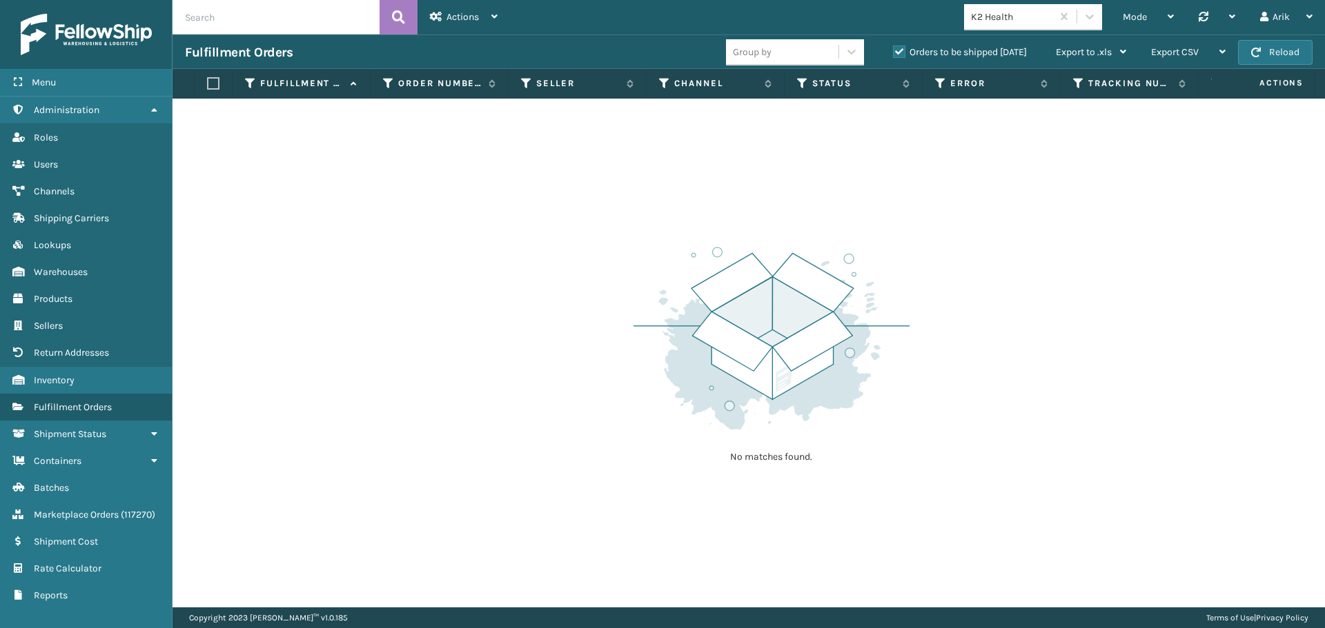
click at [262, 12] on input "text" at bounding box center [275, 17] width 207 height 34
paste input "SO2368082"
click at [264, 12] on input "SO2368082" at bounding box center [275, 17] width 207 height 34
type input "SO2368082"
click at [904, 48] on label "Orders to be shipped [DATE]" at bounding box center [960, 52] width 134 height 12
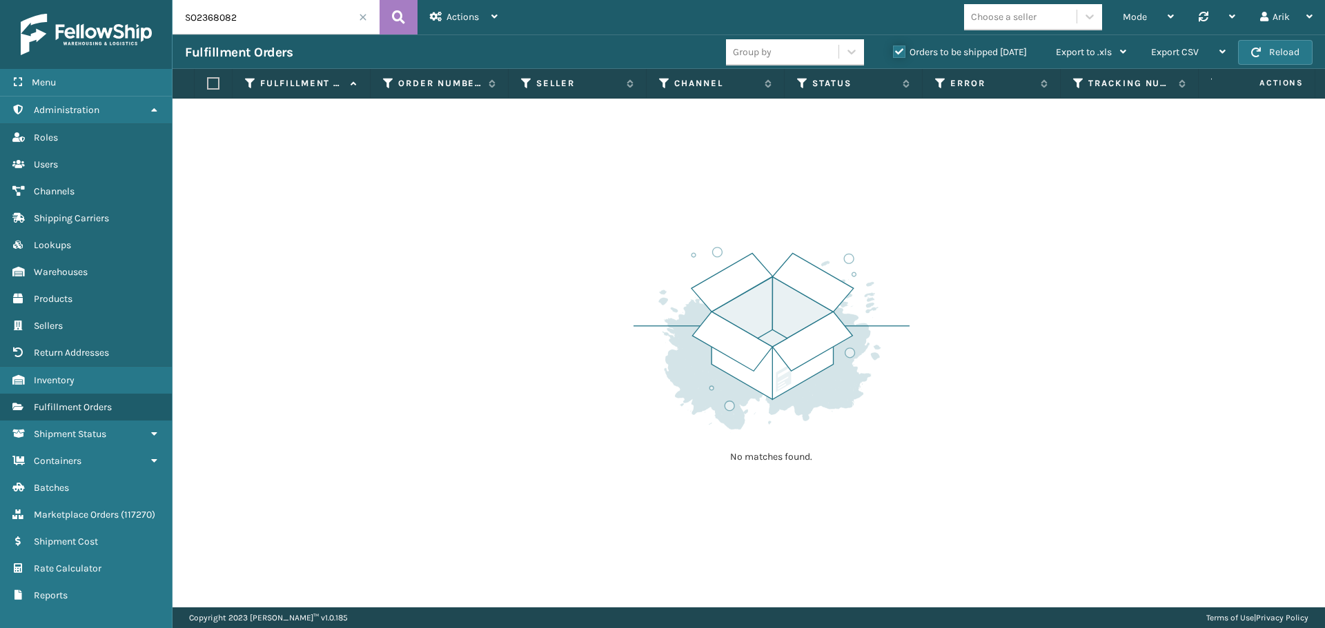
click at [893, 48] on input "Orders to be shipped [DATE]" at bounding box center [893, 48] width 1 height 9
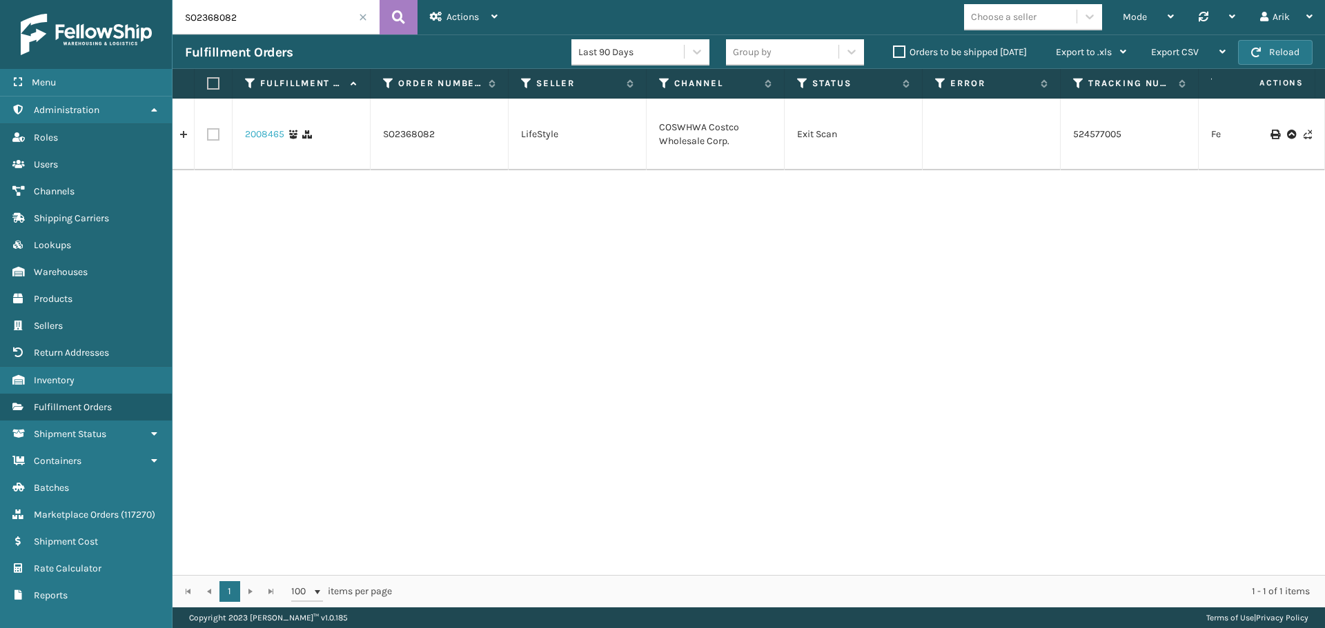
click at [271, 132] on link "2008465" at bounding box center [264, 135] width 39 height 14
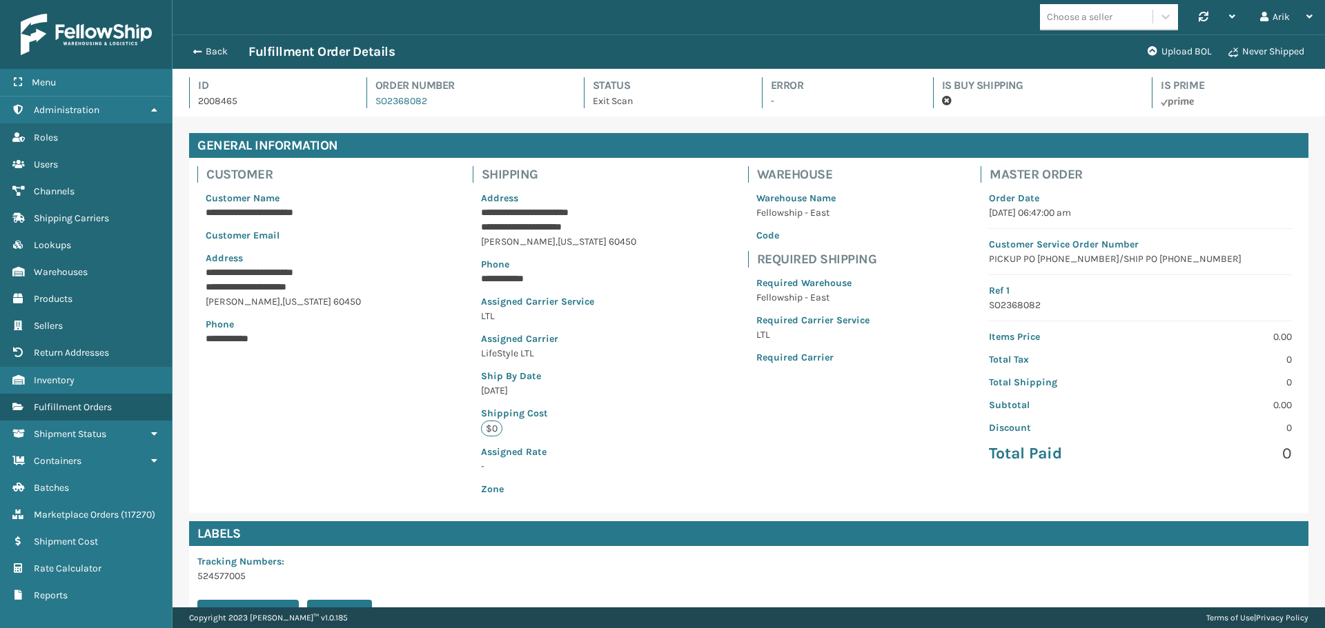
scroll to position [33, 1152]
click at [392, 96] on link "SO2368082" at bounding box center [401, 101] width 52 height 12
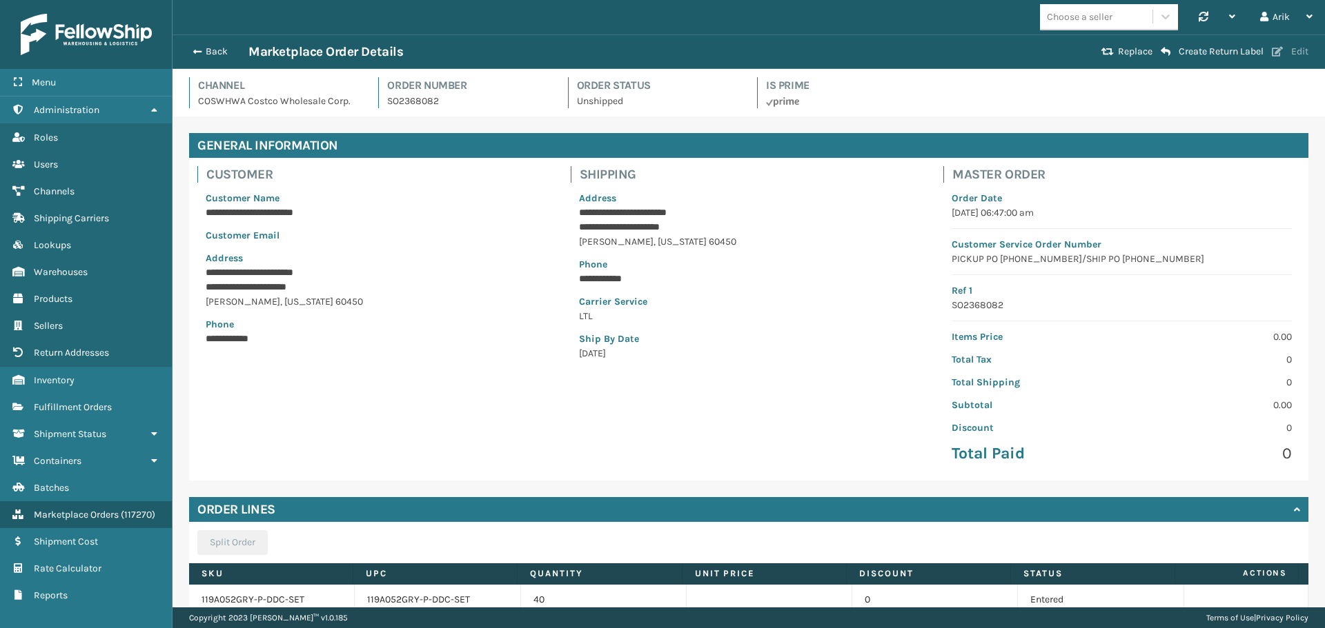
click at [1296, 47] on button "Edit" at bounding box center [1289, 52] width 45 height 12
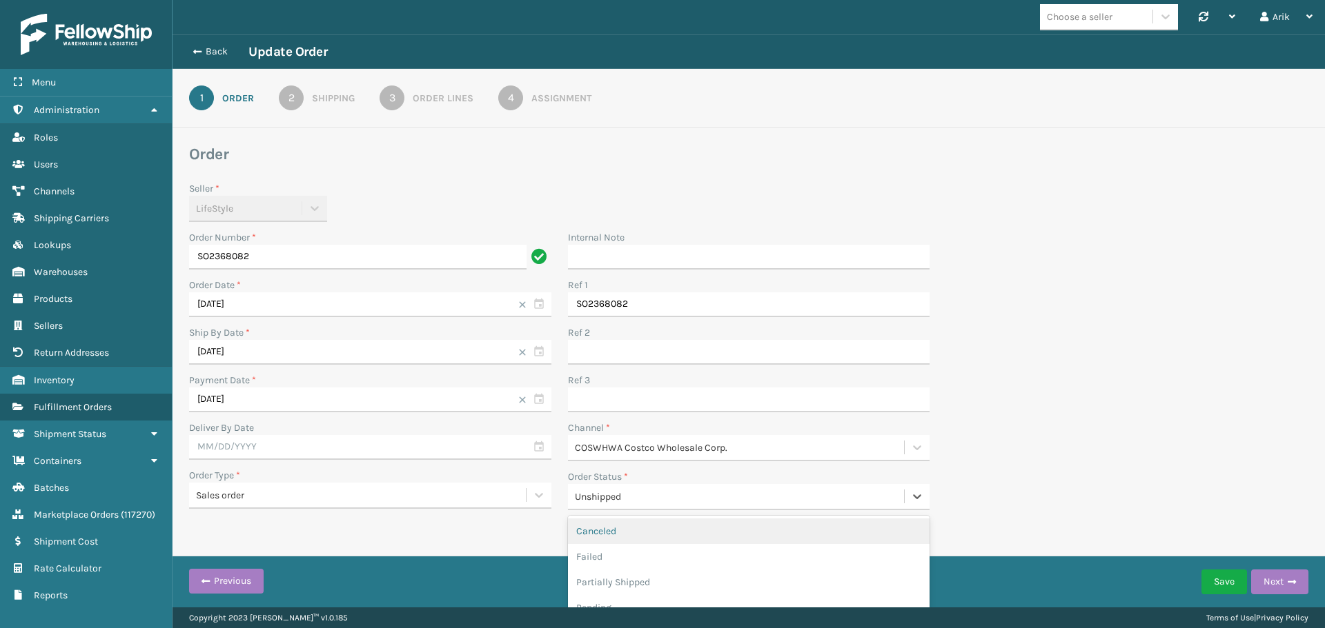
click at [606, 496] on div "Unshipped" at bounding box center [740, 497] width 331 height 14
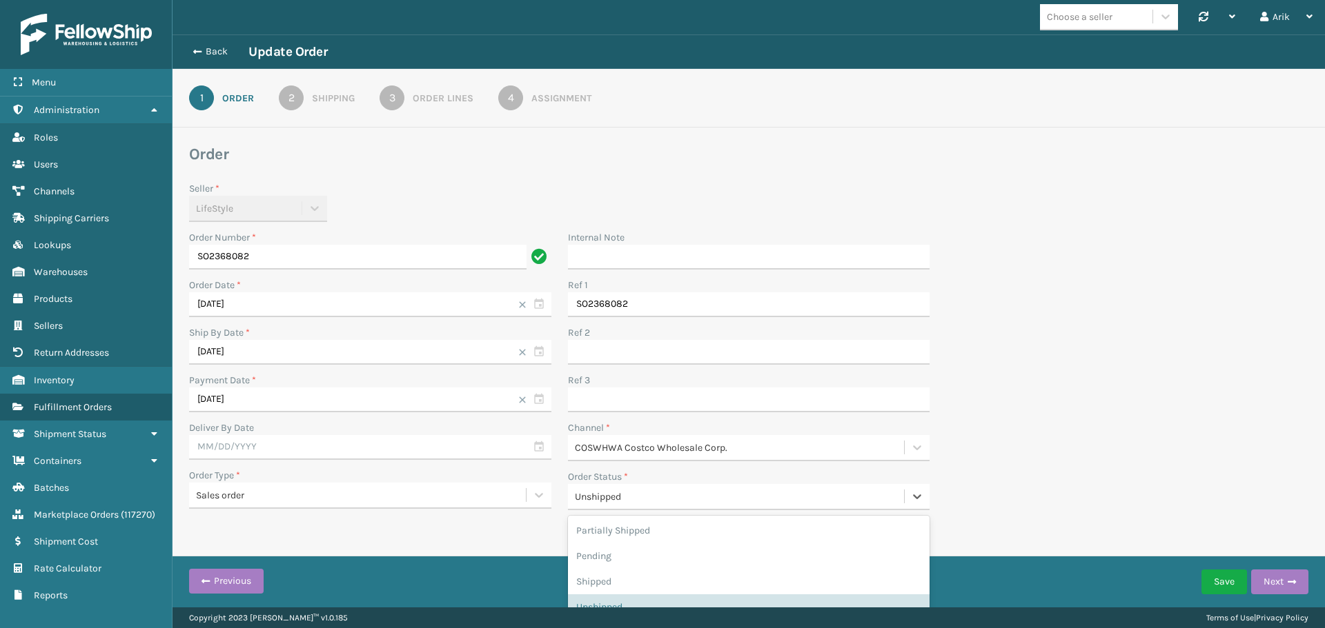
click at [1027, 349] on div "Seller * LifeStyle Order Number * SO2368082 Order Date * [DATE] Ship By Date * …" at bounding box center [748, 349] width 1135 height 337
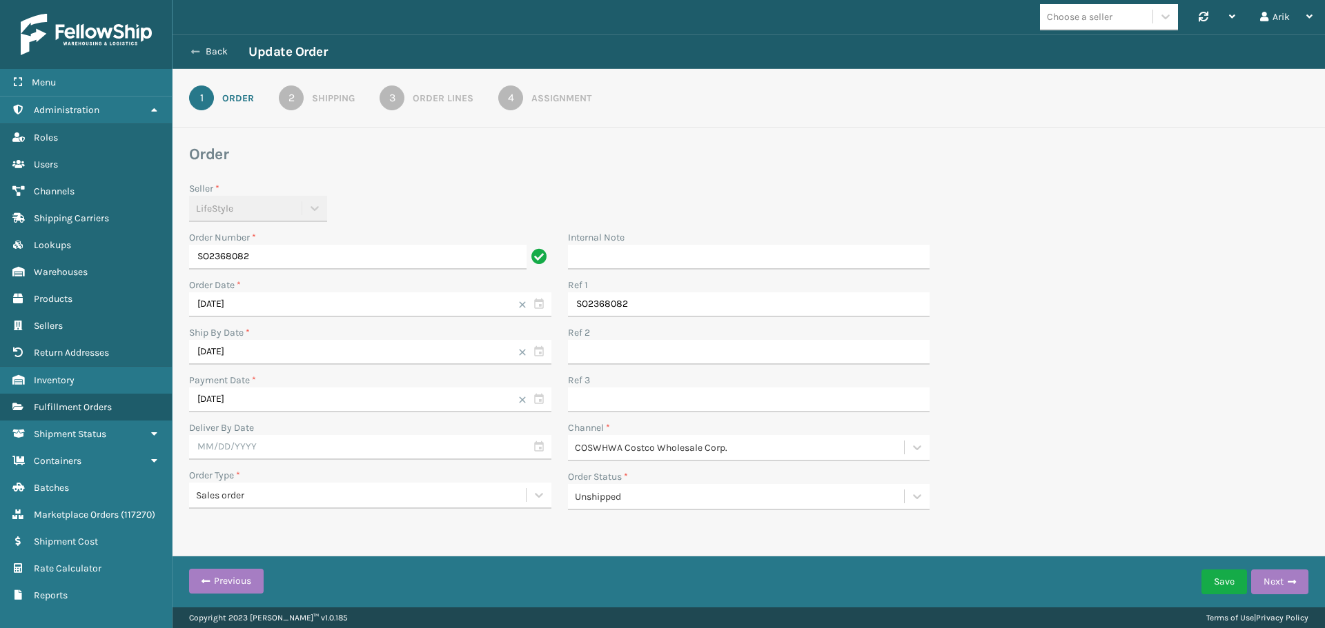
click at [203, 50] on button "Back" at bounding box center [216, 52] width 63 height 12
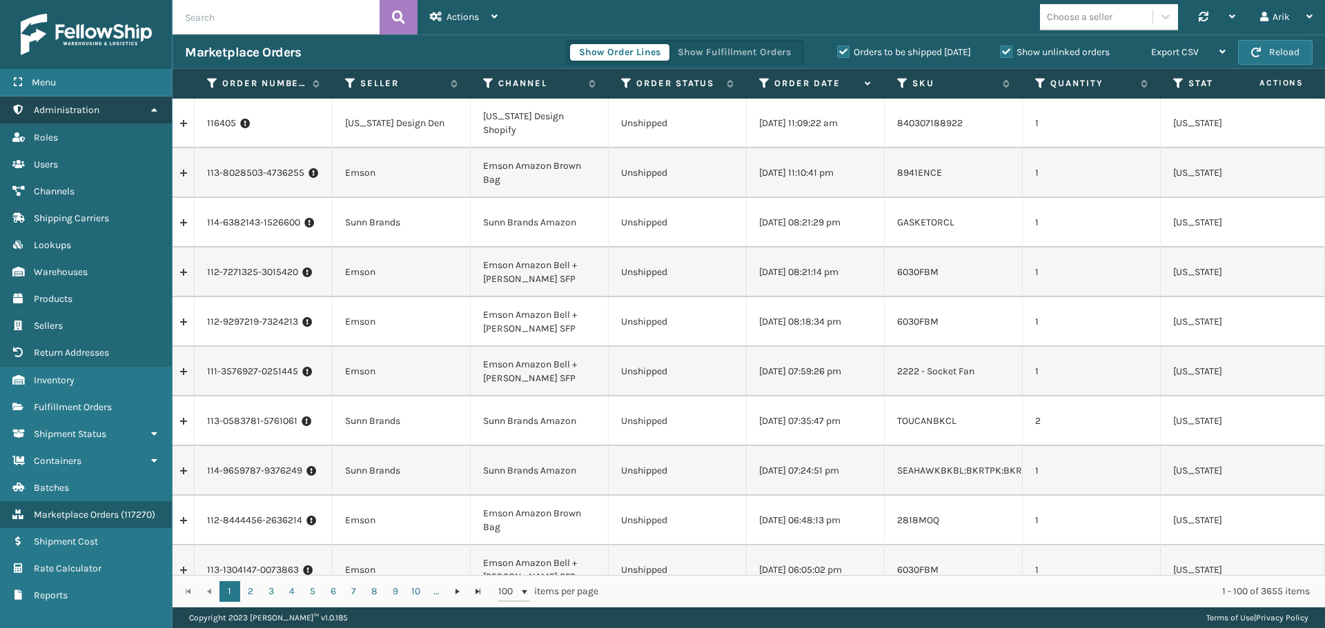
click at [98, 108] on span "Administration" at bounding box center [67, 110] width 66 height 12
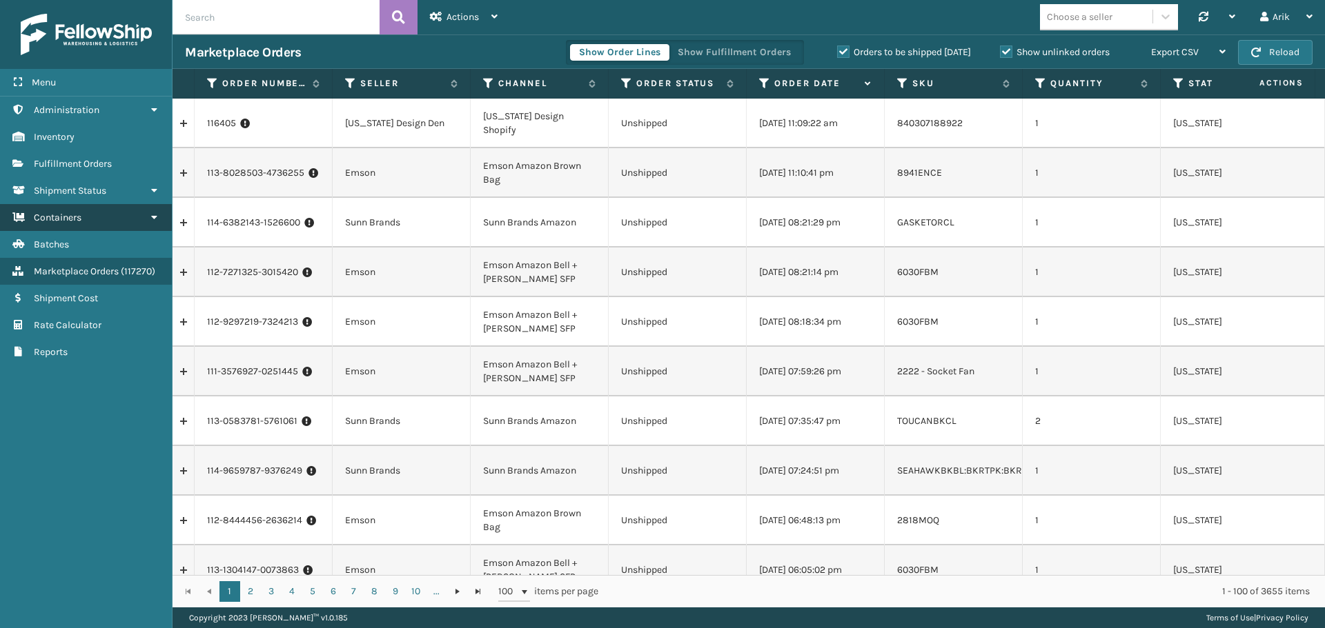
click at [95, 215] on link "Containers" at bounding box center [86, 217] width 172 height 27
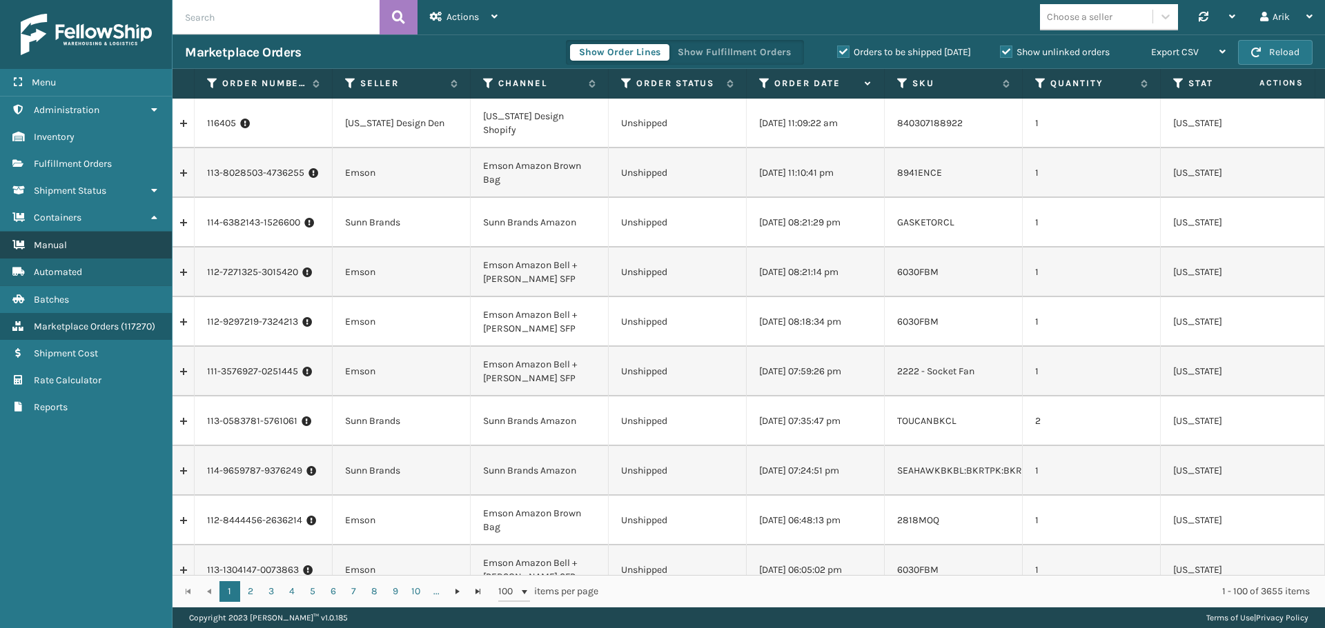
click at [65, 246] on span "Manual" at bounding box center [50, 245] width 33 height 12
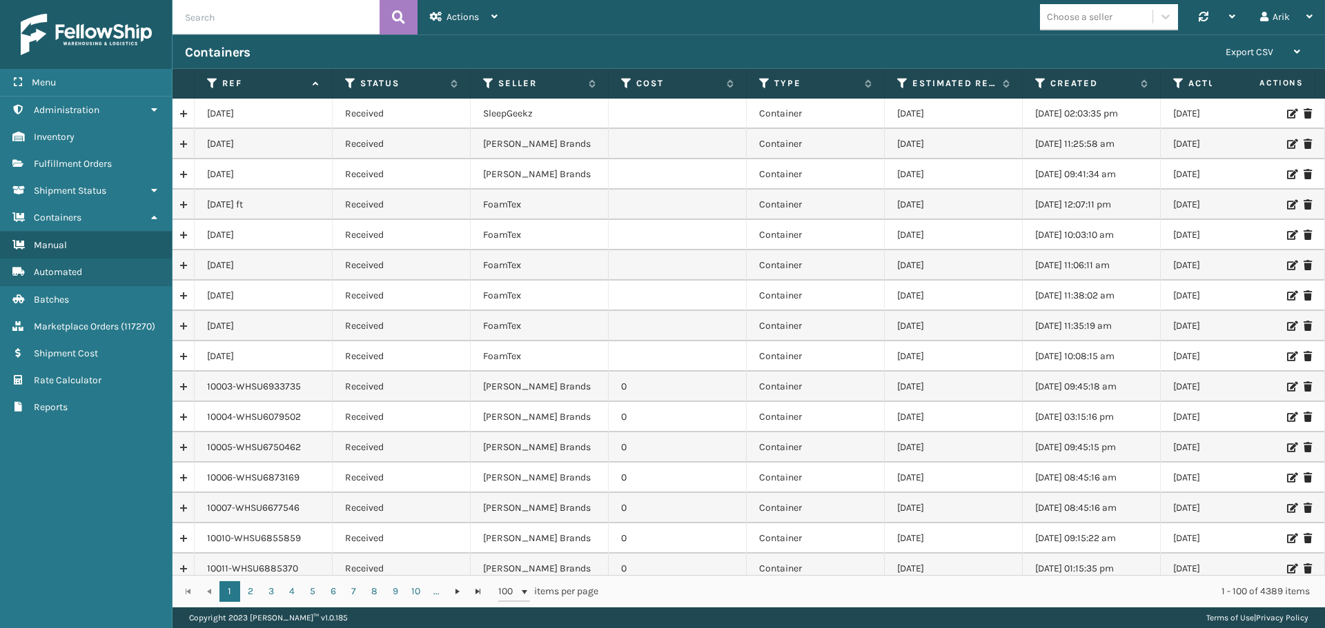
click at [218, 26] on input "text" at bounding box center [275, 17] width 207 height 34
type input "PO49557"
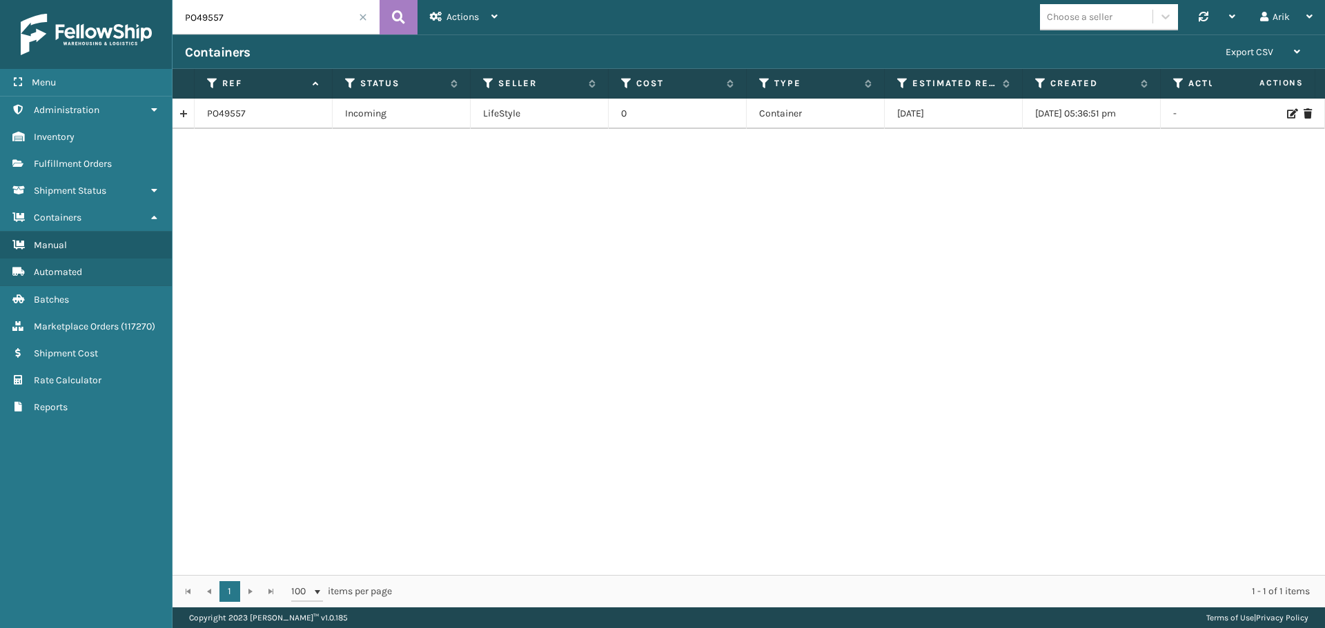
click at [1287, 116] on icon at bounding box center [1291, 114] width 8 height 10
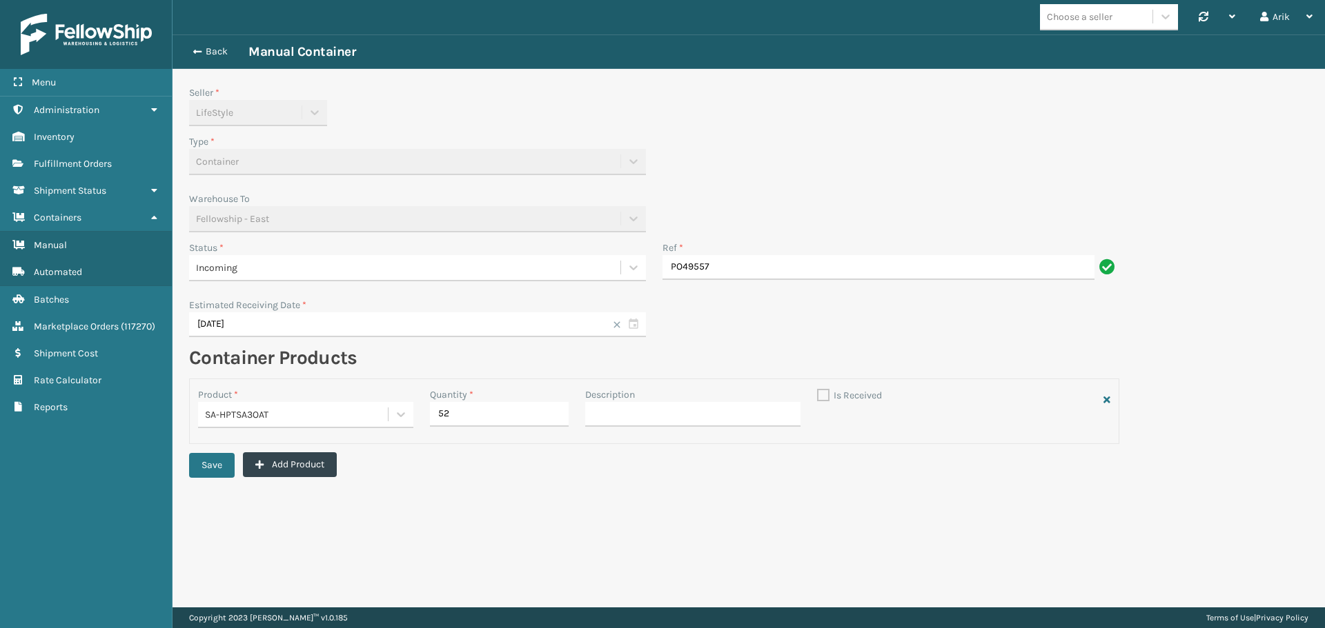
click at [255, 272] on div "Incoming" at bounding box center [404, 268] width 417 height 14
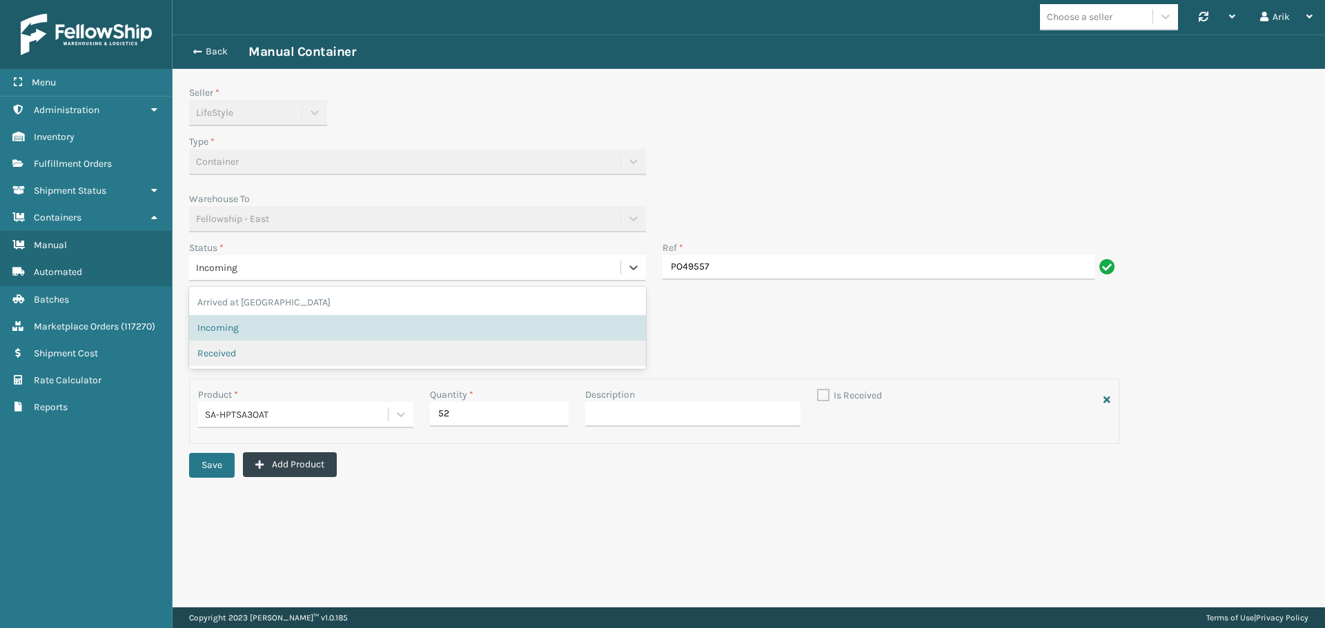
click at [241, 353] on div "Received" at bounding box center [417, 353] width 440 height 14
checkbox input "true"
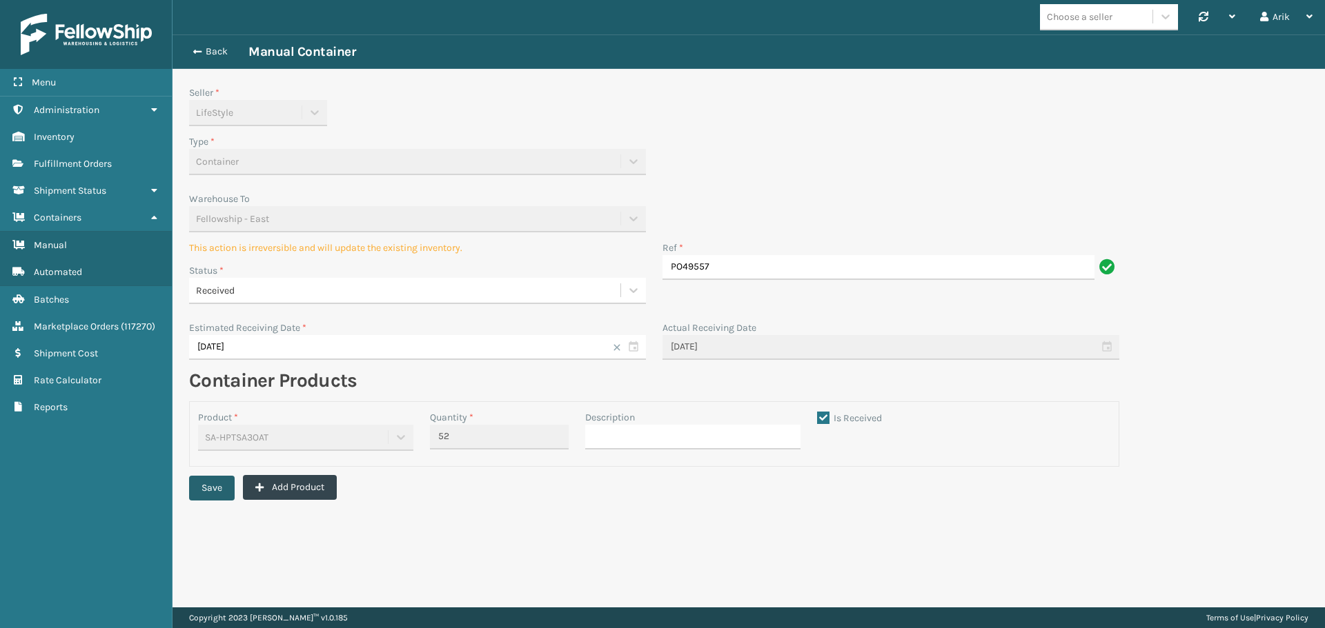
click at [210, 488] on button "Save" at bounding box center [212, 488] width 46 height 25
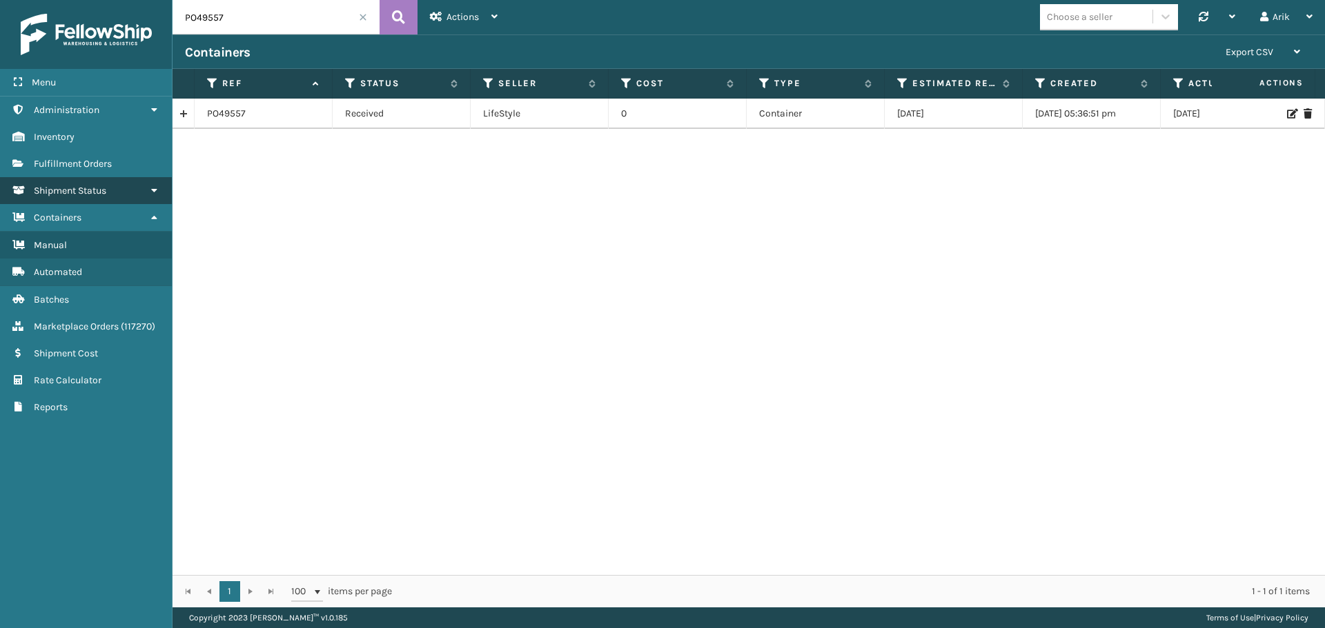
click at [80, 192] on span "Shipment Status" at bounding box center [70, 191] width 72 height 12
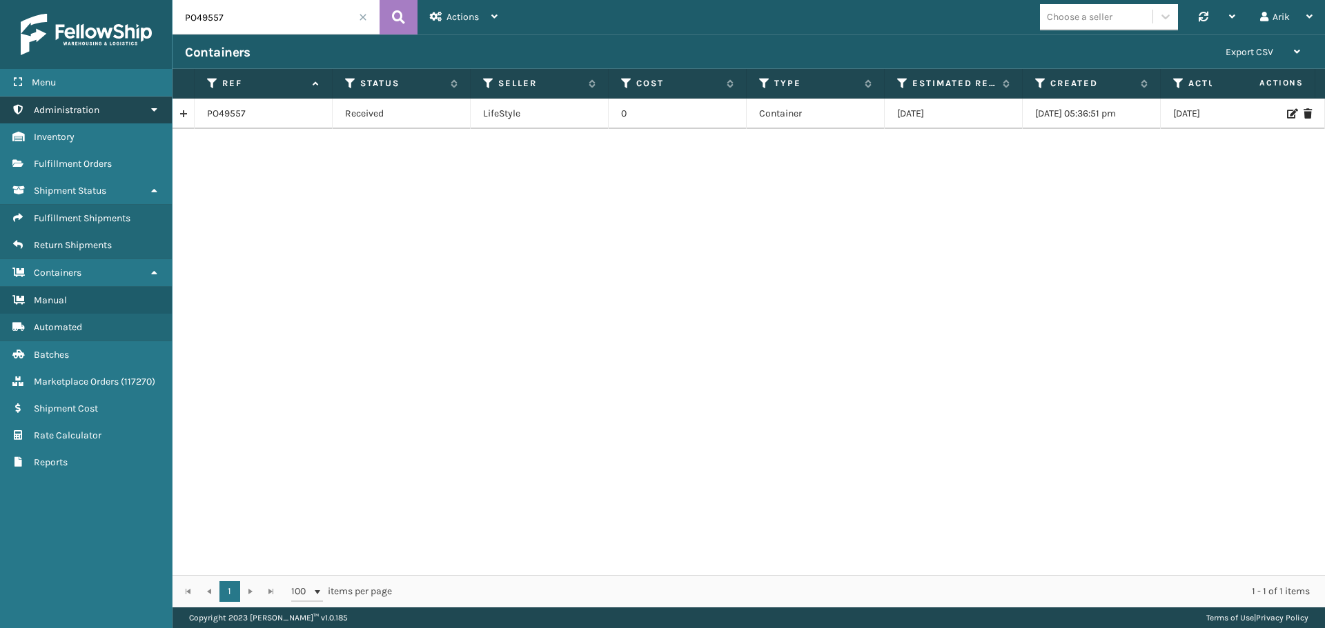
click at [115, 101] on link "Administration" at bounding box center [86, 110] width 172 height 27
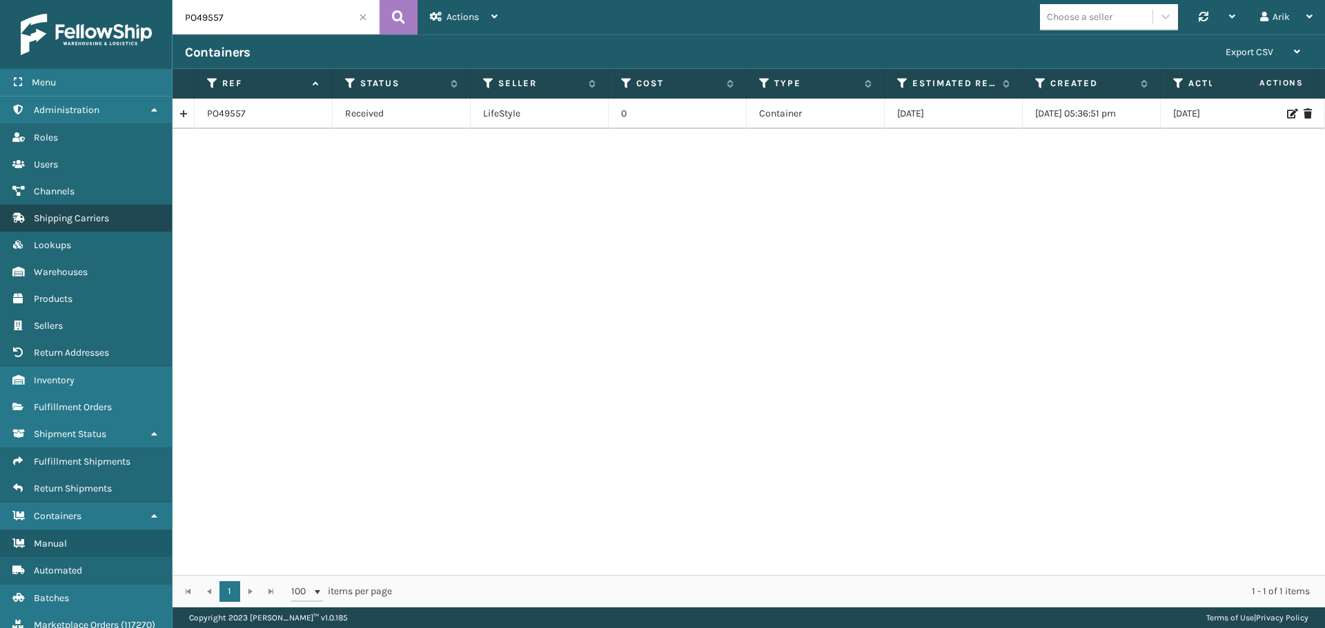
click at [78, 223] on span "Shipping Carriers" at bounding box center [71, 218] width 75 height 12
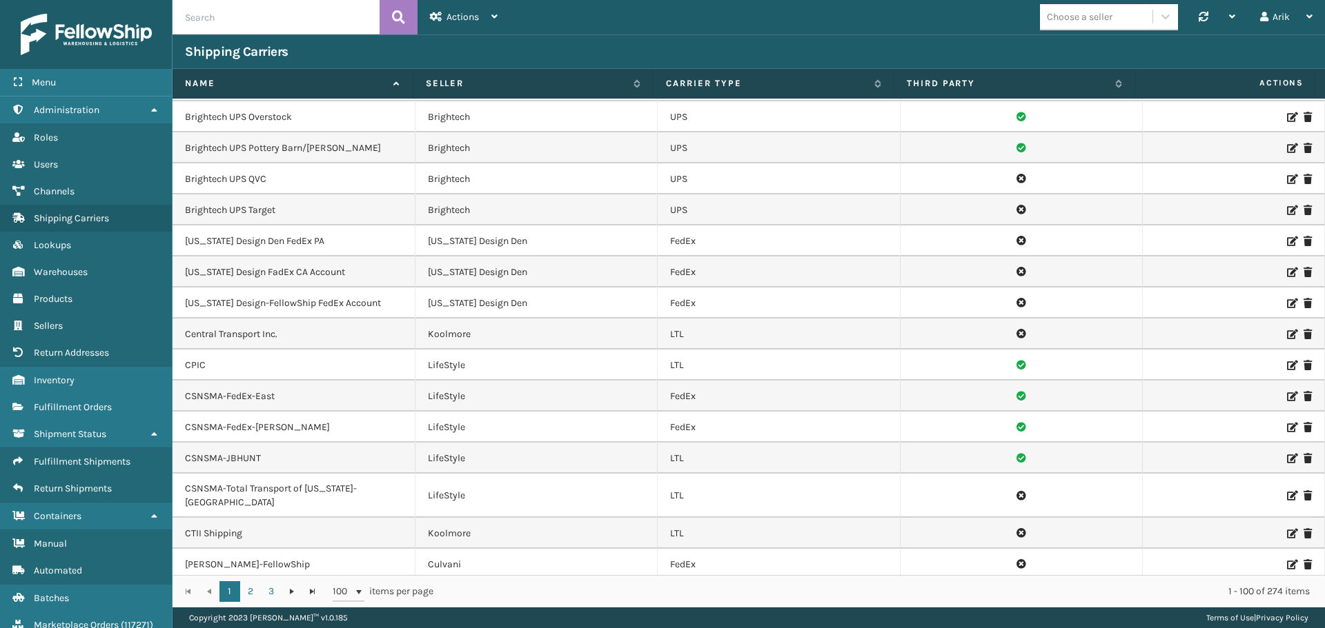
click at [217, 21] on input "text" at bounding box center [275, 17] width 207 height 34
type input "fedex"
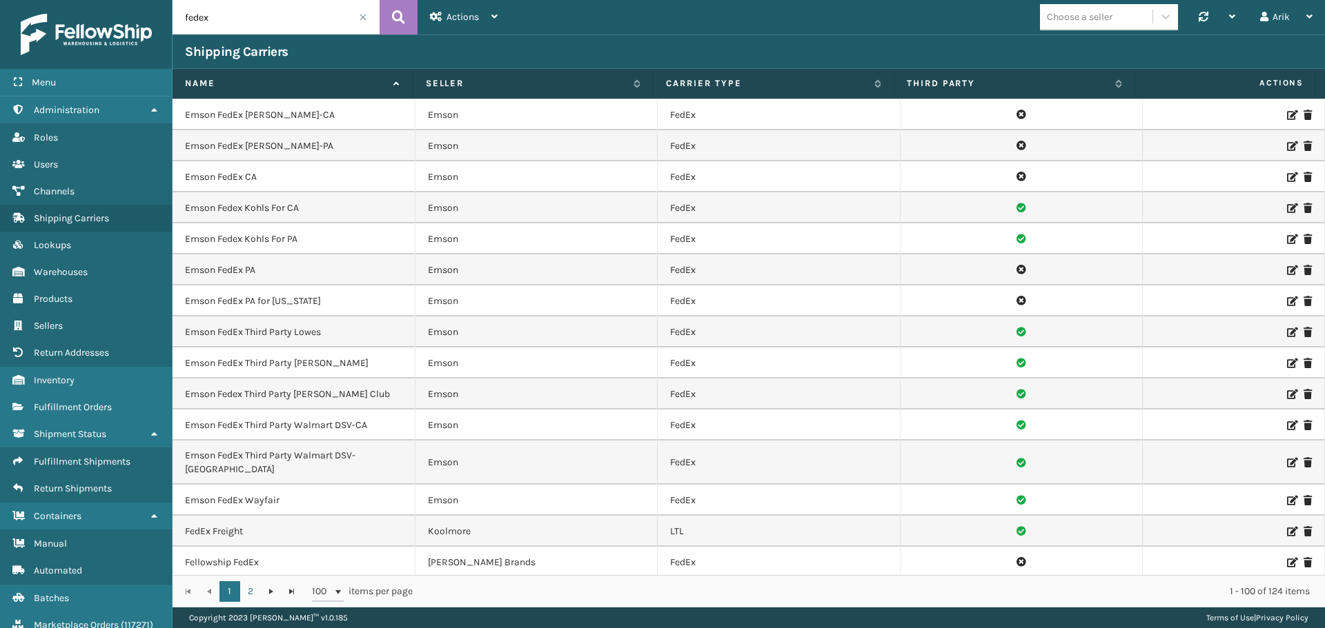
scroll to position [1380, 0]
click at [1080, 8] on div "Choose a seller" at bounding box center [1096, 17] width 112 height 23
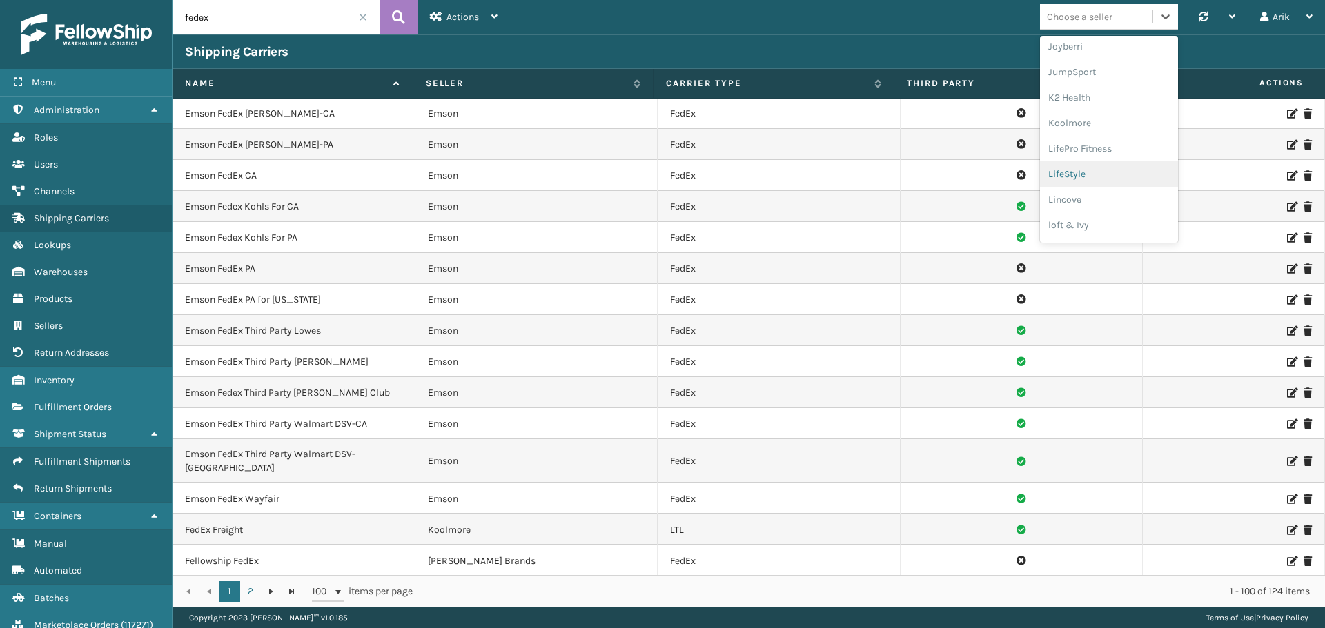
scroll to position [414, 0]
click at [1073, 172] on div "LifeStyle" at bounding box center [1109, 174] width 138 height 26
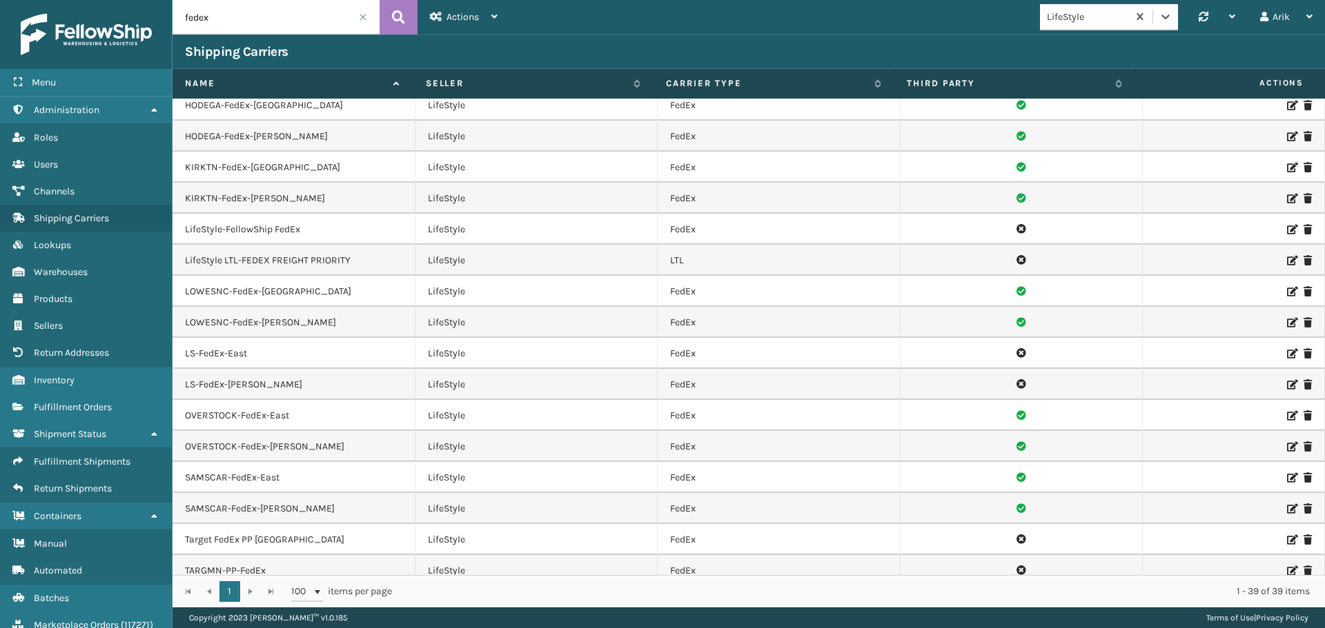
scroll to position [395, 0]
click at [197, 22] on input "fedex" at bounding box center [275, 17] width 207 height 34
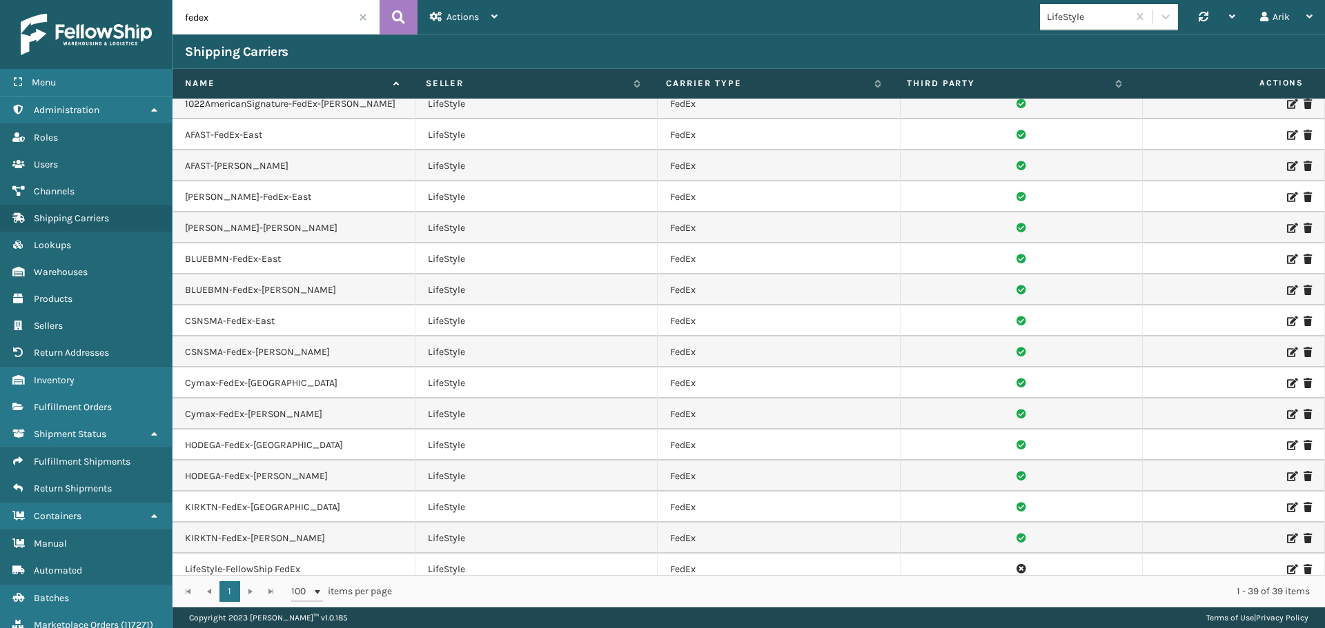
scroll to position [0, 0]
